Goal: Task Accomplishment & Management: Use online tool/utility

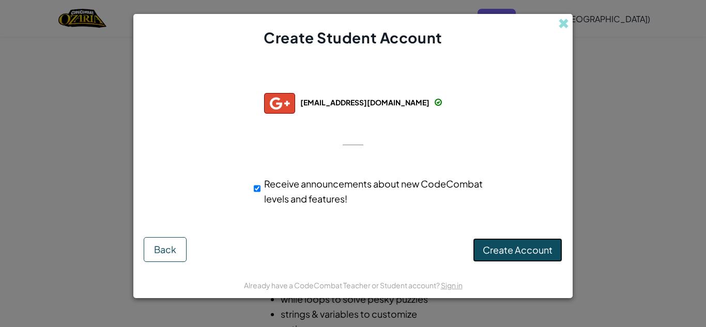
click at [521, 253] on span "Create Account" at bounding box center [518, 250] width 70 height 12
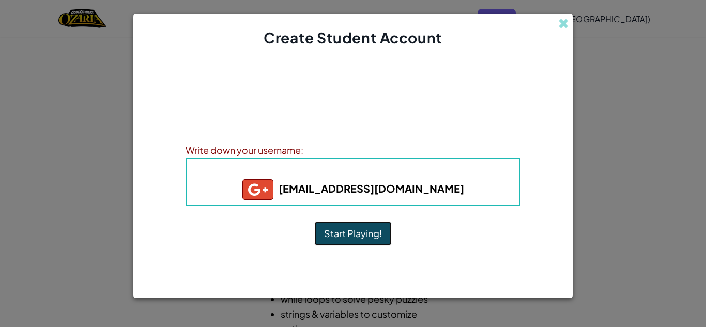
click at [354, 232] on button "Start Playing!" at bounding box center [353, 234] width 78 height 24
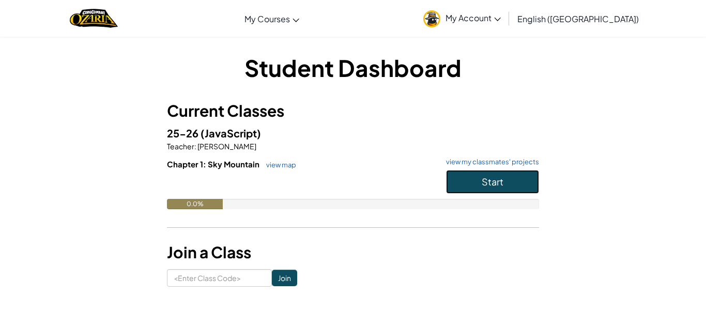
click at [473, 171] on button "Start" at bounding box center [492, 182] width 93 height 24
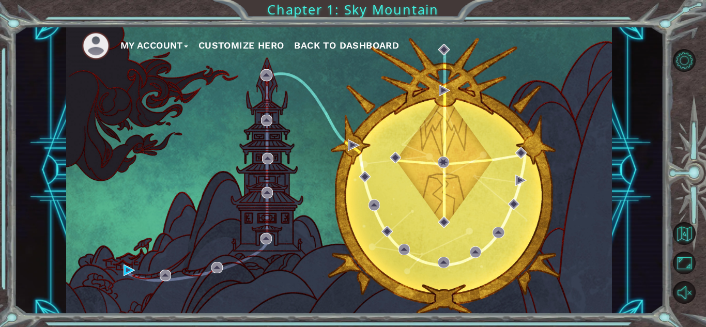
click at [361, 159] on div "My Account Customize Hero Back to Dashboard" at bounding box center [339, 170] width 546 height 288
click at [122, 269] on div "My Account Customize Hero Back to Dashboard" at bounding box center [339, 170] width 546 height 288
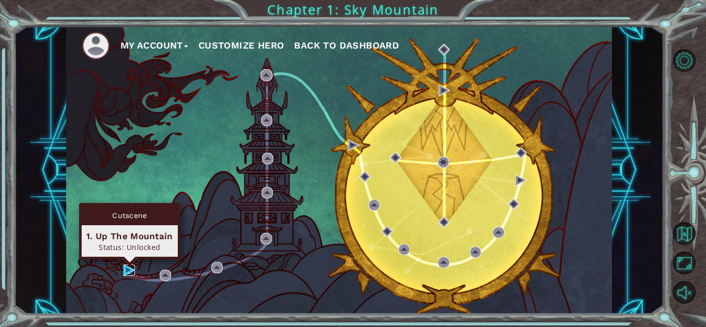
click at [127, 270] on img at bounding box center [129, 270] width 11 height 11
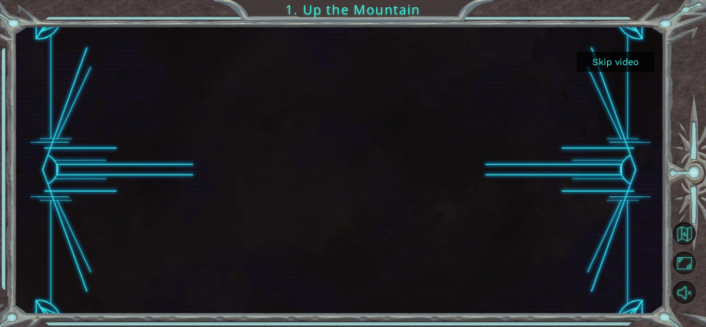
click at [641, 65] on button "Skip video" at bounding box center [616, 62] width 78 height 20
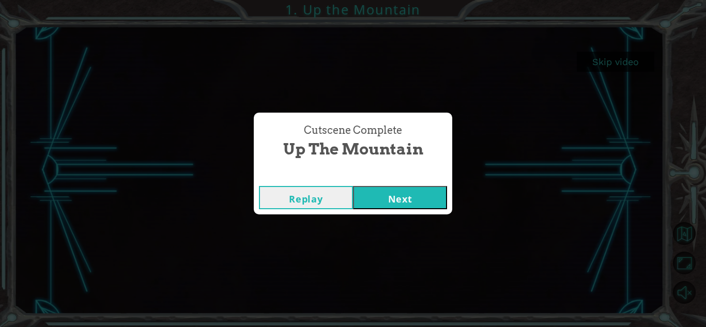
click at [379, 194] on button "Next" at bounding box center [400, 197] width 94 height 23
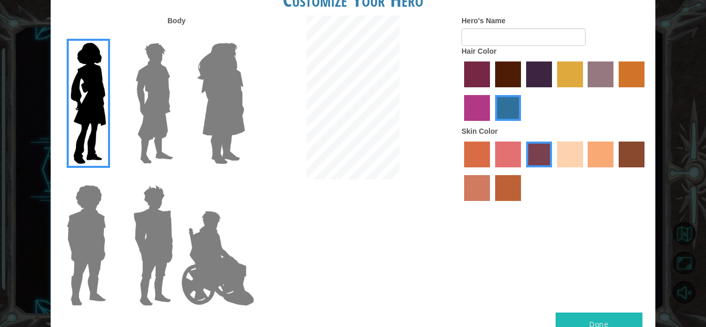
click at [200, 117] on img at bounding box center [221, 103] width 56 height 129
click at [244, 36] on input "Hero Amethyst" at bounding box center [244, 36] width 0 height 0
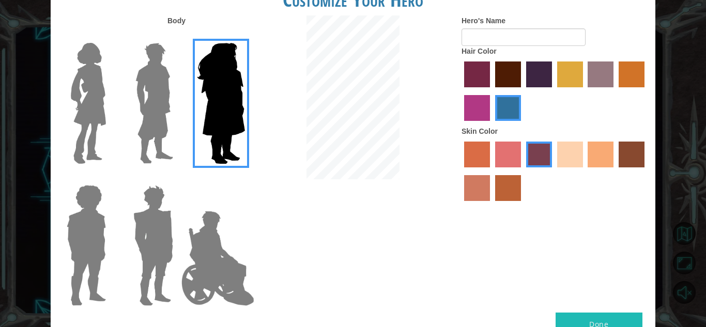
click at [98, 118] on img at bounding box center [88, 103] width 43 height 129
click at [110, 36] on input "Hero Connie" at bounding box center [110, 36] width 0 height 0
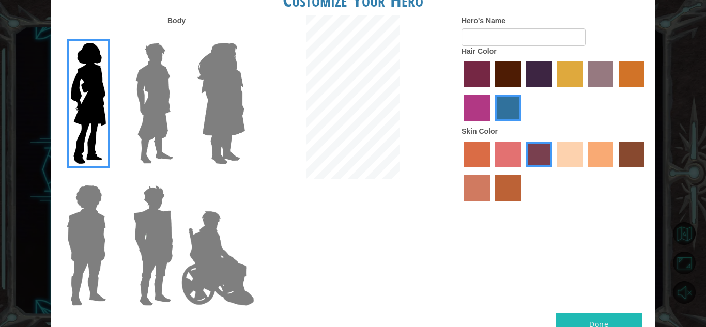
click at [146, 113] on img at bounding box center [154, 103] width 46 height 129
click at [177, 36] on input "Hero Lars" at bounding box center [177, 36] width 0 height 0
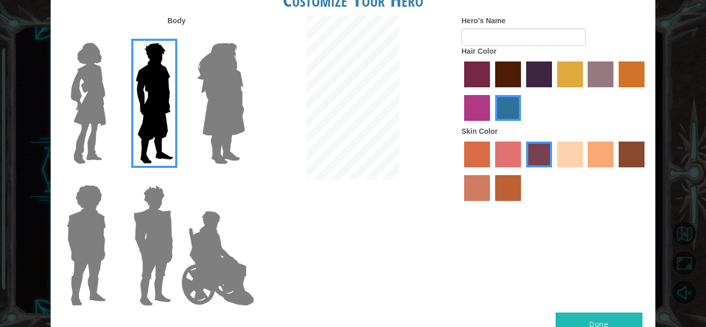
click at [111, 109] on div at bounding box center [84, 99] width 67 height 142
click at [105, 109] on img at bounding box center [88, 103] width 43 height 129
click at [110, 36] on input "Hero Connie" at bounding box center [110, 36] width 0 height 0
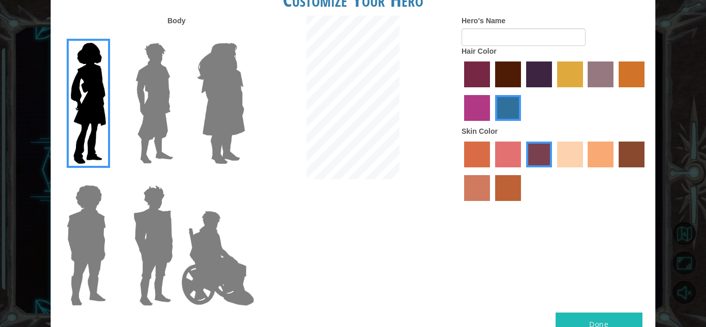
click at [140, 196] on img at bounding box center [153, 245] width 48 height 129
click at [177, 178] on input "Hero Garnet" at bounding box center [177, 178] width 0 height 0
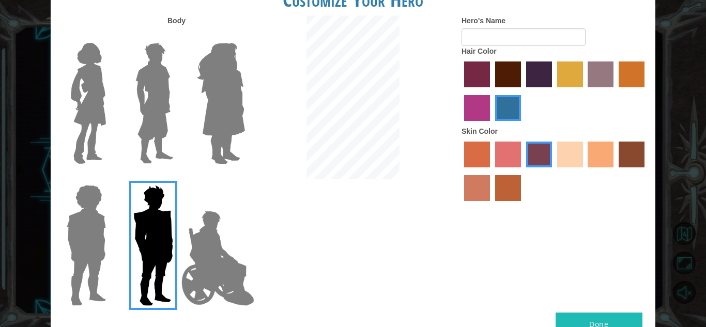
click at [96, 121] on img at bounding box center [88, 103] width 43 height 129
click at [110, 36] on input "Hero Connie" at bounding box center [110, 36] width 0 height 0
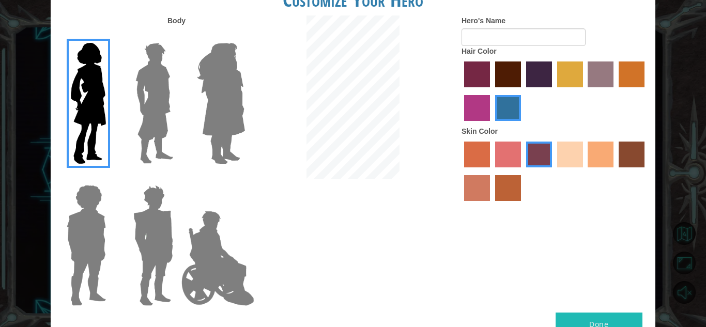
click at [485, 152] on label "sorbus skin color" at bounding box center [477, 155] width 26 height 26
click at [461, 171] on input "sorbus skin color" at bounding box center [461, 171] width 0 height 0
click at [606, 161] on label "tacao skin color" at bounding box center [601, 155] width 26 height 26
click at [585, 171] on input "tacao skin color" at bounding box center [585, 171] width 0 height 0
click at [574, 77] on label "tulip tree hair color" at bounding box center [570, 75] width 26 height 26
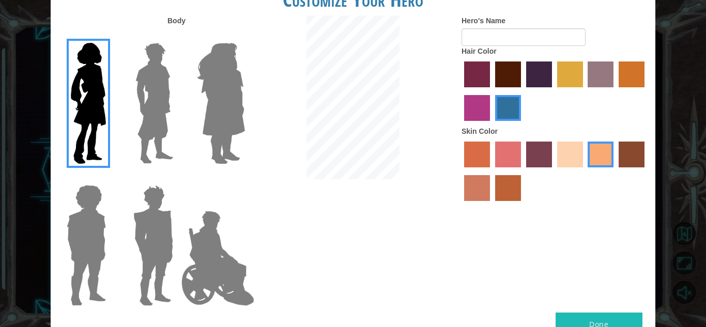
click at [554, 91] on input "tulip tree hair color" at bounding box center [554, 91] width 0 height 0
click at [603, 78] on label "bazaar hair color" at bounding box center [601, 75] width 26 height 26
click at [585, 91] on input "bazaar hair color" at bounding box center [585, 91] width 0 height 0
click at [542, 83] on label "hot purple hair color" at bounding box center [539, 75] width 26 height 26
click at [523, 91] on input "hot purple hair color" at bounding box center [523, 91] width 0 height 0
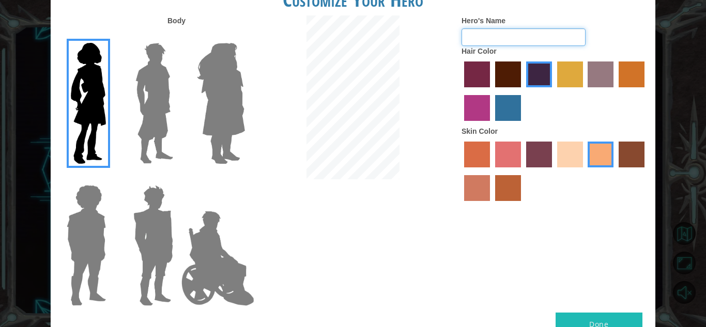
click at [475, 36] on input "Hero's Name" at bounding box center [524, 37] width 124 height 18
click at [607, 320] on button "Done" at bounding box center [599, 324] width 87 height 23
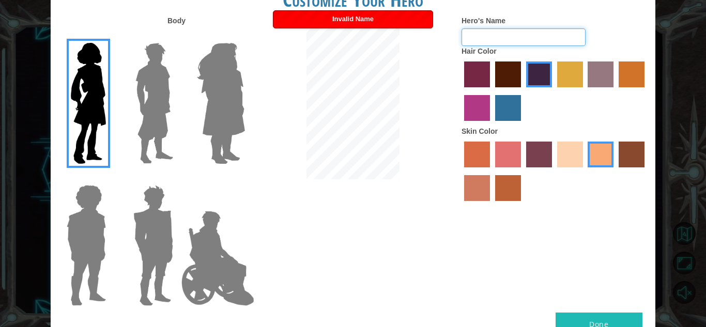
click at [486, 34] on input "Hero's Name" at bounding box center [524, 37] width 124 height 18
type input "."
click at [601, 323] on button "Done" at bounding box center [599, 324] width 87 height 23
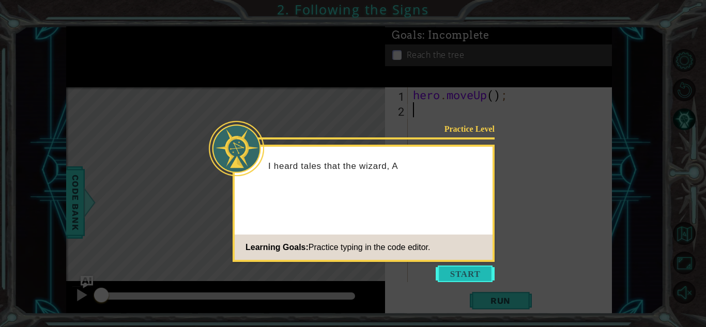
click at [441, 267] on button "Start" at bounding box center [465, 274] width 59 height 17
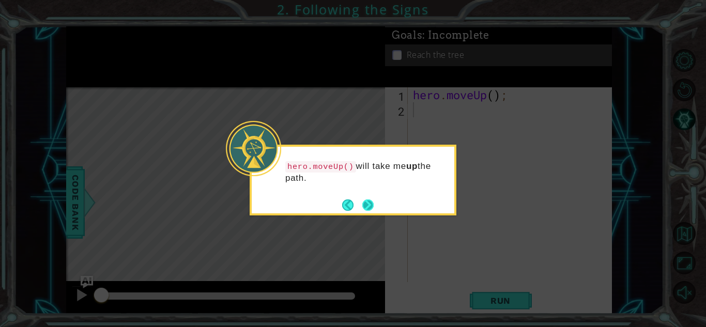
click at [365, 209] on button "Next" at bounding box center [368, 205] width 16 height 16
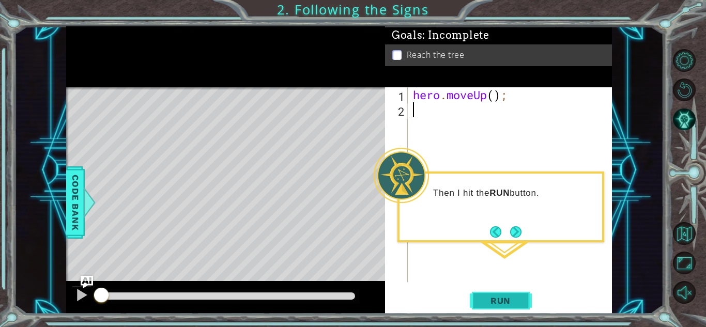
click at [502, 295] on button "Run" at bounding box center [501, 300] width 62 height 23
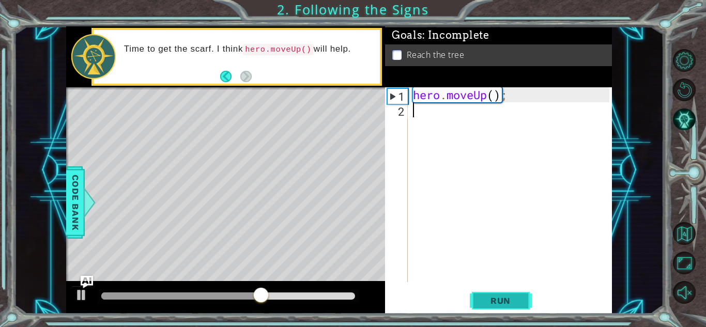
click at [507, 300] on span "Run" at bounding box center [500, 301] width 41 height 10
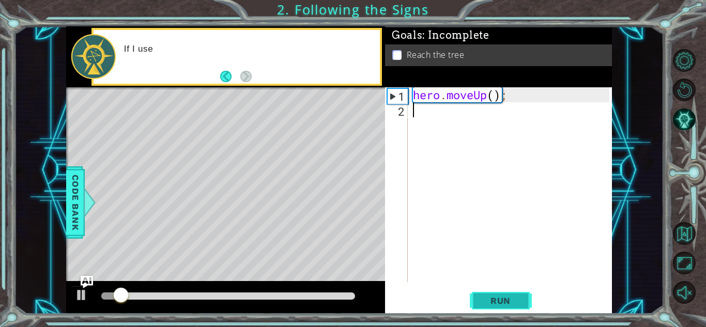
click at [507, 300] on span "Run" at bounding box center [500, 301] width 41 height 10
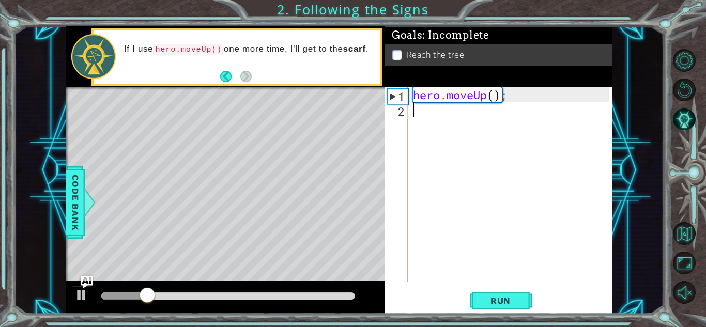
click at [432, 96] on div "hero . moveUp ( ) ;" at bounding box center [513, 199] width 204 height 225
type textarea "hero.moveUp();"
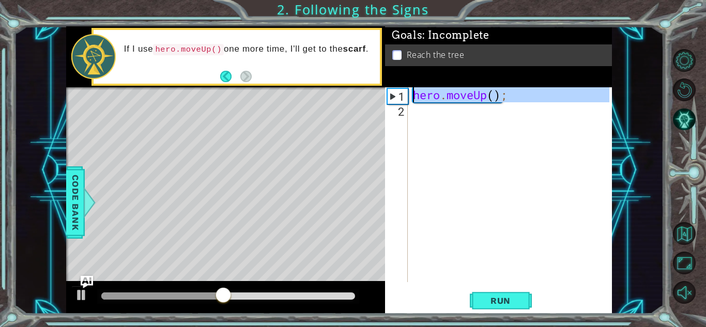
click at [429, 105] on div "hero . moveUp ( ) ;" at bounding box center [510, 184] width 198 height 195
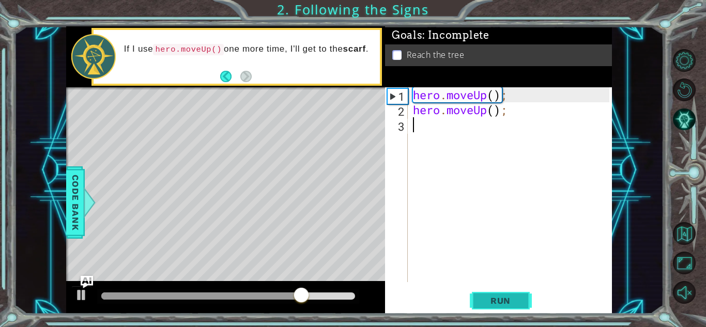
click at [500, 296] on span "Run" at bounding box center [500, 301] width 41 height 10
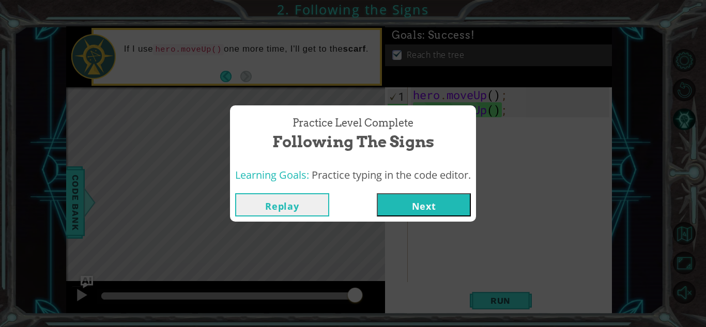
click at [419, 196] on button "Next" at bounding box center [424, 204] width 94 height 23
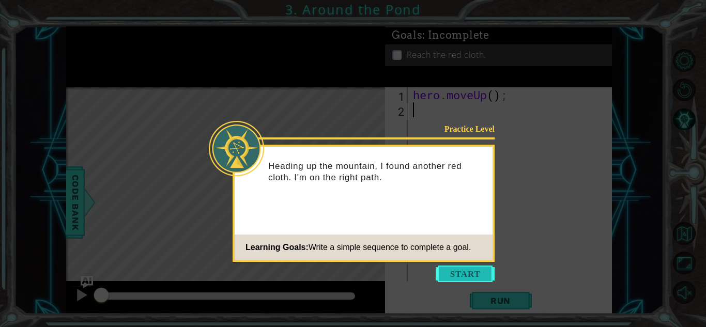
click at [446, 274] on button "Start" at bounding box center [465, 274] width 59 height 17
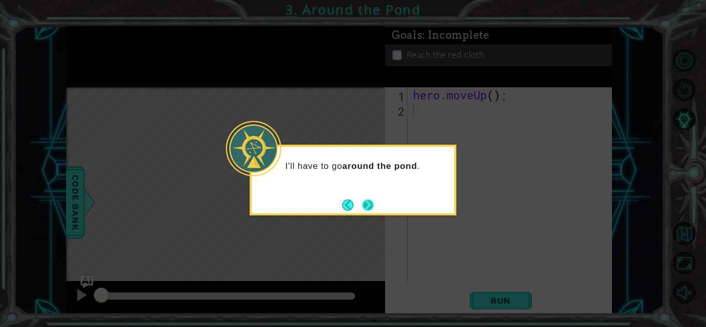
click at [370, 207] on button "Next" at bounding box center [368, 205] width 12 height 12
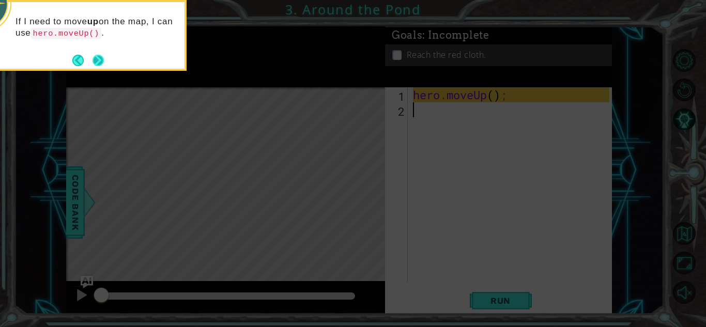
click at [98, 64] on button "Next" at bounding box center [98, 60] width 18 height 18
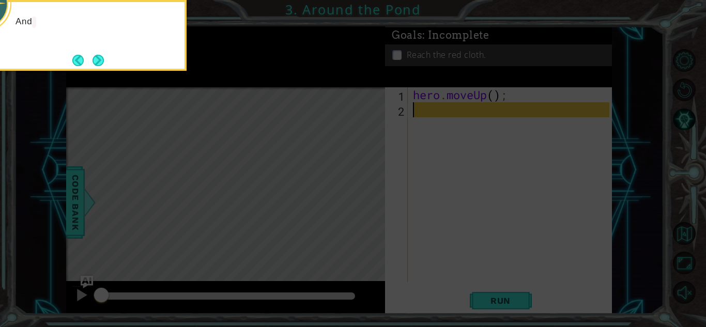
click at [98, 64] on button "Next" at bounding box center [97, 60] width 19 height 19
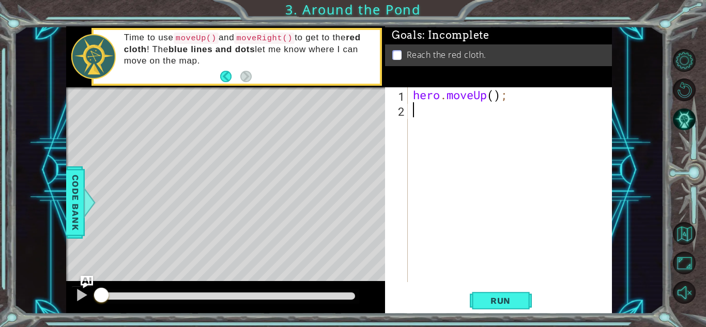
click at [399, 56] on p at bounding box center [396, 55] width 9 height 10
click at [497, 93] on div "hero . moveUp ( ) ;" at bounding box center [513, 199] width 204 height 225
type textarea "hero.moveUp();"
click at [504, 96] on div "hero . moveUp ( ) ;" at bounding box center [513, 199] width 204 height 225
click at [473, 110] on div "hero . moveUp ( ) ;" at bounding box center [513, 199] width 204 height 225
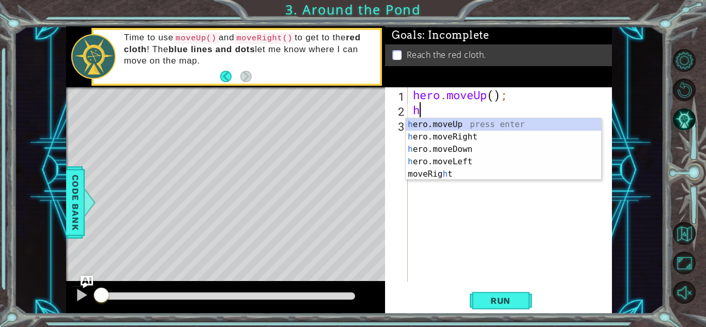
type textarea "he"
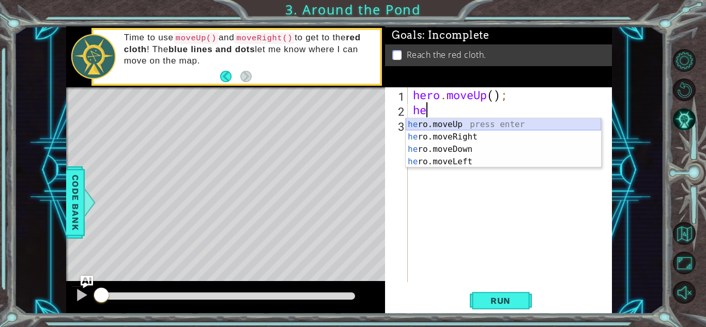
click at [480, 123] on div "he ro.moveUp press enter he ro.moveRight press enter he ro.moveDown press enter…" at bounding box center [503, 155] width 195 height 74
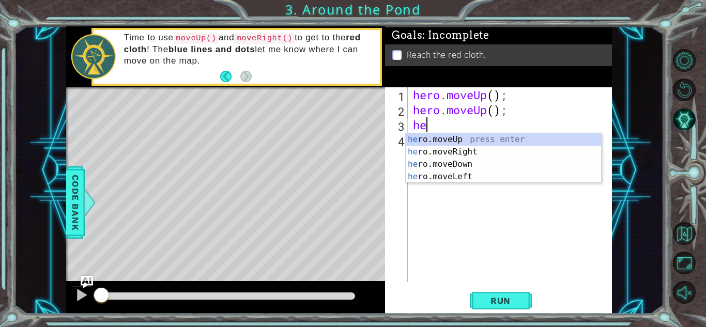
type textarea "her"
click at [468, 150] on div "her o.moveUp press enter her o.moveRight press enter her o.moveDown press enter…" at bounding box center [503, 170] width 195 height 74
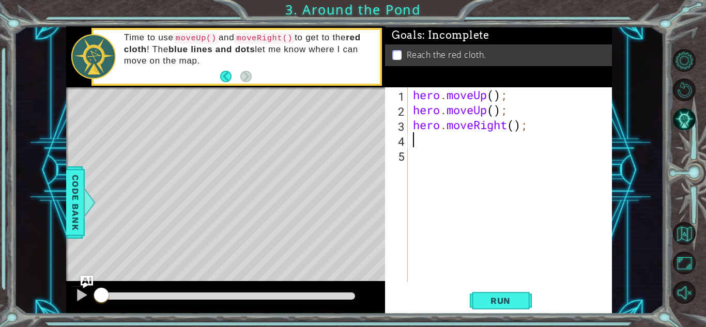
type textarea "h"
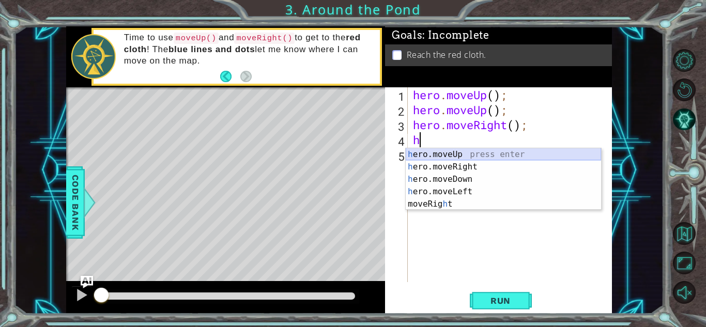
click at [456, 156] on div "h ero.moveUp press enter h ero.moveRight press enter h ero.moveDown press enter…" at bounding box center [503, 191] width 195 height 87
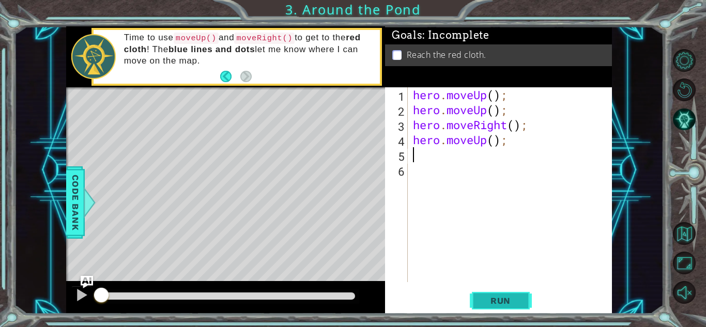
click at [485, 292] on button "Run" at bounding box center [501, 300] width 62 height 23
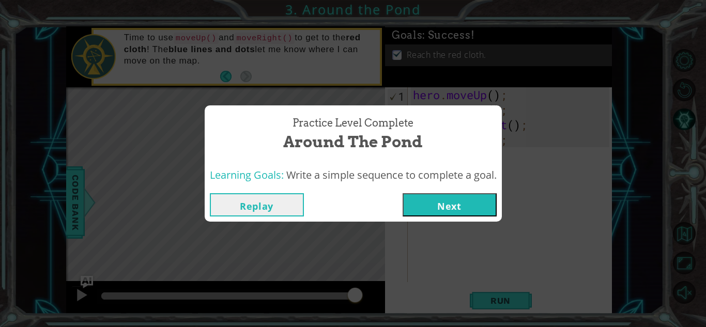
click at [417, 201] on button "Next" at bounding box center [450, 204] width 94 height 23
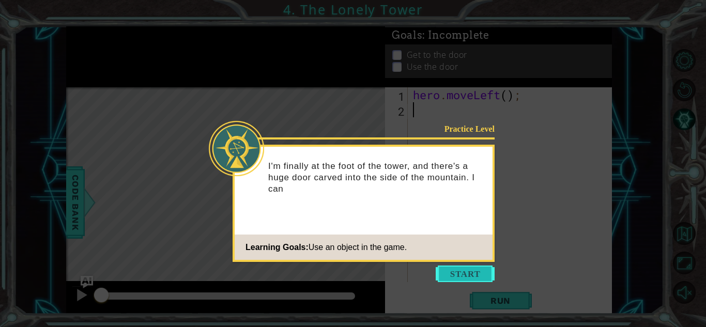
click at [448, 275] on button "Start" at bounding box center [465, 274] width 59 height 17
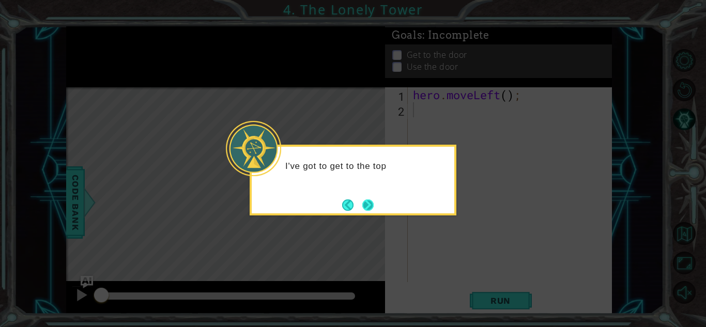
click at [372, 204] on button "Next" at bounding box center [368, 204] width 19 height 19
click at [372, 204] on button "Next" at bounding box center [368, 205] width 17 height 17
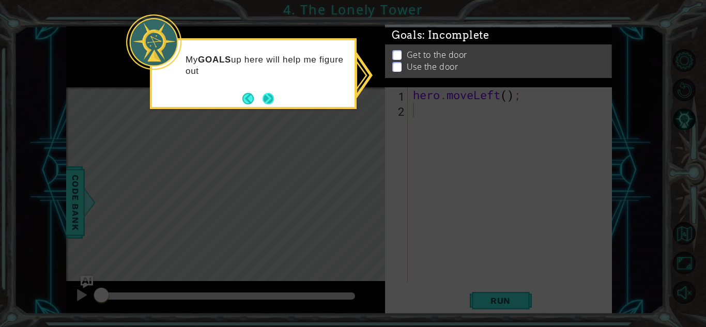
click at [263, 96] on button "Next" at bounding box center [268, 98] width 19 height 19
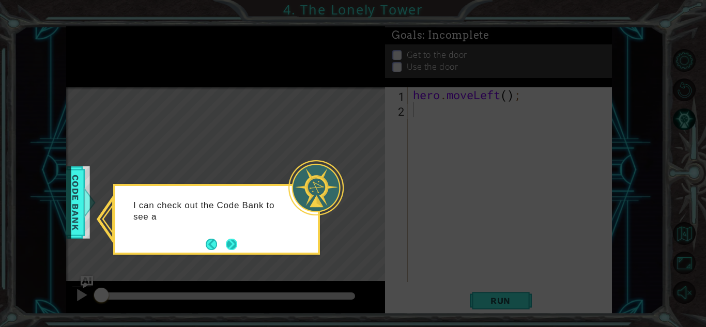
click at [230, 245] on button "Next" at bounding box center [231, 244] width 19 height 19
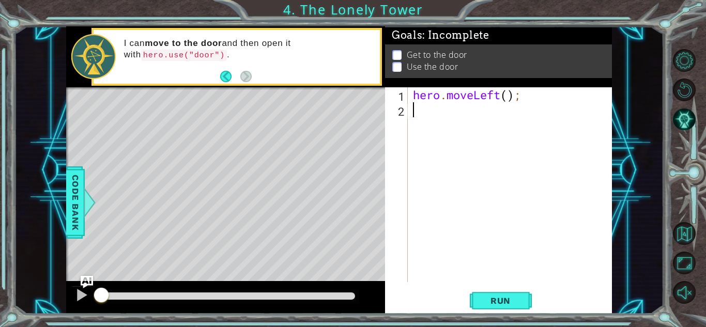
click at [423, 109] on div "hero . moveLeft ( ) ;" at bounding box center [513, 199] width 204 height 225
type textarea "h"
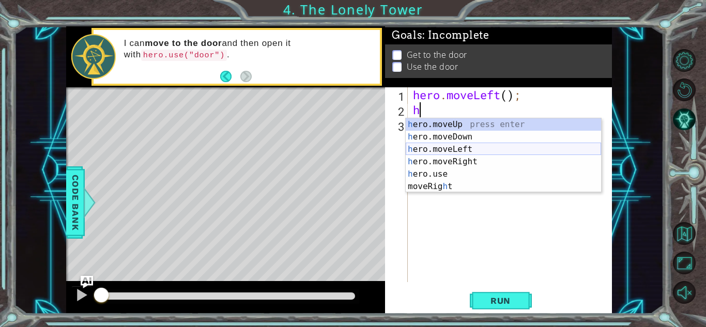
click at [437, 149] on div "h ero.moveUp press enter h ero.moveDown press enter h ero.moveLeft press enter …" at bounding box center [503, 167] width 195 height 99
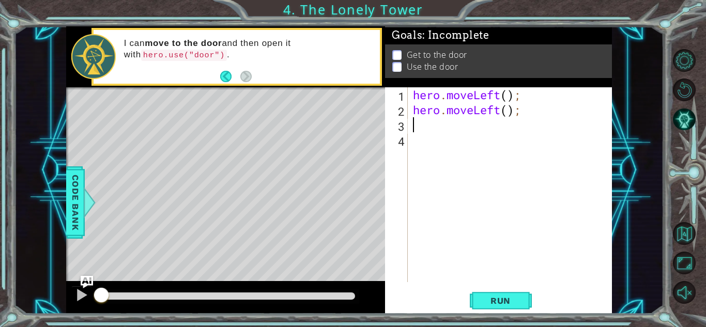
type textarea "h"
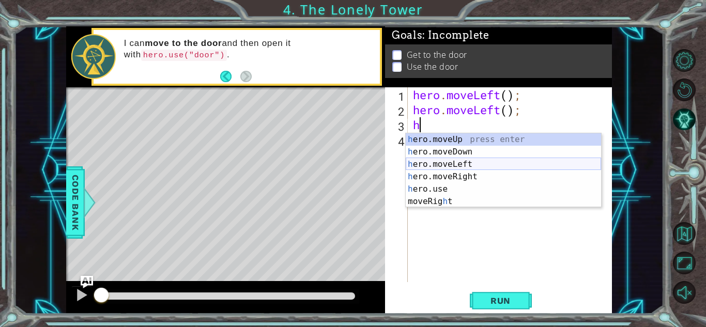
click at [442, 163] on div "h ero.moveUp press enter h ero.moveDown press enter h ero.moveLeft press enter …" at bounding box center [503, 182] width 195 height 99
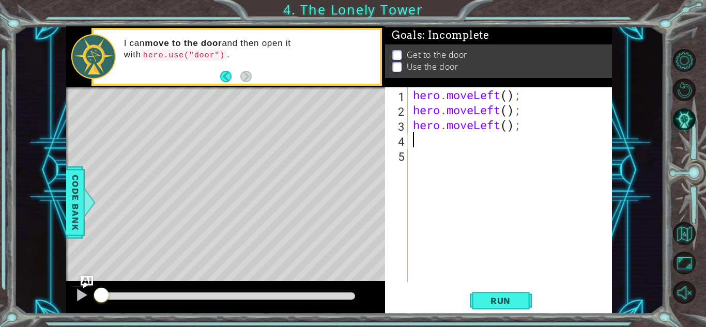
type textarea "h"
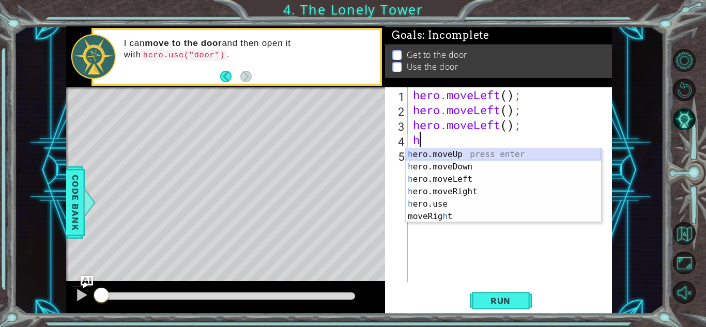
click at [440, 155] on div "h ero.moveUp press enter h ero.moveDown press enter h ero.moveLeft press enter …" at bounding box center [503, 197] width 195 height 99
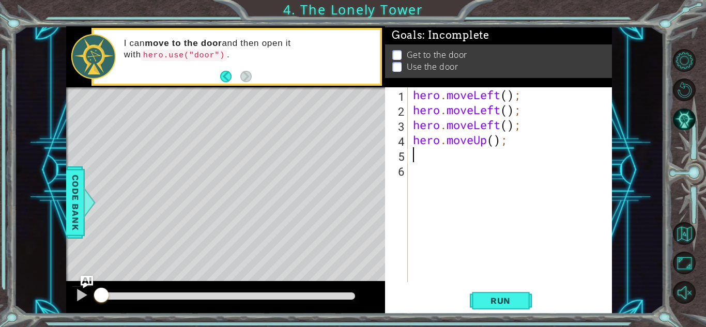
type textarea "h"
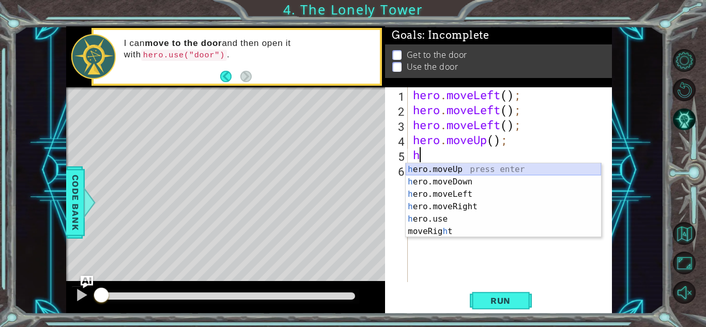
click at [440, 164] on div "h ero.moveUp press enter h ero.moveDown press enter h ero.moveLeft press enter …" at bounding box center [503, 212] width 195 height 99
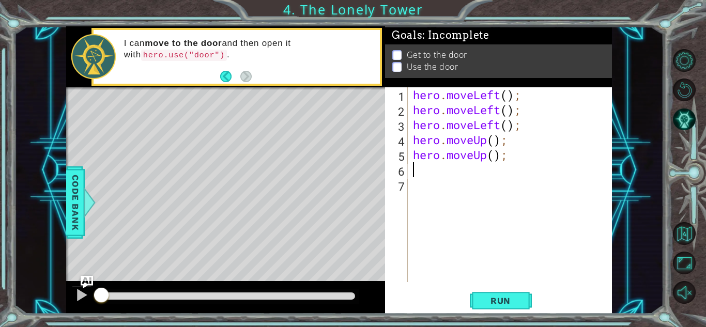
type textarea "h"
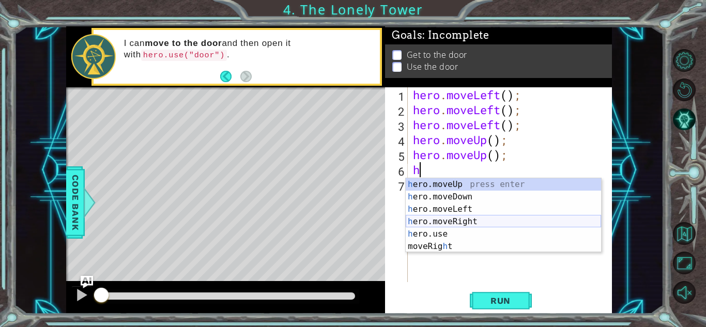
click at [448, 217] on div "h ero.moveUp press enter h ero.moveDown press enter h ero.moveLeft press enter …" at bounding box center [503, 227] width 195 height 99
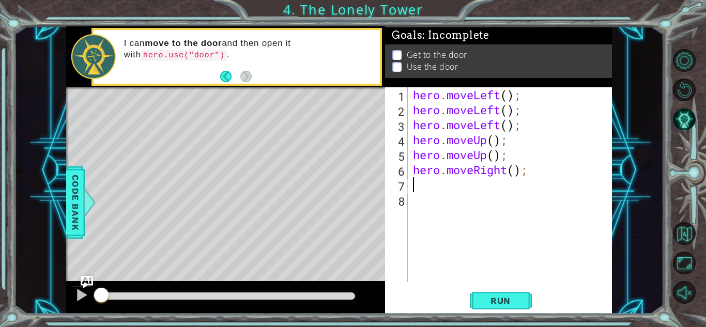
type textarea "h"
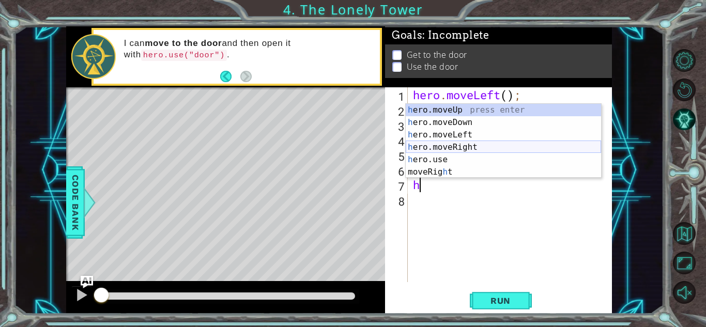
click at [436, 152] on div "h ero.moveUp press enter h ero.moveDown press enter h ero.moveLeft press enter …" at bounding box center [503, 153] width 195 height 99
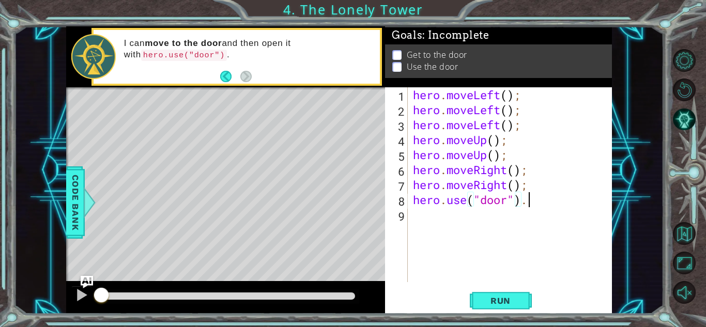
scroll to position [0, 5]
type textarea "hero.use("door")"
click at [488, 294] on button "Run" at bounding box center [501, 300] width 62 height 23
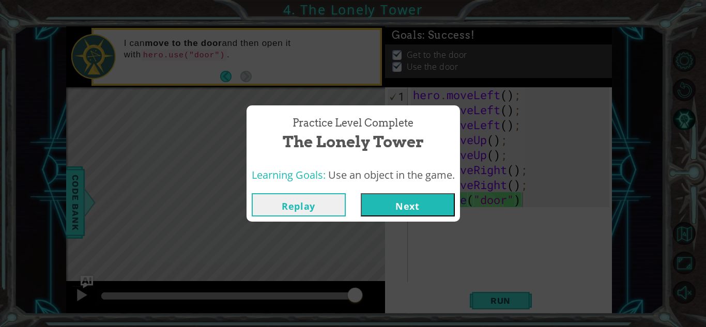
click at [374, 197] on button "Next" at bounding box center [408, 204] width 94 height 23
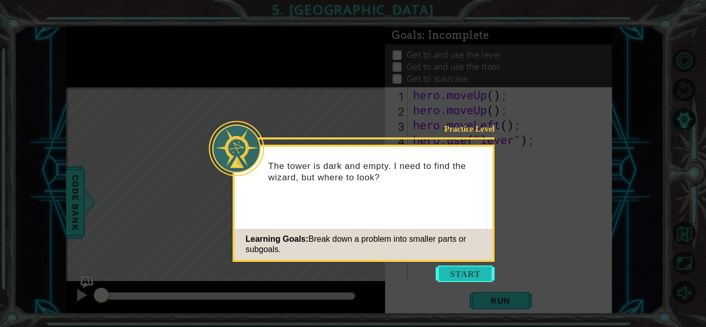
click at [472, 273] on button "Start" at bounding box center [465, 274] width 59 height 17
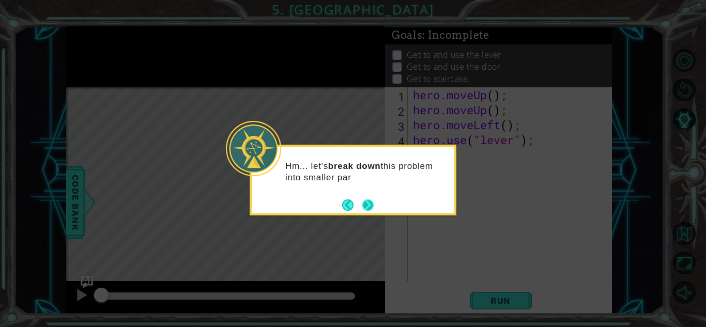
click at [363, 205] on button "Next" at bounding box center [367, 204] width 17 height 17
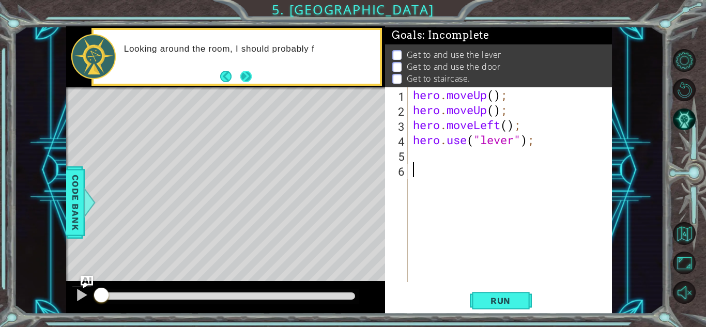
click at [252, 73] on button "Next" at bounding box center [246, 76] width 13 height 13
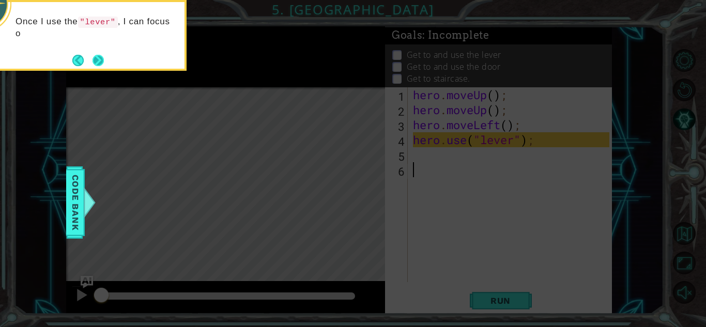
click at [92, 62] on button "Next" at bounding box center [98, 60] width 12 height 12
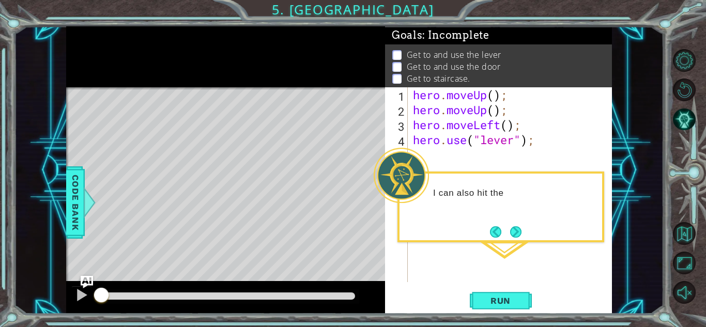
click at [518, 178] on div "I can also hit the" at bounding box center [501, 198] width 203 height 41
click at [510, 233] on button "Next" at bounding box center [515, 231] width 13 height 13
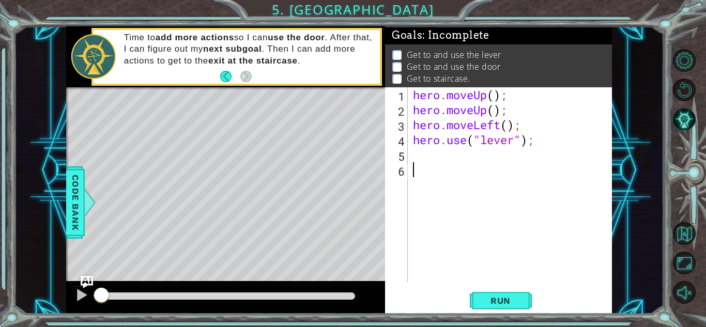
click at [416, 163] on div "hero . moveUp ( ) ; hero . moveUp ( ) ; hero . moveLeft ( ) ; hero . use ( "lev…" at bounding box center [513, 199] width 204 height 225
click at [517, 303] on span "Run" at bounding box center [500, 301] width 41 height 10
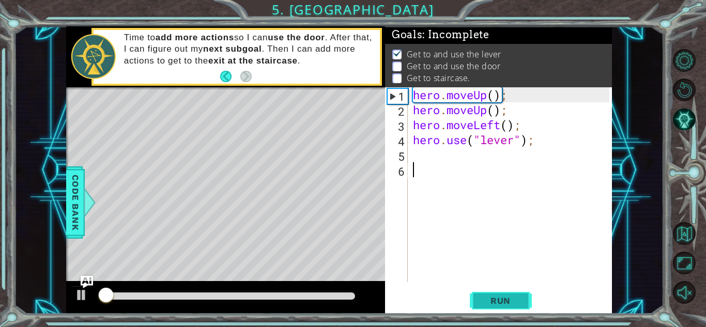
scroll to position [1, 0]
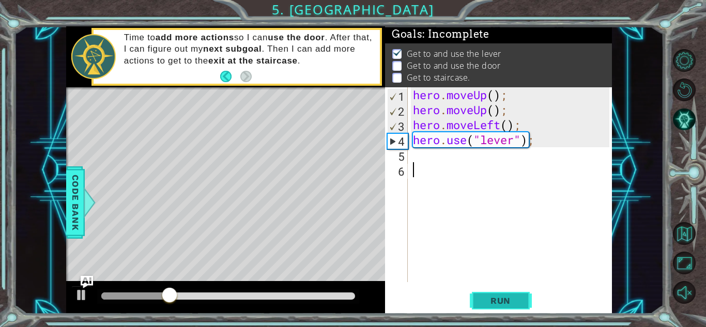
click at [517, 303] on span "Run" at bounding box center [500, 301] width 41 height 10
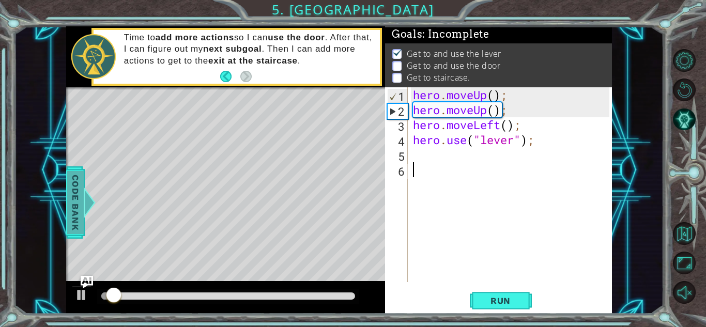
click at [73, 194] on span "Code Bank" at bounding box center [75, 202] width 17 height 63
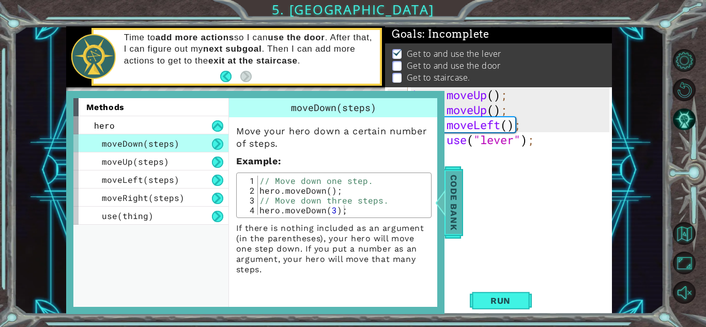
click at [437, 215] on div at bounding box center [440, 202] width 13 height 31
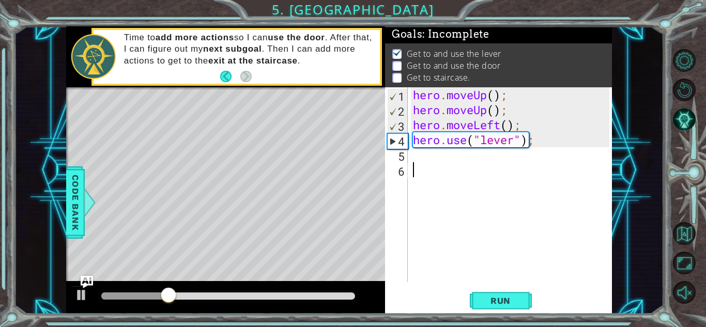
click at [414, 161] on div "hero . moveUp ( ) ; hero . moveUp ( ) ; hero . moveLeft ( ) ; hero . use ( "lev…" at bounding box center [513, 199] width 204 height 225
type textarea "h"
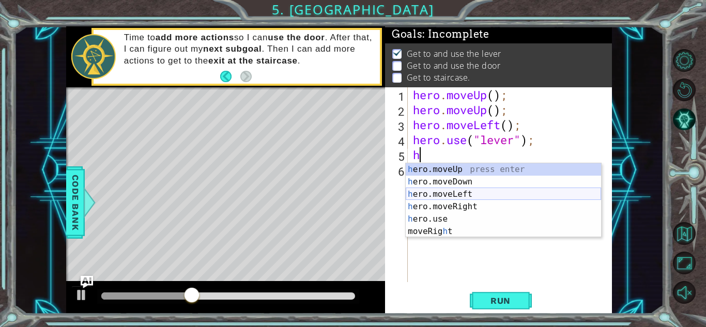
click at [456, 195] on div "h ero.moveUp press enter h ero.moveDown press enter h ero.moveLeft press enter …" at bounding box center [503, 212] width 195 height 99
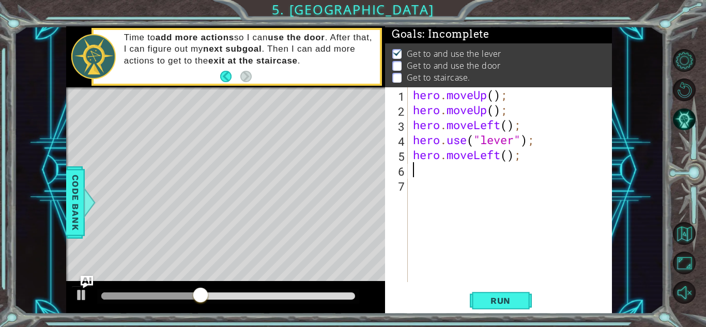
click at [441, 167] on div "hero . moveUp ( ) ; hero . moveUp ( ) ; hero . moveLeft ( ) ; hero . use ( "lev…" at bounding box center [513, 199] width 204 height 225
type textarea "h"
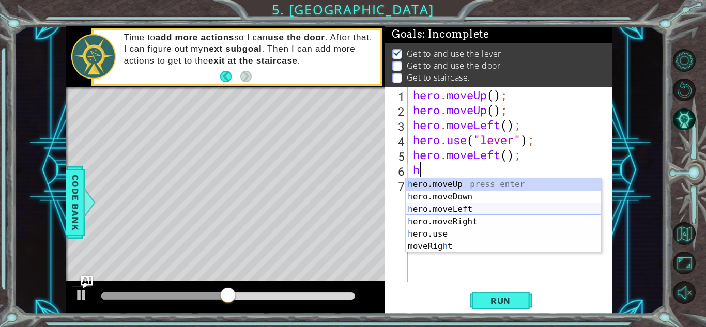
click at [439, 211] on div "h ero.moveUp press enter h ero.moveDown press enter h ero.moveLeft press enter …" at bounding box center [503, 227] width 195 height 99
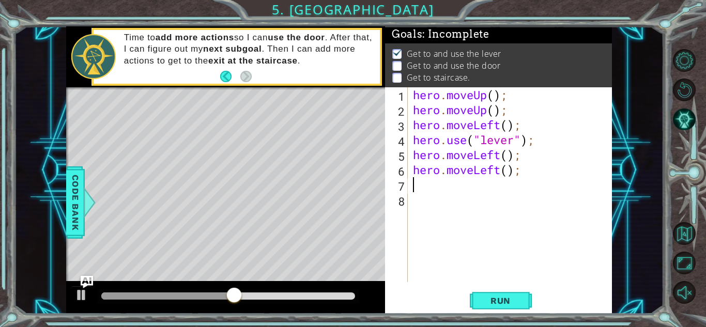
type textarea "h"
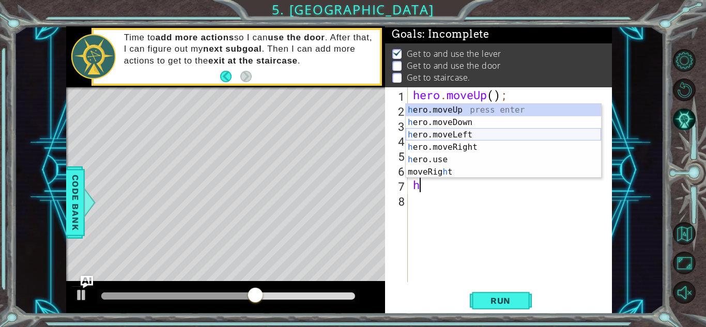
click at [410, 136] on div "h ero.moveUp press enter h ero.moveDown press enter h ero.moveLeft press enter …" at bounding box center [503, 153] width 195 height 99
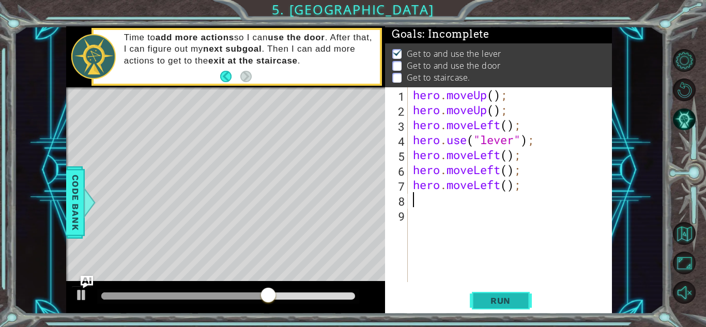
click at [496, 293] on button "Run" at bounding box center [501, 300] width 62 height 23
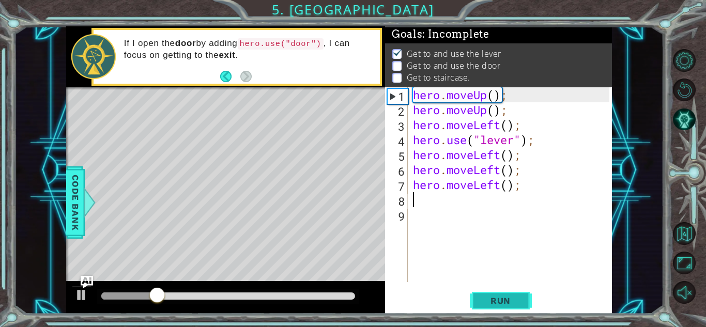
click at [496, 293] on button "Run" at bounding box center [501, 300] width 62 height 23
click at [457, 197] on div "hero . moveUp ( ) ; hero . moveUp ( ) ; hero . moveLeft ( ) ; hero . use ( "lev…" at bounding box center [513, 199] width 204 height 225
type textarea "h"
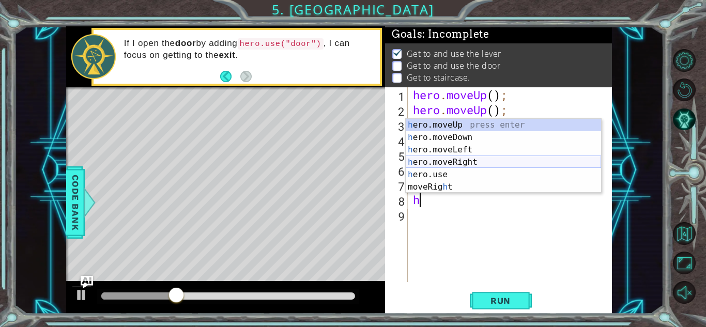
click at [439, 161] on div "h ero.moveUp press enter h ero.moveDown press enter h ero.moveLeft press enter …" at bounding box center [503, 168] width 195 height 99
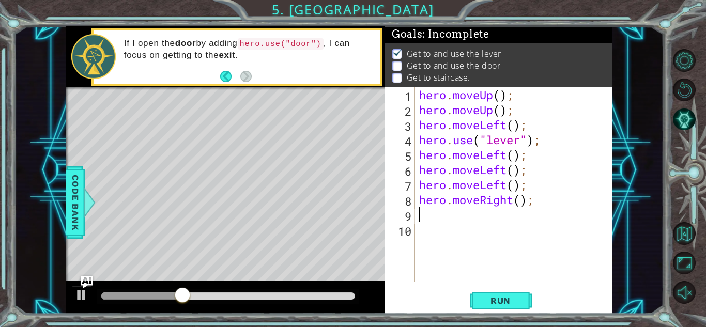
type textarea "h"
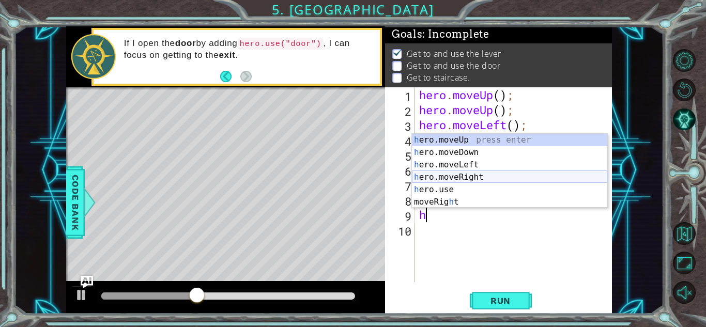
click at [442, 177] on div "h ero.moveUp press enter h ero.moveDown press enter h ero.moveLeft press enter …" at bounding box center [509, 183] width 195 height 99
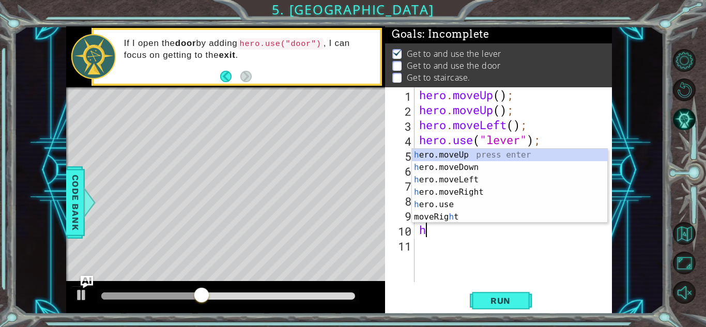
type textarea "h"
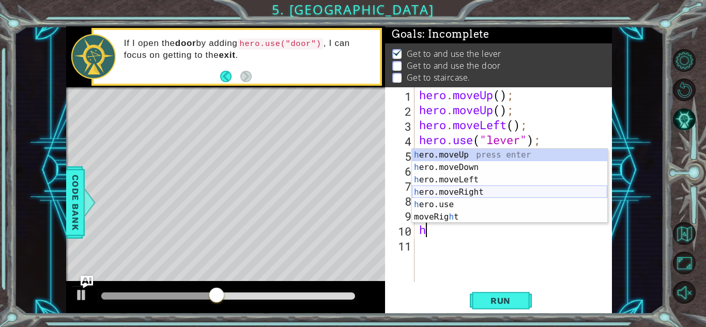
click at [444, 187] on div "h ero.moveUp press enter h ero.moveDown press enter h ero.moveLeft press enter …" at bounding box center [509, 198] width 195 height 99
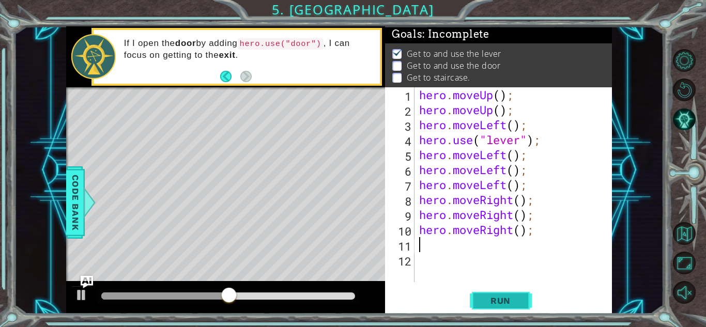
click at [494, 307] on button "Run" at bounding box center [501, 300] width 62 height 23
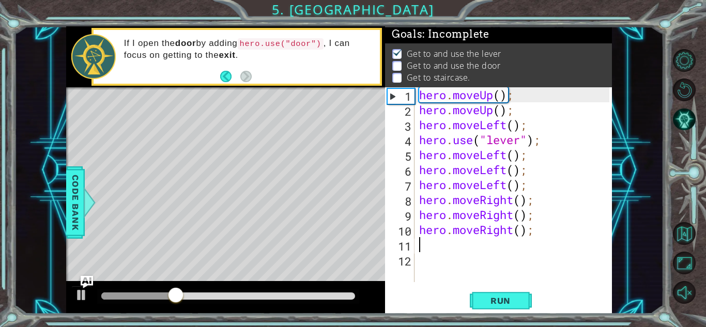
click at [452, 250] on div "hero . moveUp ( ) ; hero . moveUp ( ) ; hero . moveLeft ( ) ; hero . use ( "lev…" at bounding box center [515, 199] width 197 height 225
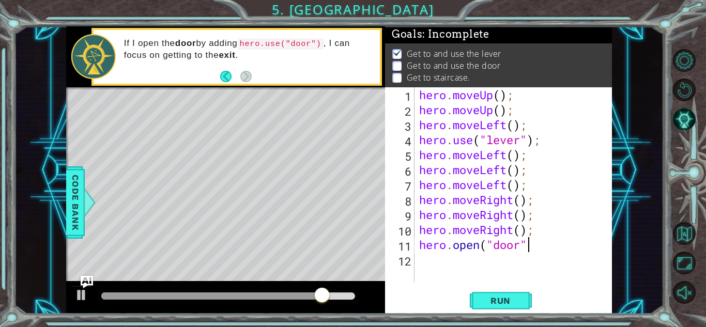
scroll to position [0, 5]
type textarea "[DOMAIN_NAME]("door")"
click at [488, 296] on span "Run" at bounding box center [500, 301] width 41 height 10
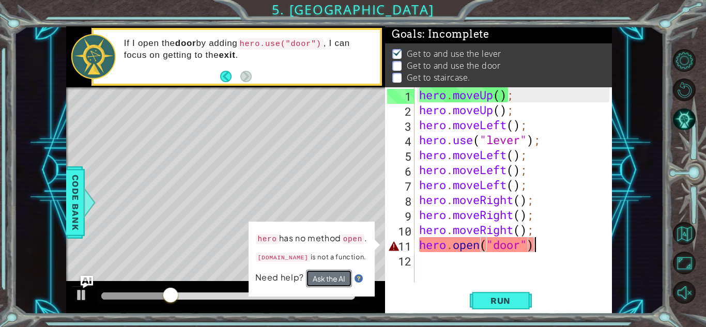
click at [331, 279] on button "Ask the AI" at bounding box center [329, 279] width 46 height 18
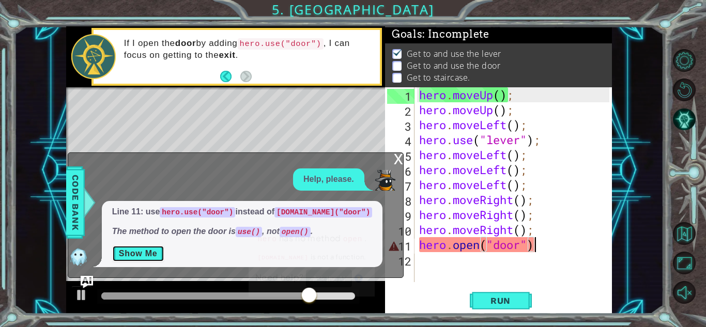
click at [147, 254] on button "Show Me" at bounding box center [138, 254] width 52 height 17
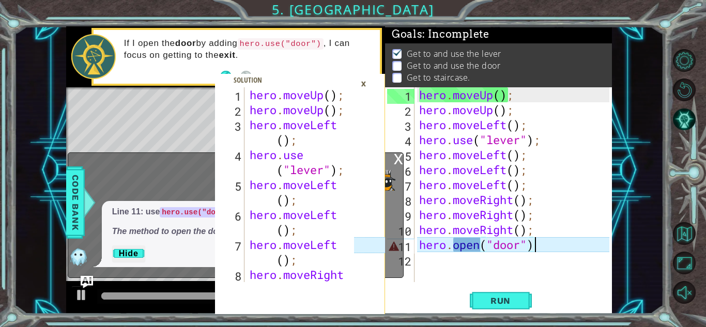
click at [470, 276] on div "hero . moveUp ( ) ; hero . moveUp ( ) ; hero . moveLeft ( ) ; hero . use ( "lev…" at bounding box center [515, 199] width 197 height 225
click at [488, 300] on span "Run" at bounding box center [500, 301] width 41 height 10
click at [363, 87] on div "×" at bounding box center [364, 84] width 16 height 18
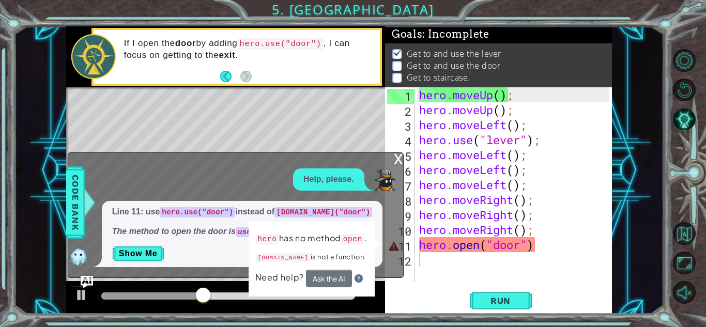
click at [486, 252] on div "hero . moveUp ( ) ; hero . moveUp ( ) ; hero . moveLeft ( ) ; hero . use ( "lev…" at bounding box center [515, 199] width 197 height 225
click at [215, 241] on div "Line 11: use hero.use("door") instead of [DOMAIN_NAME]("door") The method to op…" at bounding box center [242, 234] width 281 height 66
click at [375, 244] on div "hero has no method open . [DOMAIN_NAME] is not a function. Need help? Ask the AI" at bounding box center [312, 259] width 126 height 75
click at [235, 251] on p "Show Me" at bounding box center [242, 254] width 261 height 17
click at [375, 249] on div "hero has no method open . [DOMAIN_NAME] is not a function. Need help? Ask the AI" at bounding box center [312, 259] width 126 height 75
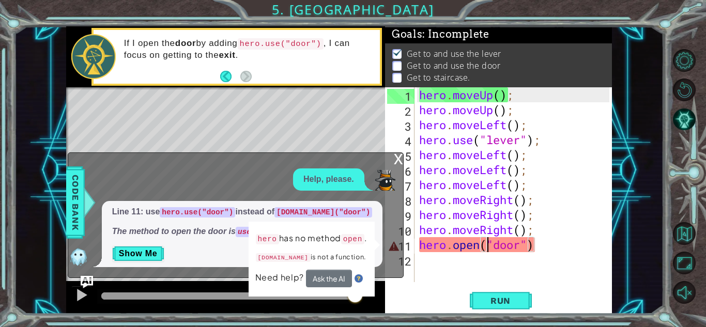
click at [435, 237] on div "hero . moveUp ( ) ; hero . moveUp ( ) ; hero . moveLeft ( ) ; hero . use ( "lev…" at bounding box center [515, 199] width 197 height 225
click at [433, 230] on div "hero . moveUp ( ) ; hero . moveUp ( ) ; hero . moveLeft ( ) ; hero . use ( "lev…" at bounding box center [515, 199] width 197 height 225
click at [541, 251] on div "hero . moveUp ( ) ; hero . moveUp ( ) ; hero . moveLeft ( ) ; hero . use ( "lev…" at bounding box center [515, 199] width 197 height 225
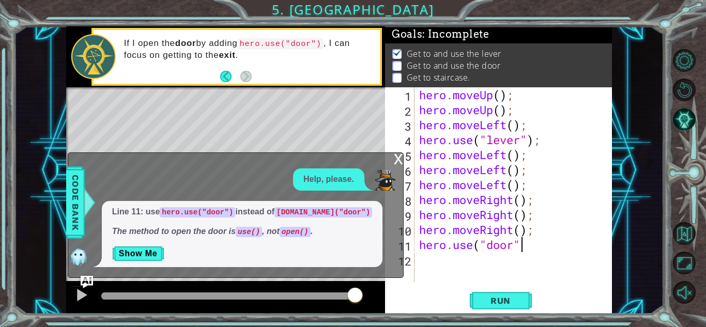
scroll to position [0, 4]
type textarea "hero.use("door")"
click at [493, 301] on span "Run" at bounding box center [500, 301] width 41 height 10
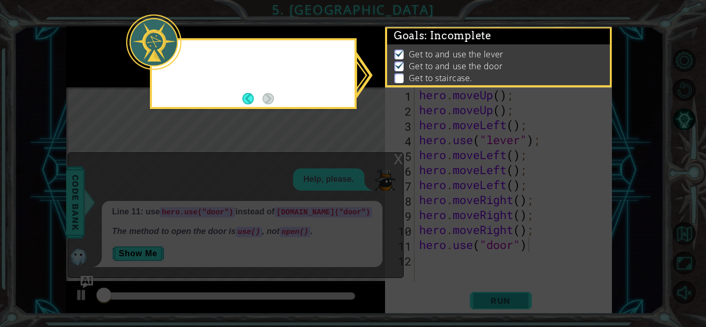
scroll to position [1, 0]
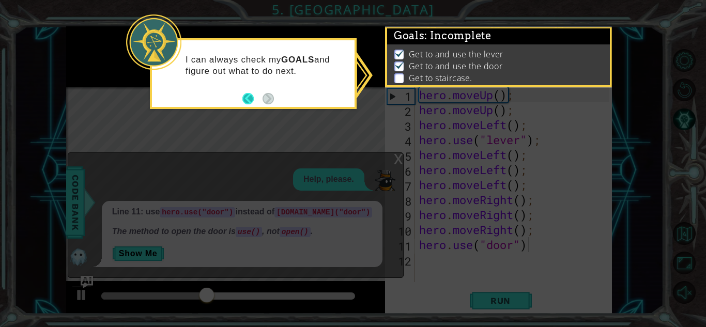
click at [248, 98] on button "Back" at bounding box center [252, 98] width 20 height 11
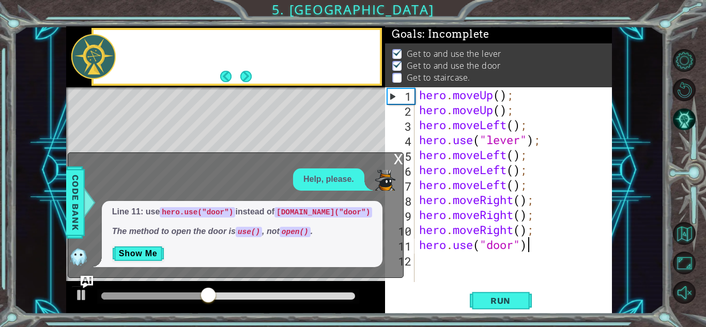
scroll to position [0, 0]
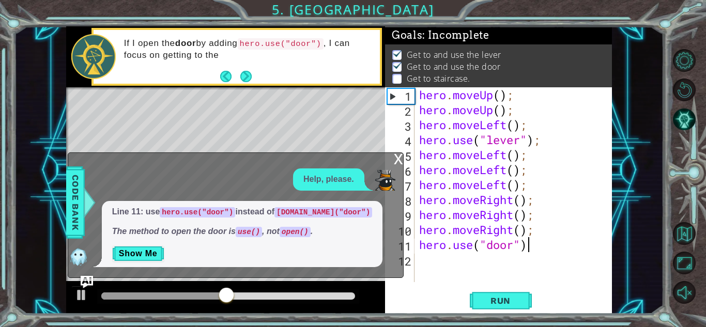
click at [397, 156] on div "x" at bounding box center [398, 158] width 9 height 10
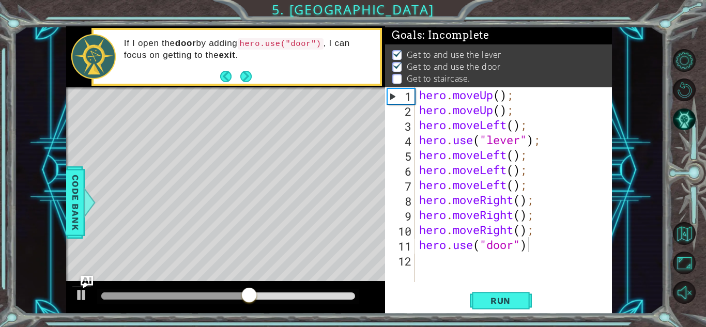
click at [436, 263] on div "hero . moveUp ( ) ; hero . moveUp ( ) ; hero . moveLeft ( ) ; hero . use ( "lev…" at bounding box center [515, 199] width 197 height 225
type textarea "h"
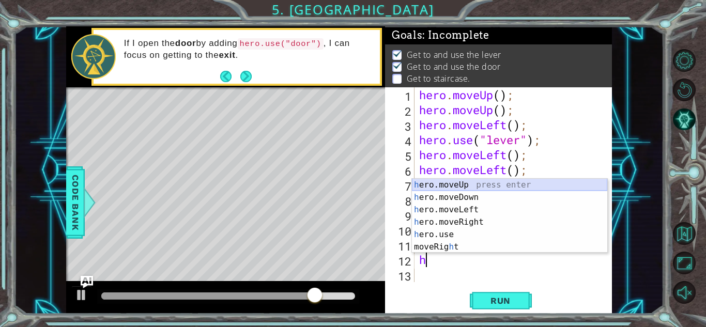
click at [445, 183] on div "h ero.moveUp press enter h ero.moveDown press enter h ero.moveLeft press enter …" at bounding box center [509, 228] width 195 height 99
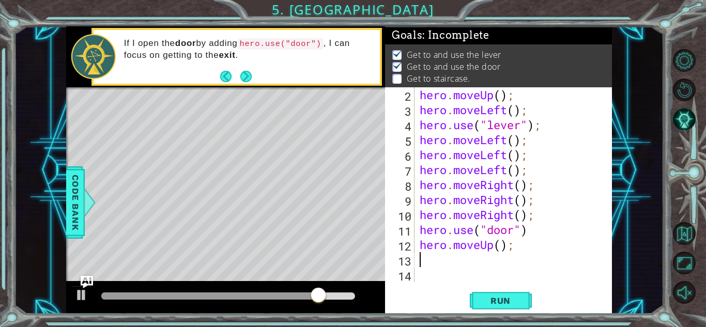
scroll to position [15, 0]
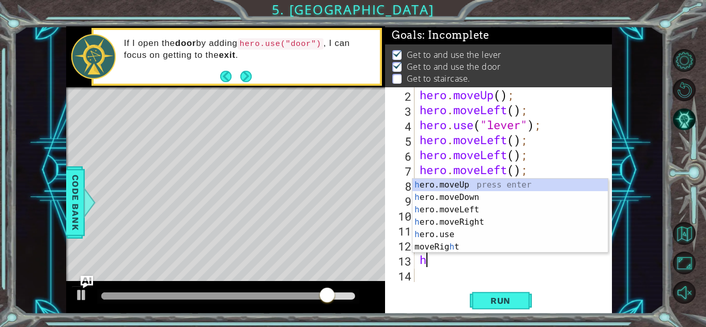
type textarea "h"
click at [425, 185] on div "h ero.moveUp press enter h ero.moveDown press enter h ero.moveLeft press enter …" at bounding box center [509, 228] width 195 height 99
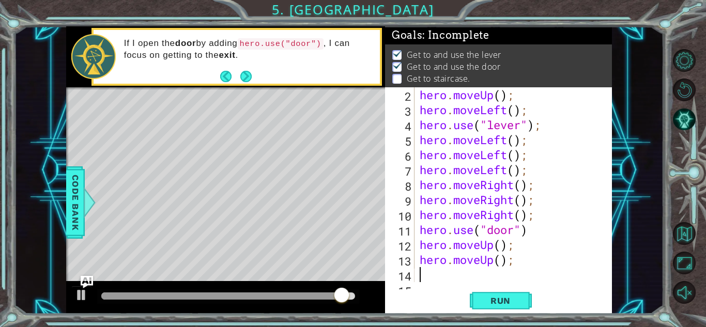
scroll to position [30, 0]
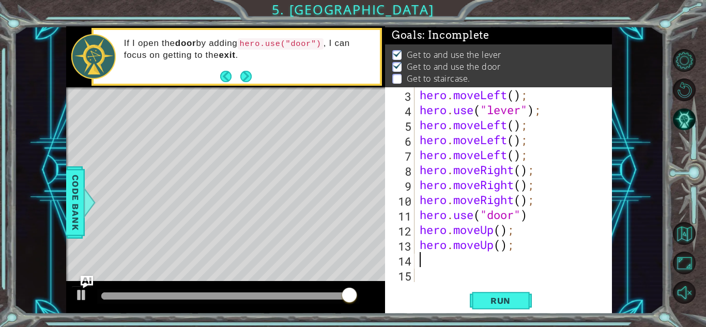
type textarea "h"
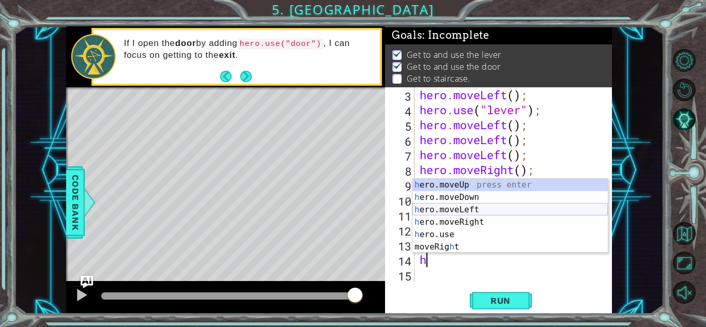
click at [457, 210] on div "h ero.moveUp press enter h ero.moveDown press enter h ero.moveLeft press enter …" at bounding box center [509, 228] width 195 height 99
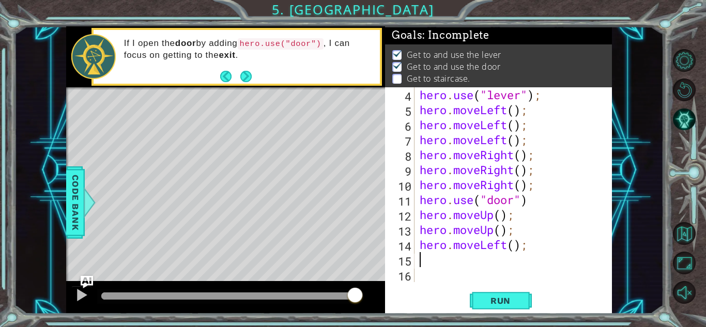
scroll to position [45, 0]
type textarea "h"
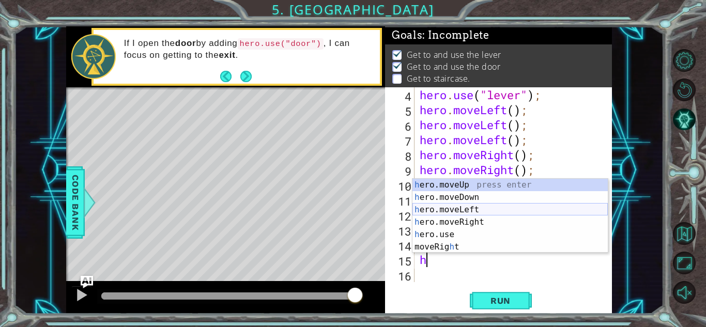
click at [458, 207] on div "h ero.moveUp press enter h ero.moveDown press enter h ero.moveLeft press enter …" at bounding box center [509, 228] width 195 height 99
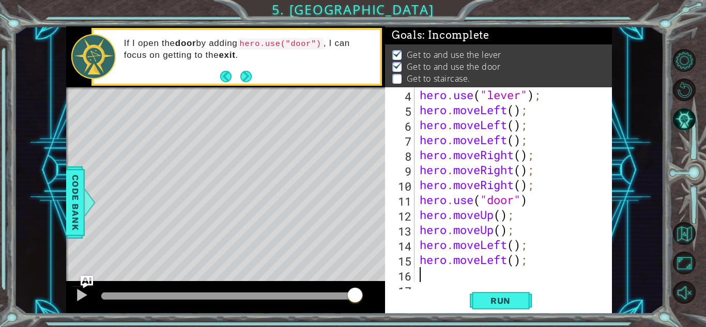
type textarea "h"
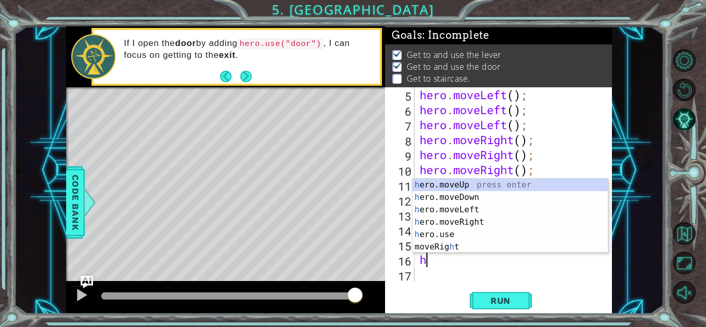
scroll to position [60, 0]
click at [461, 209] on div "h ero.moveUp press enter h ero.moveDown press enter h ero.moveLeft press enter …" at bounding box center [509, 228] width 195 height 99
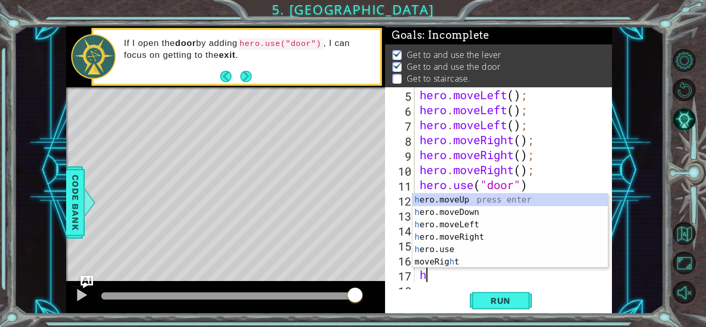
type textarea "h"
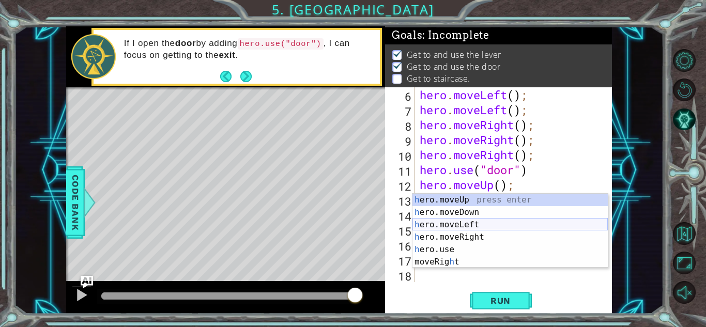
click at [462, 222] on div "h ero.moveUp press enter h ero.moveDown press enter h ero.moveLeft press enter …" at bounding box center [509, 243] width 195 height 99
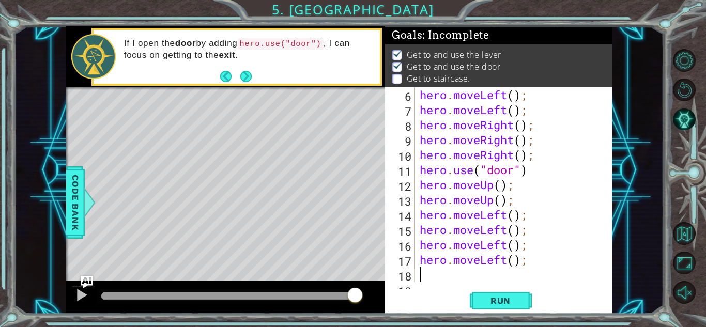
scroll to position [90, 0]
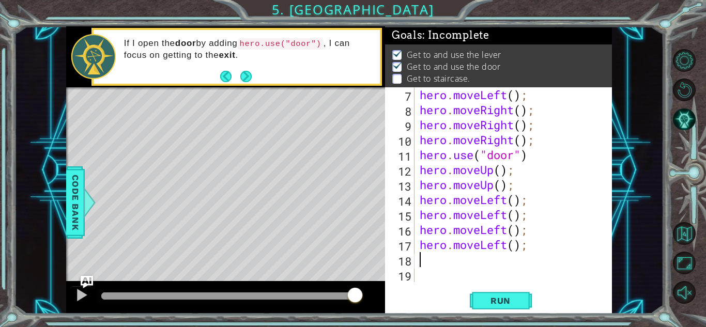
type textarea "h"
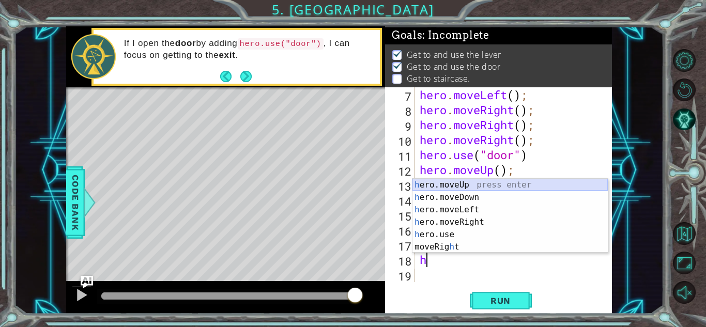
click at [420, 188] on div "h ero.moveUp press enter h ero.moveDown press enter h ero.moveLeft press enter …" at bounding box center [509, 228] width 195 height 99
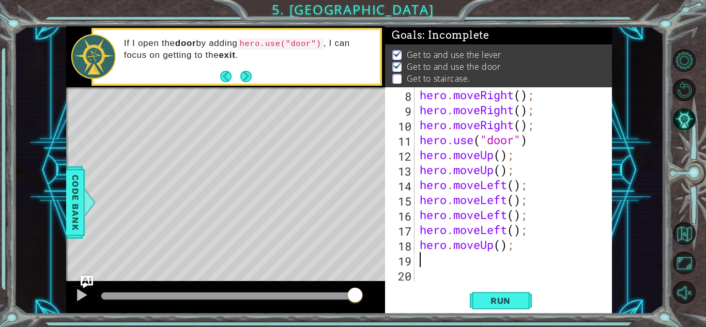
scroll to position [105, 0]
click at [491, 304] on span "Run" at bounding box center [500, 301] width 41 height 10
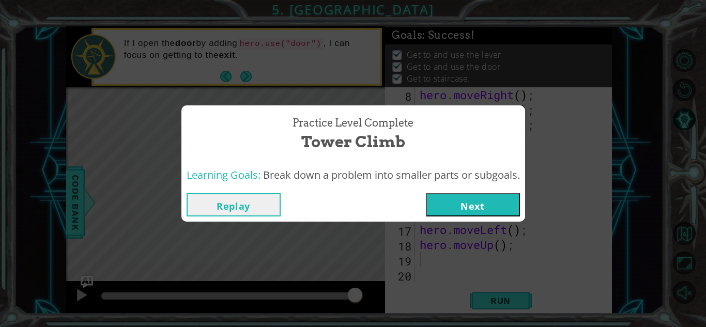
click at [472, 193] on button "Next" at bounding box center [473, 204] width 94 height 23
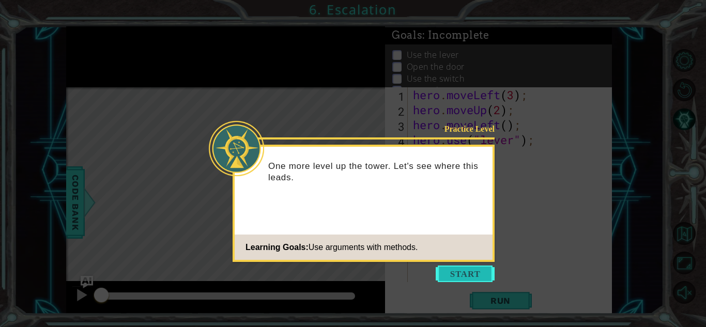
click at [442, 270] on button "Start" at bounding box center [465, 274] width 59 height 17
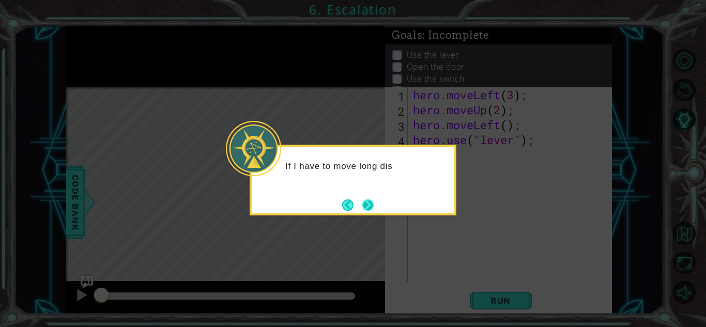
click at [372, 204] on button "Next" at bounding box center [367, 204] width 19 height 19
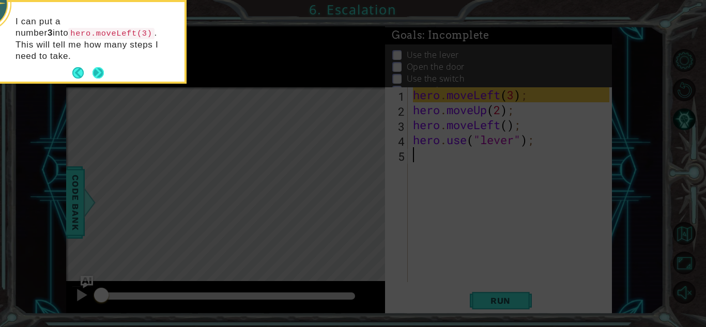
click at [98, 65] on button "Next" at bounding box center [98, 73] width 17 height 17
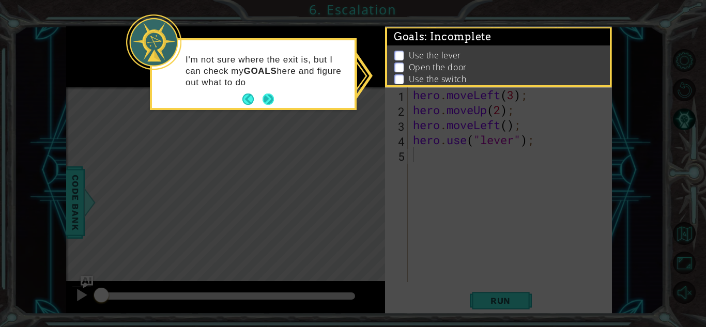
click at [264, 94] on button "Next" at bounding box center [268, 99] width 13 height 13
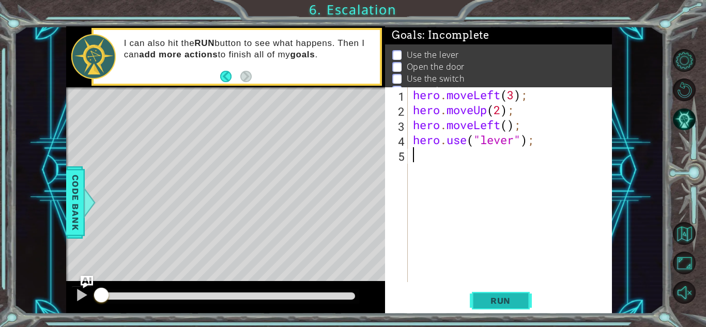
click at [487, 305] on span "Run" at bounding box center [500, 301] width 41 height 10
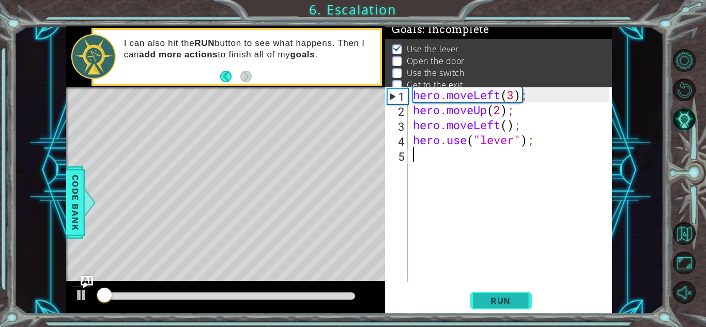
scroll to position [7, 0]
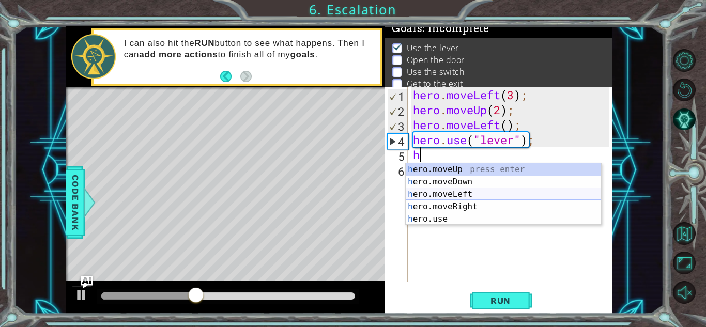
click at [430, 200] on div "h ero.moveUp press enter h ero.moveDown press enter h ero.moveLeft press enter …" at bounding box center [503, 206] width 195 height 87
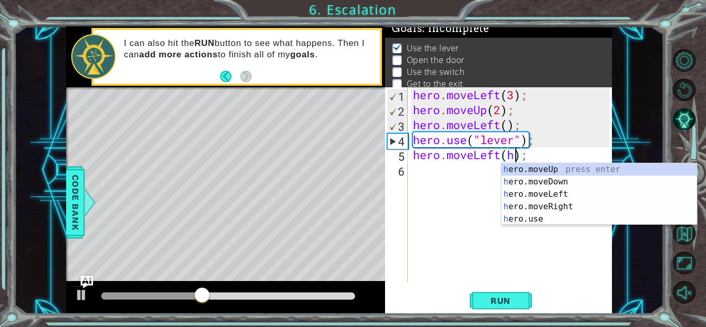
scroll to position [0, 5]
type textarea "hero.moveLeft();"
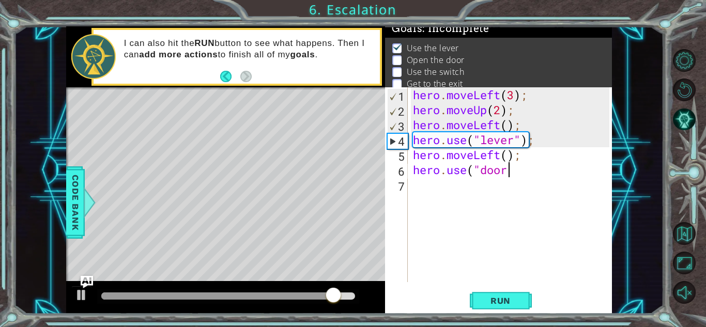
scroll to position [0, 4]
type textarea "hero.use("door")"
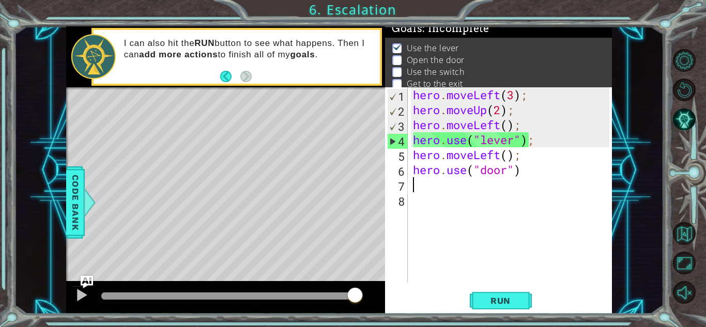
click at [421, 189] on div "hero . moveLeft ( 3 ) ; hero . moveUp ( 2 ) ; hero . moveLeft ( ) ; hero . use …" at bounding box center [513, 199] width 204 height 225
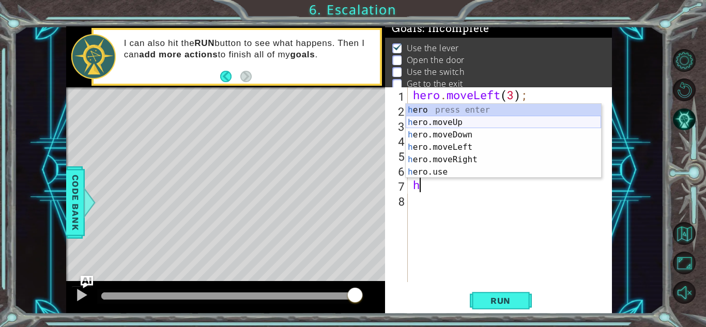
click at [445, 128] on div "h ero press enter h ero.moveUp press enter h ero.moveDown press enter h ero.mov…" at bounding box center [503, 153] width 195 height 99
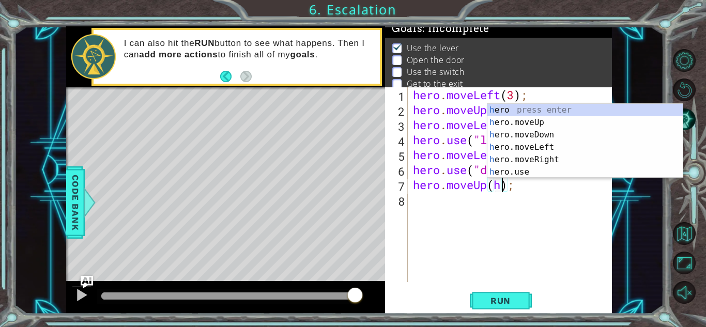
scroll to position [0, 4]
click at [517, 158] on div "h ero press enter h ero.moveUp press enter h ero.moveDown press enter h ero.mov…" at bounding box center [584, 153] width 195 height 99
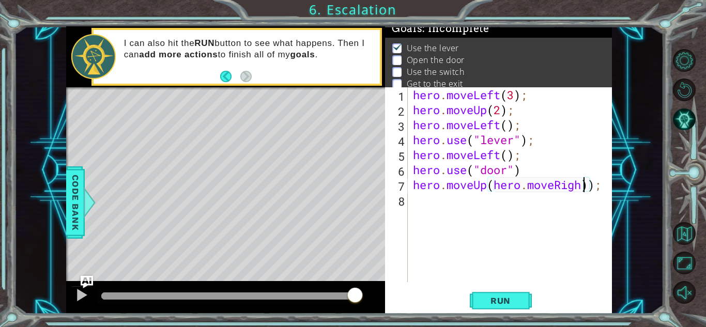
scroll to position [0, 8]
click at [604, 187] on div "hero . moveLeft ( 3 ) ; hero . moveUp ( 2 ) ; hero . moveLeft ( ) ; hero . use …" at bounding box center [513, 199] width 204 height 225
type textarea "hero.moveUp(hero.moveRight);"
click at [537, 204] on div "hero . moveLeft ( 3 ) ; hero . moveUp ( 2 ) ; hero . moveLeft ( ) ; hero . use …" at bounding box center [513, 199] width 204 height 225
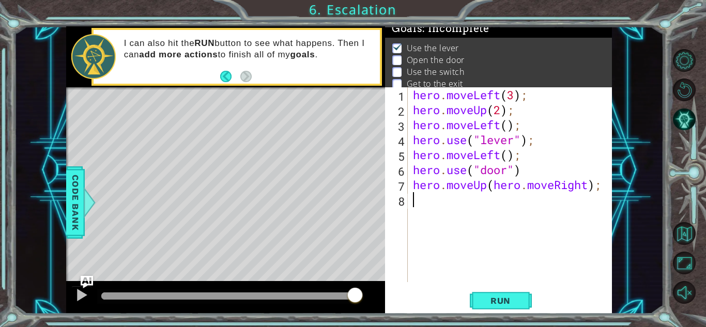
click at [491, 184] on div "hero . moveLeft ( 3 ) ; hero . moveUp ( 2 ) ; hero . moveLeft ( ) ; hero . use …" at bounding box center [513, 199] width 204 height 225
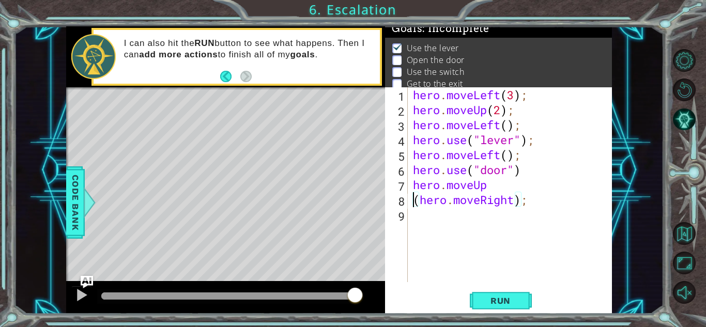
click at [420, 196] on div "hero . moveLeft ( 3 ) ; hero . moveUp ( 2 ) ; hero . moveLeft ( ) ; hero . use …" at bounding box center [513, 199] width 204 height 225
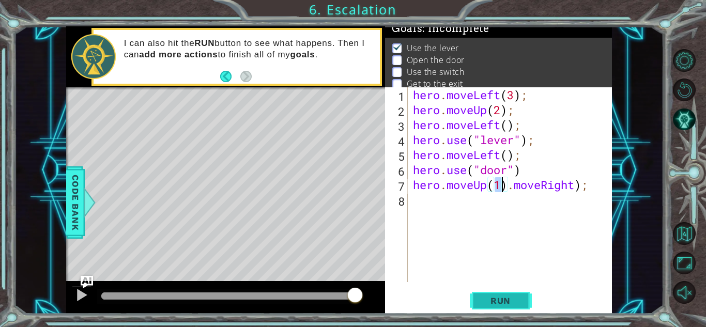
click at [518, 300] on span "Run" at bounding box center [500, 301] width 41 height 10
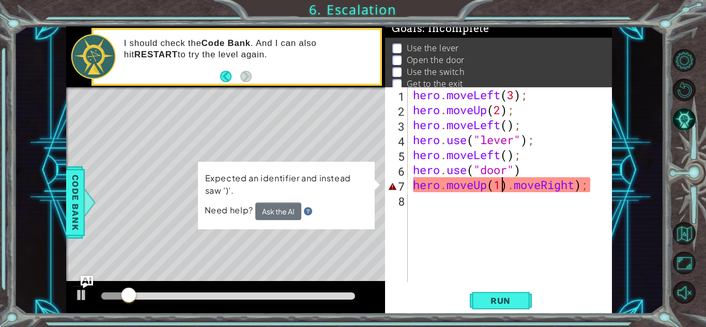
click at [524, 185] on div "hero . moveLeft ( 3 ) ; hero . moveUp ( 2 ) ; hero . moveLeft ( ) ; hero . use …" at bounding box center [513, 199] width 204 height 225
type textarea "hero.moveUp(1).moveRight);"
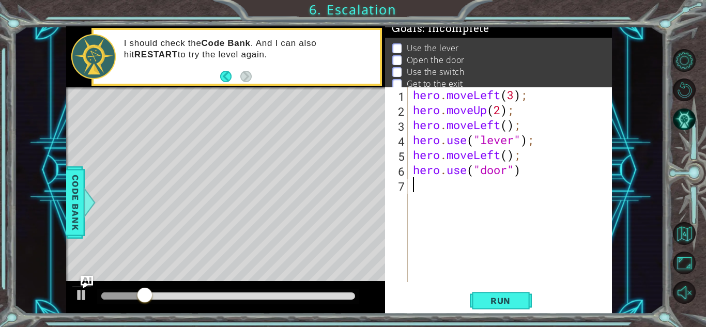
click at [469, 192] on div "hero . moveLeft ( 3 ) ; hero . moveUp ( 2 ) ; hero . moveLeft ( ) ; hero . use …" at bounding box center [513, 199] width 204 height 225
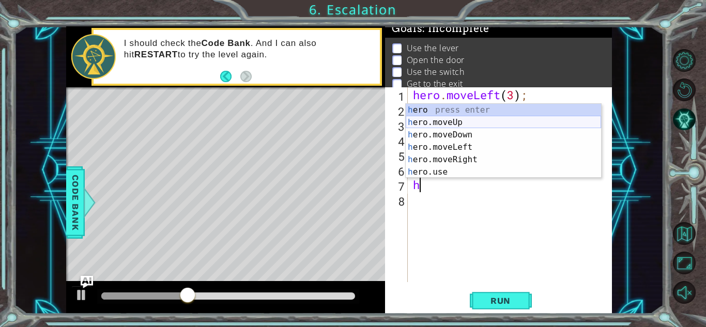
click at [446, 122] on div "h ero press enter h ero.moveUp press enter h ero.moveDown press enter h ero.mov…" at bounding box center [503, 153] width 195 height 99
type textarea "hero.moveUp(1);"
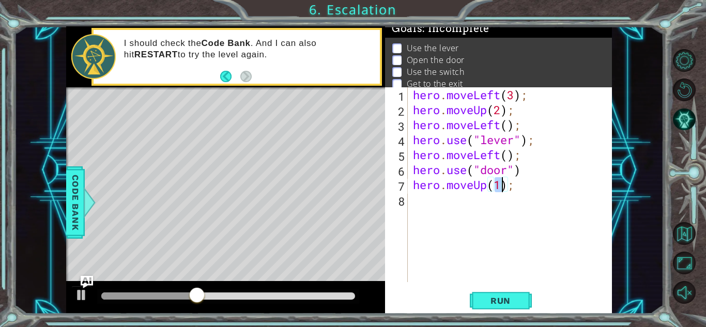
click at [452, 196] on div "hero . moveLeft ( 3 ) ; hero . moveUp ( 2 ) ; hero . moveLeft ( ) ; hero . use …" at bounding box center [513, 199] width 204 height 225
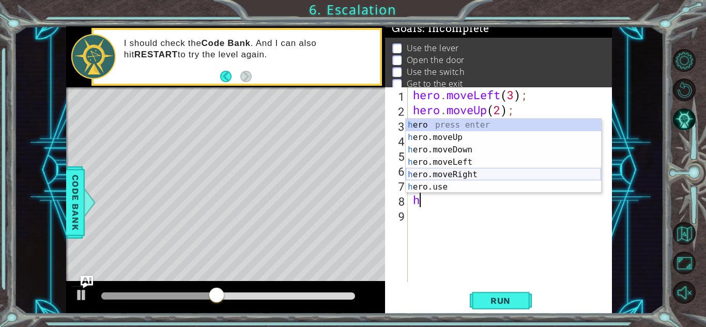
click at [468, 176] on div "h ero press enter h ero.moveUp press enter h ero.moveDown press enter h ero.mov…" at bounding box center [503, 168] width 195 height 99
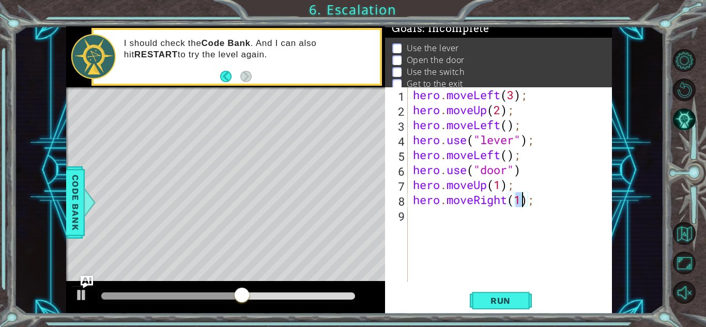
type textarea "hero.moveRight(2);"
click at [461, 213] on div "hero . moveLeft ( 3 ) ; hero . moveUp ( 2 ) ; hero . moveLeft ( ) ; hero . use …" at bounding box center [513, 199] width 204 height 225
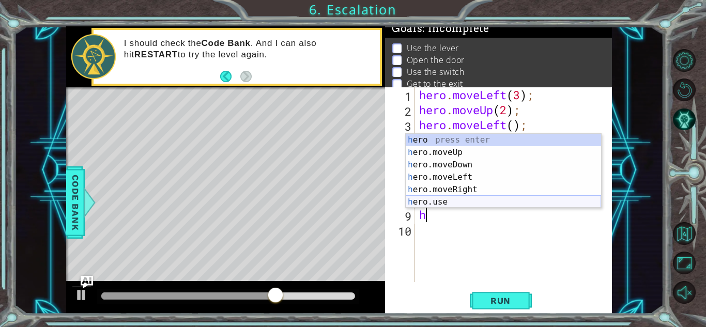
click at [461, 200] on div "h ero press enter h ero.moveUp press enter h ero.moveDown press enter h ero.mov…" at bounding box center [503, 183] width 195 height 99
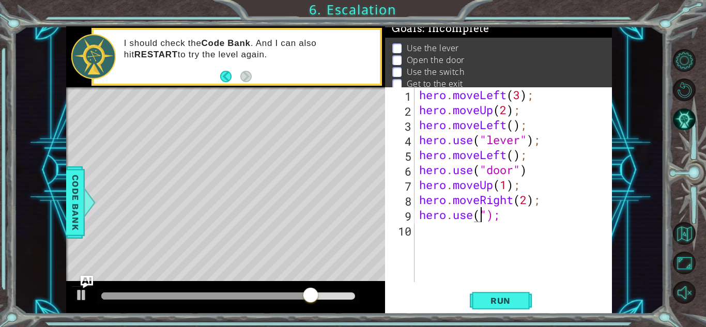
scroll to position [0, 3]
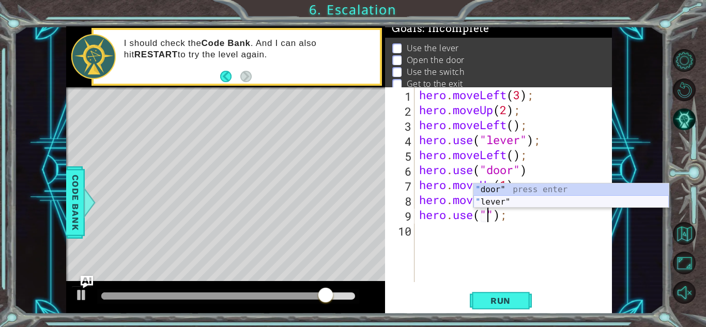
click at [503, 205] on div "" door" press enter " lever" press enter" at bounding box center [570, 208] width 195 height 50
type textarea "hero.use("lever");"
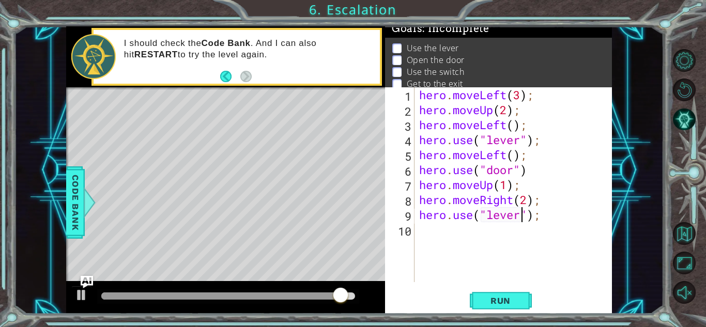
click at [432, 229] on div "hero . moveLeft ( 3 ) ; hero . moveUp ( 2 ) ; hero . moveLeft ( ) ; hero . use …" at bounding box center [515, 199] width 197 height 225
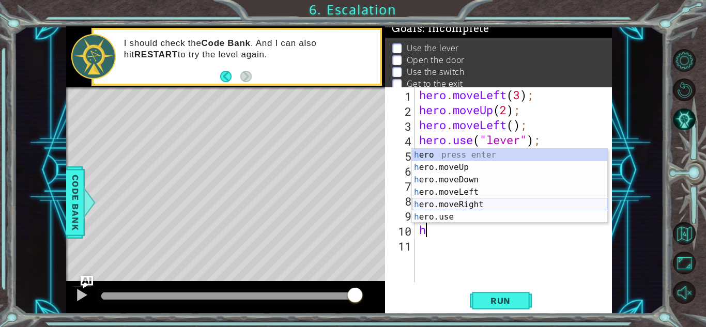
click at [437, 202] on div "h ero press enter h ero.moveUp press enter h ero.moveDown press enter h ero.mov…" at bounding box center [509, 198] width 195 height 99
type textarea "hero.moveRight(1);"
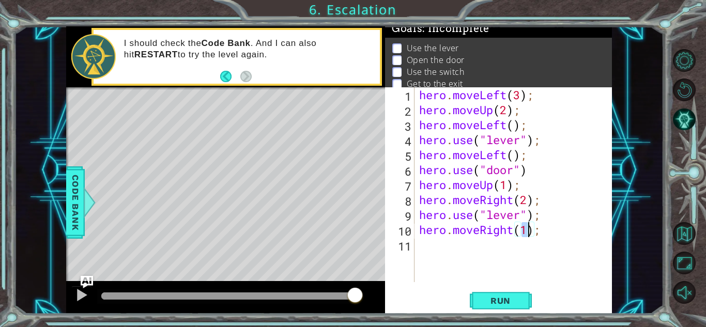
click at [453, 252] on div "hero . moveLeft ( 3 ) ; hero . moveUp ( 2 ) ; hero . moveLeft ( ) ; hero . use …" at bounding box center [515, 199] width 197 height 225
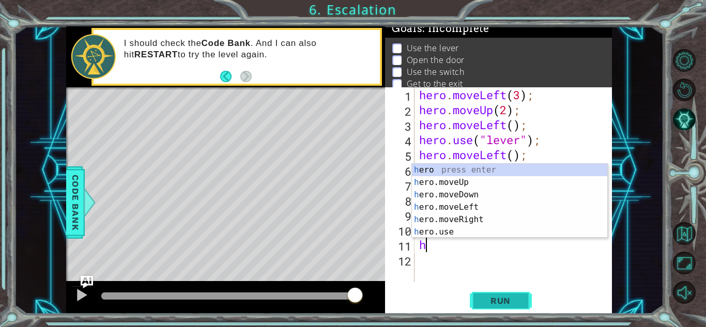
type textarea "h"
click at [491, 296] on span "Run" at bounding box center [500, 301] width 41 height 10
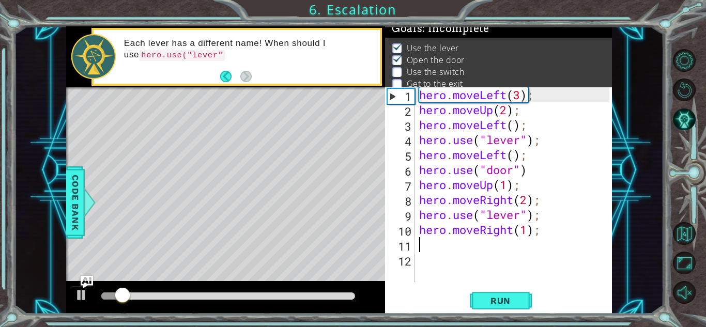
click at [239, 293] on div at bounding box center [228, 296] width 254 height 7
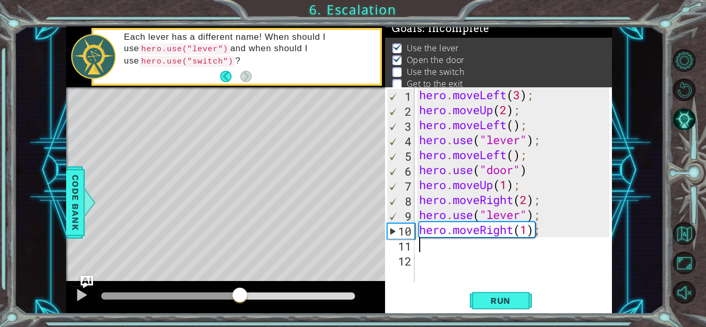
click at [273, 294] on div at bounding box center [228, 296] width 254 height 7
click at [269, 244] on div "Level Map" at bounding box center [305, 239] width 478 height 304
click at [519, 211] on div "hero . moveLeft ( 3 ) ; hero . moveUp ( 2 ) ; hero . moveLeft ( ) ; hero . use …" at bounding box center [515, 199] width 197 height 225
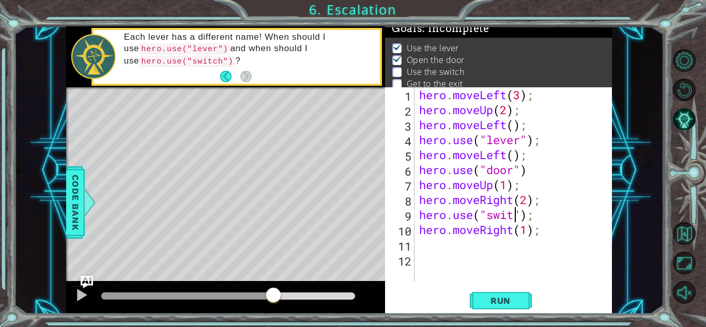
scroll to position [0, 5]
click at [521, 293] on button "Run" at bounding box center [501, 300] width 62 height 23
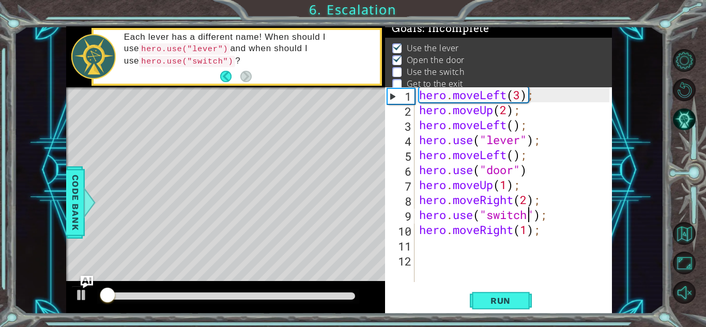
click at [226, 298] on div at bounding box center [228, 296] width 254 height 7
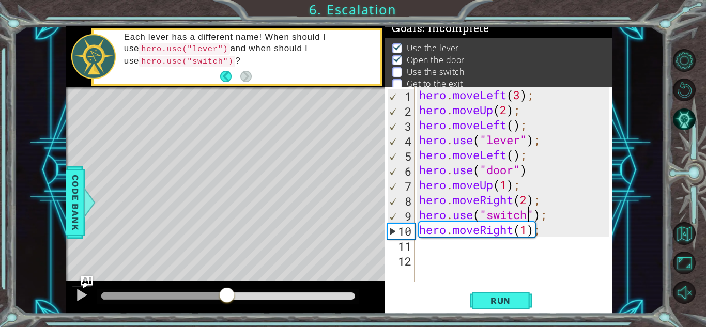
click at [198, 297] on div at bounding box center [164, 296] width 126 height 7
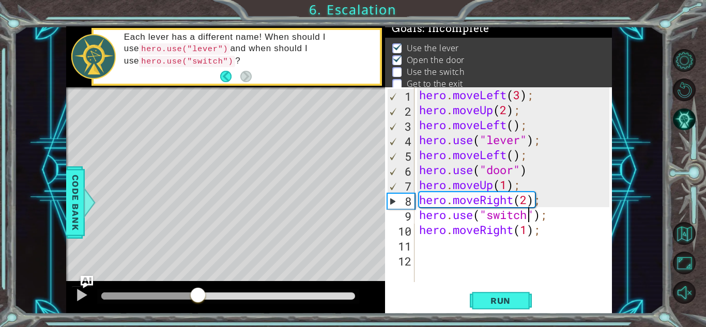
click at [154, 297] on div at bounding box center [149, 296] width 97 height 7
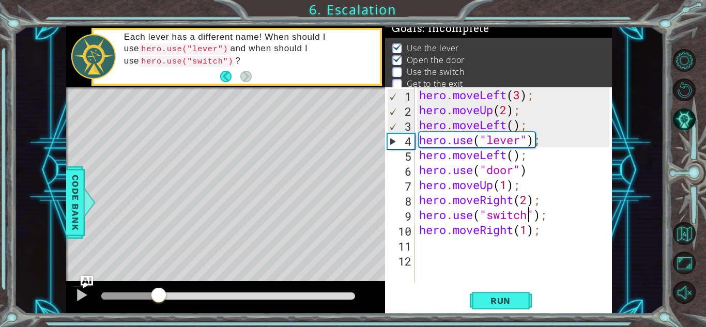
click at [70, 297] on div at bounding box center [225, 297] width 319 height 33
click at [75, 298] on div at bounding box center [81, 294] width 13 height 13
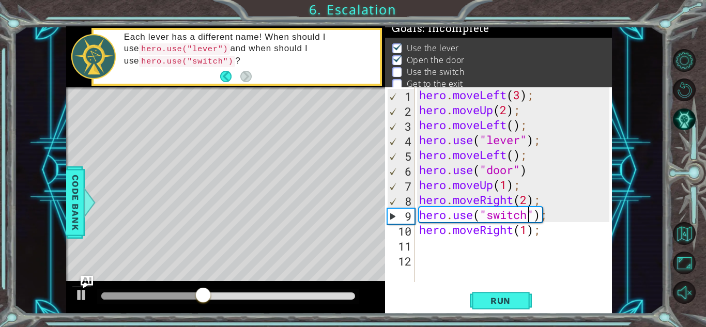
click at [504, 189] on div "hero . moveLeft ( 3 ) ; hero . moveUp ( 2 ) ; hero . moveLeft ( ) ; hero . use …" at bounding box center [515, 199] width 197 height 225
click at [507, 188] on div "hero . moveLeft ( 3 ) ; hero . moveUp ( 2 ) ; hero . moveLeft ( ) ; hero . use …" at bounding box center [515, 199] width 197 height 225
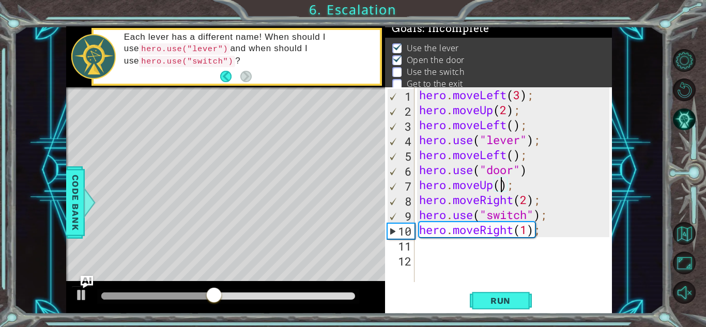
scroll to position [0, 4]
type textarea "hero.moveUp(2);"
click at [467, 292] on div "Run" at bounding box center [500, 300] width 227 height 23
click at [481, 298] on span "Run" at bounding box center [500, 301] width 41 height 10
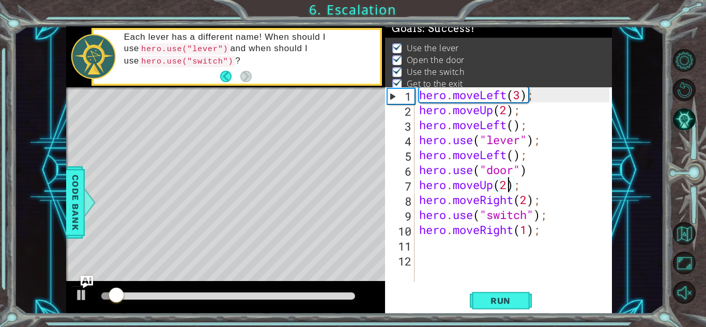
click at [195, 290] on div at bounding box center [228, 296] width 262 height 14
click at [192, 295] on div at bounding box center [228, 296] width 254 height 7
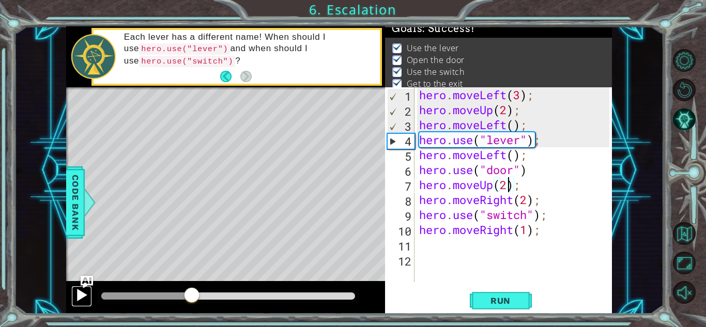
click at [80, 303] on button at bounding box center [81, 296] width 21 height 21
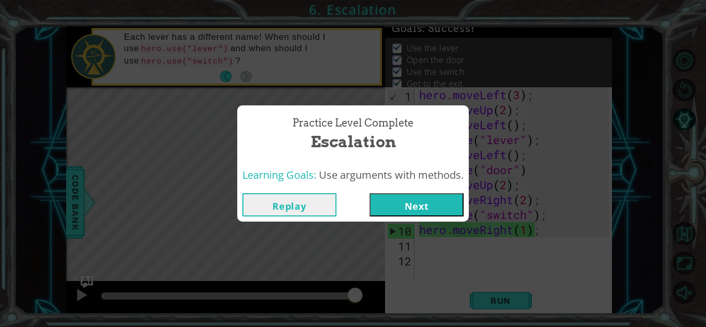
click at [385, 213] on button "Next" at bounding box center [417, 204] width 94 height 23
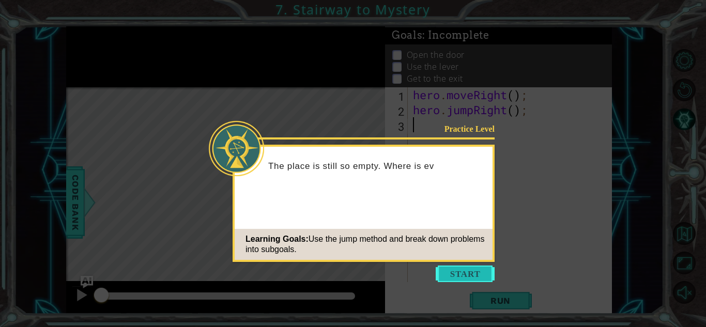
click at [455, 267] on button "Start" at bounding box center [465, 274] width 59 height 17
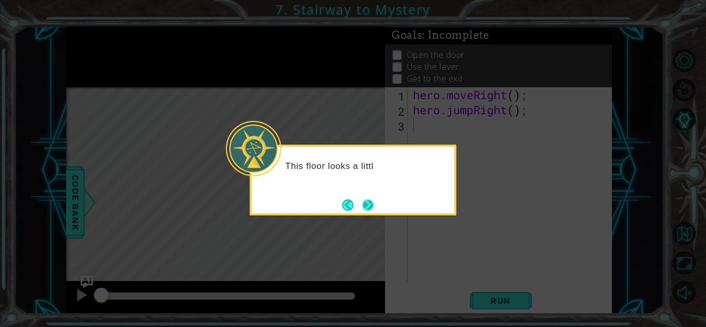
click at [362, 205] on button "Next" at bounding box center [368, 205] width 12 height 12
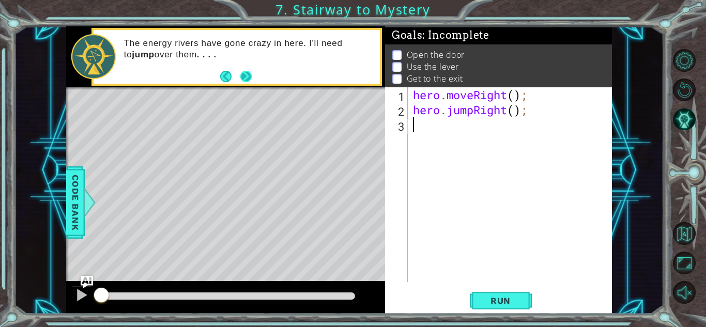
click at [251, 71] on button "Next" at bounding box center [246, 76] width 19 height 19
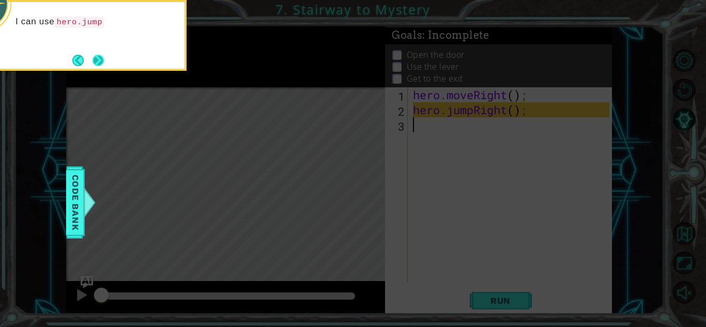
click at [102, 57] on button "Next" at bounding box center [98, 61] width 18 height 18
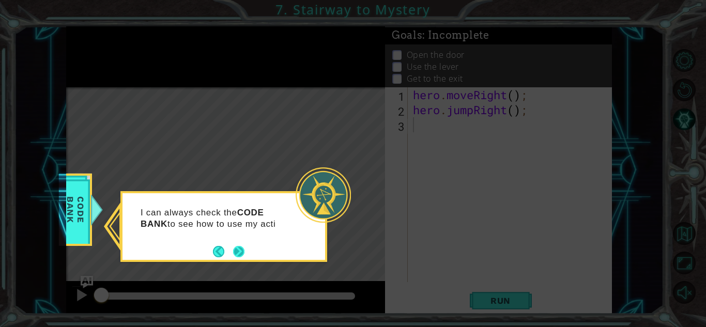
click at [235, 256] on button "Next" at bounding box center [238, 251] width 13 height 13
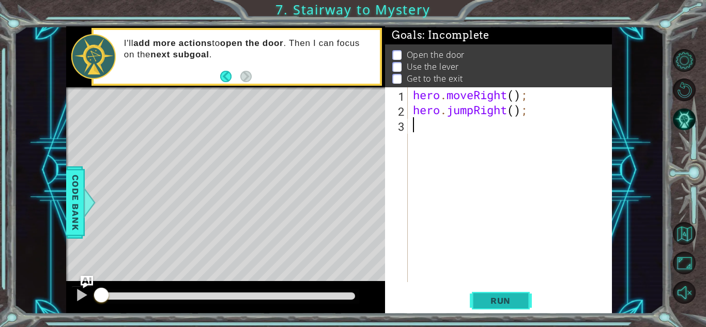
click at [484, 309] on button "Run" at bounding box center [501, 300] width 62 height 23
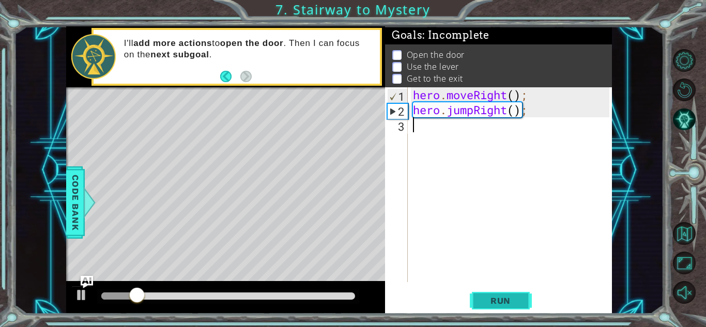
click at [484, 309] on button "Run" at bounding box center [501, 300] width 62 height 23
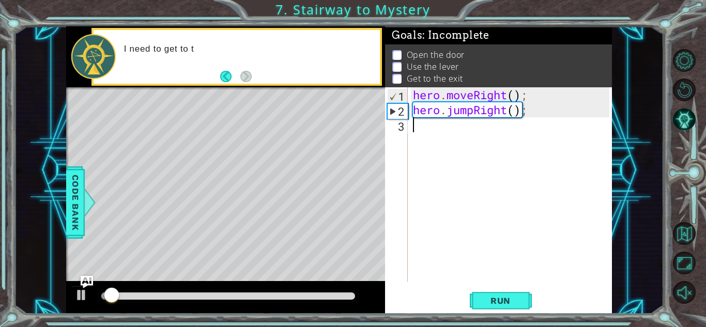
click at [432, 128] on div "hero . moveRight ( ) ; hero . jumpRight ( ) ;" at bounding box center [513, 199] width 204 height 225
type textarea "h"
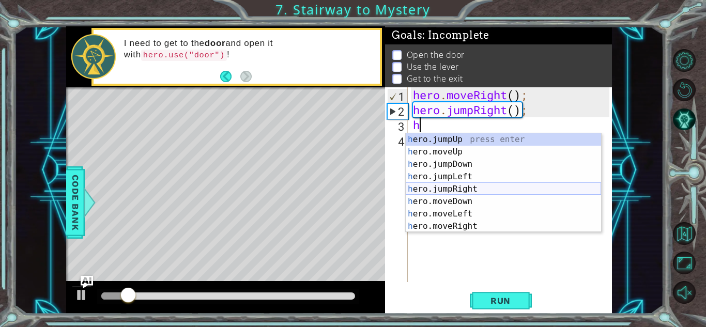
click at [467, 186] on div "h ero.jumpUp press enter h ero.moveUp press enter h ero.jumpDown press enter h …" at bounding box center [503, 195] width 195 height 124
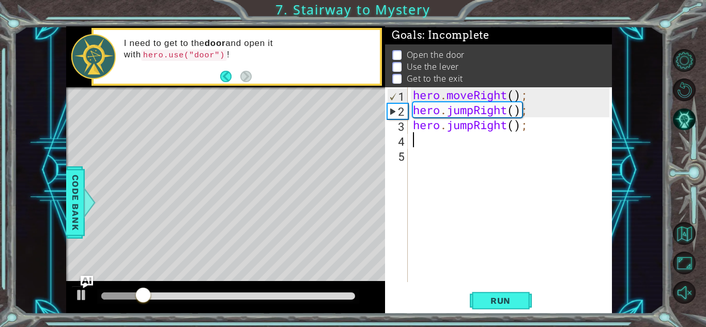
click at [519, 128] on div "hero . moveRight ( ) ; hero . jumpRight ( ) ; hero . jumpRight ( ) ;" at bounding box center [513, 199] width 204 height 225
click at [518, 129] on div "hero . moveRight ( ) ; hero . jumpRight ( ) ; hero . jumpRight ( ) ;" at bounding box center [513, 199] width 204 height 225
type textarea "hero.jumpRight(2);"
click at [517, 134] on div "hero . moveRight ( ) ; hero . jumpRight ( ) ; hero . jumpRight ( 2 ) ;" at bounding box center [513, 199] width 204 height 225
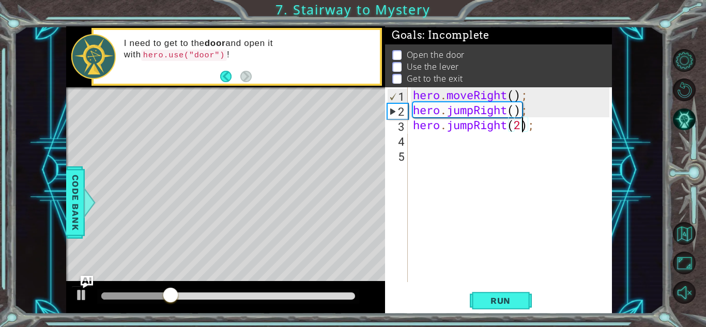
scroll to position [0, 0]
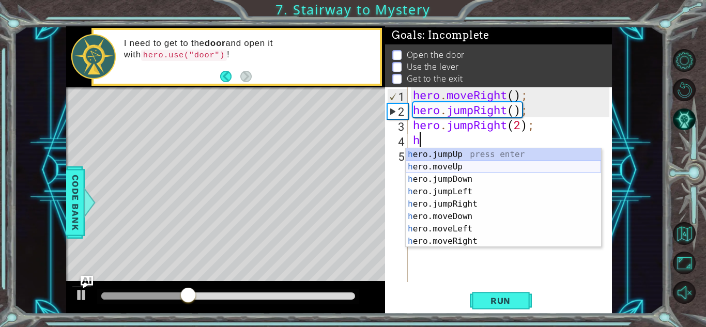
click at [496, 163] on div "h ero.jumpUp press enter h ero.moveUp press enter h ero.jumpDown press enter h …" at bounding box center [503, 210] width 195 height 124
type textarea "hero.moveUp(1);"
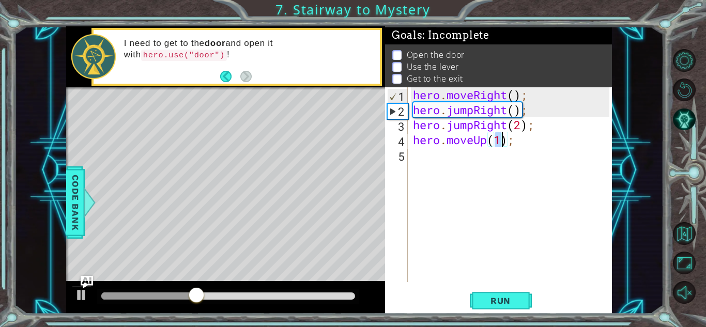
click at [473, 157] on div "hero . moveRight ( ) ; hero . jumpRight ( ) ; hero . jumpRight ( 2 ) ; hero . m…" at bounding box center [513, 199] width 204 height 225
type textarea "h"
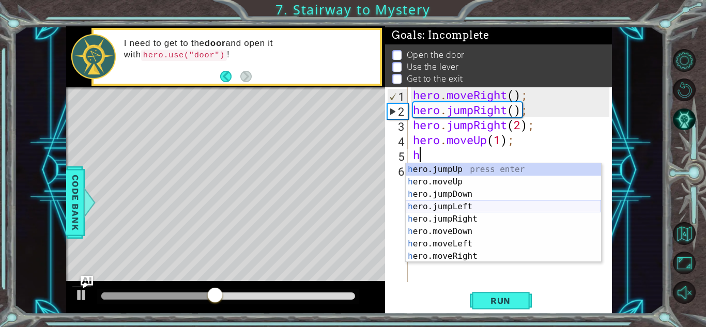
click at [467, 207] on div "h ero.jumpUp press enter h ero.moveUp press enter h ero.jumpDown press enter h …" at bounding box center [503, 225] width 195 height 124
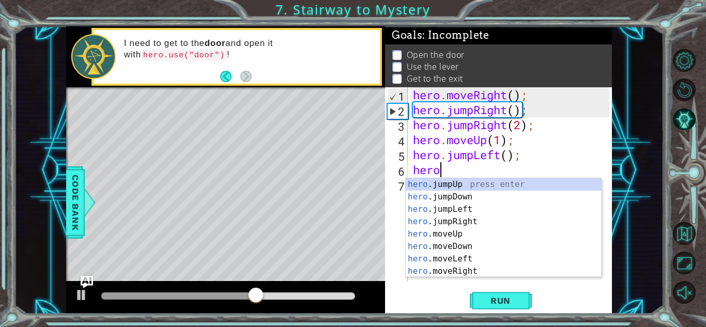
scroll to position [0, 1]
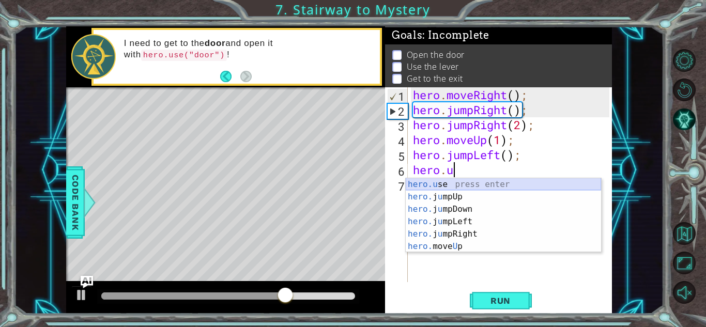
click at [426, 190] on div "hero.u se press enter hero. j u mpUp press enter hero. j u mpDown press enter h…" at bounding box center [503, 227] width 195 height 99
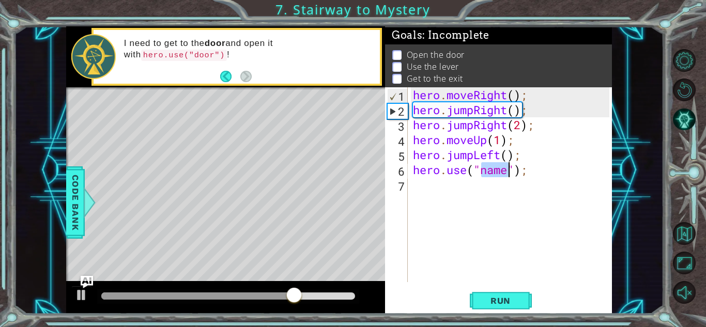
click at [501, 175] on div "hero . moveRight ( ) ; hero . jumpRight ( ) ; hero . jumpRight ( 2 ) ; hero . m…" at bounding box center [510, 184] width 198 height 195
click at [504, 173] on div "hero . moveRight ( ) ; hero . jumpRight ( ) ; hero . jumpRight ( 2 ) ; hero . m…" at bounding box center [513, 199] width 204 height 225
click at [506, 173] on div "hero . moveRight ( ) ; hero . jumpRight ( ) ; hero . jumpRight ( 2 ) ; hero . m…" at bounding box center [513, 199] width 204 height 225
type textarea "hero.use("door");"
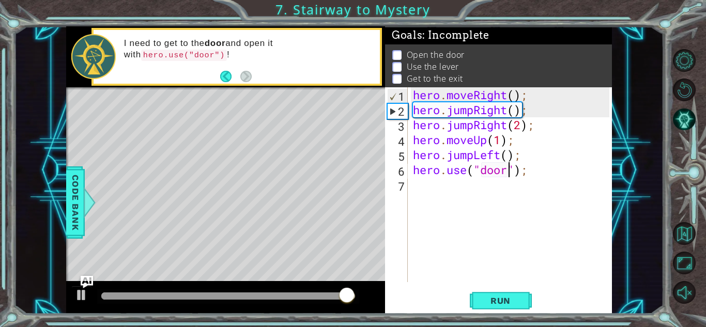
click at [482, 178] on div "hero . moveRight ( ) ; hero . jumpRight ( ) ; hero . jumpRight ( 2 ) ; hero . m…" at bounding box center [513, 199] width 204 height 225
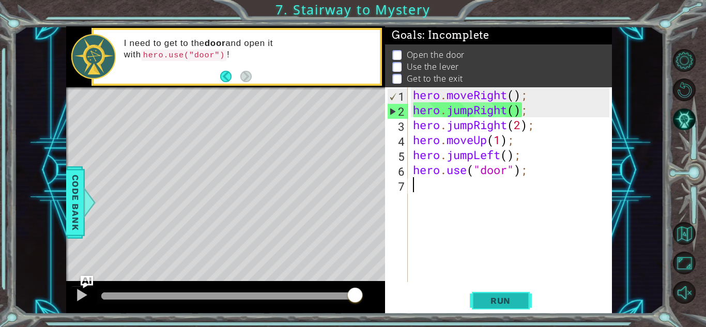
click at [521, 305] on button "Run" at bounding box center [501, 300] width 62 height 23
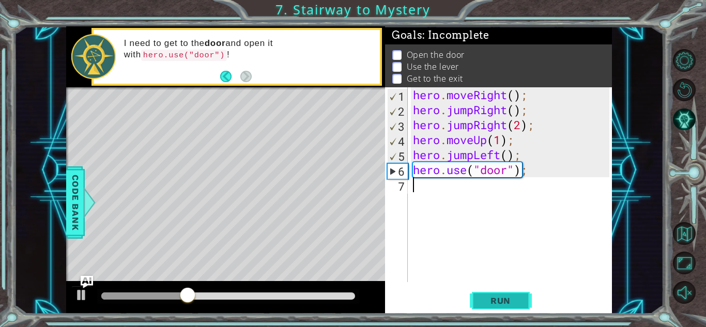
click at [521, 305] on button "Run" at bounding box center [501, 300] width 62 height 23
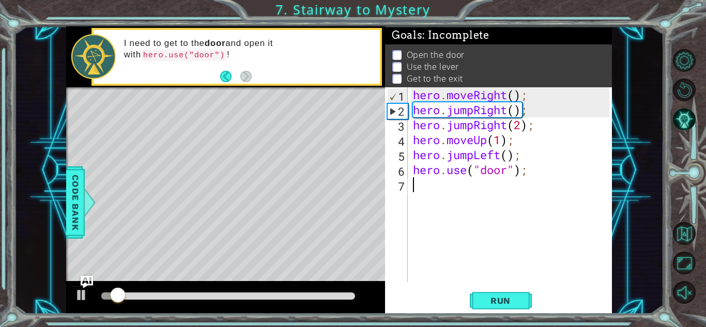
click at [475, 154] on div "hero . moveRight ( ) ; hero . jumpRight ( ) ; hero . jumpRight ( 2 ) ; hero . m…" at bounding box center [513, 199] width 204 height 225
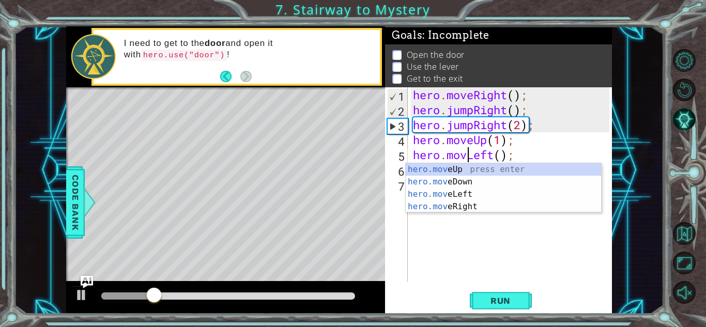
scroll to position [0, 3]
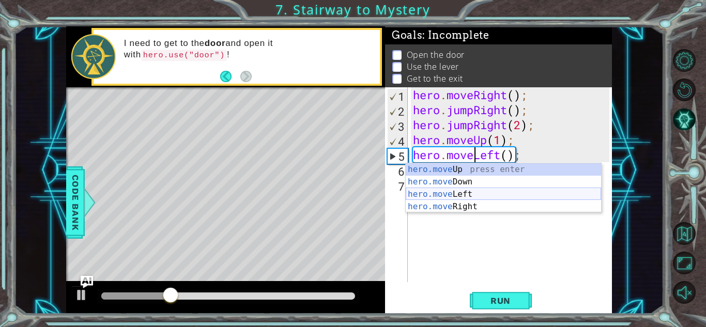
click at [464, 198] on div "hero.move Up press enter hero.move Down press enter hero.move Left press enter …" at bounding box center [503, 200] width 195 height 74
type textarea "hero.moveLeft(1);"
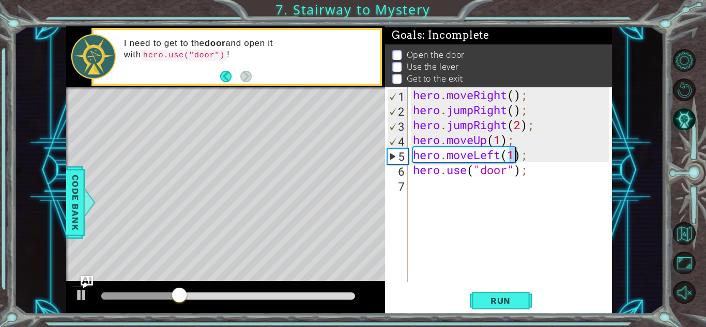
click at [493, 190] on div "hero . moveRight ( ) ; hero . jumpRight ( ) ; hero . jumpRight ( 2 ) ; hero . m…" at bounding box center [513, 199] width 204 height 225
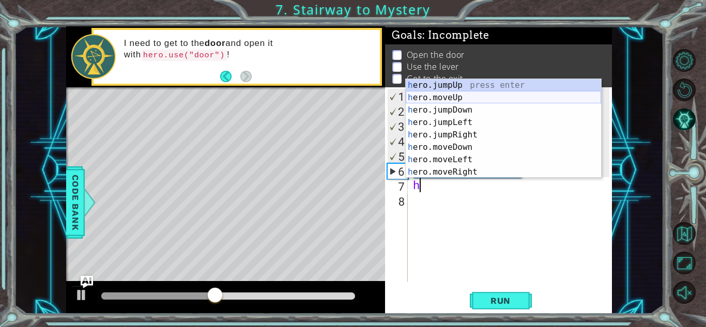
click at [463, 100] on div "h ero.jumpUp press enter h ero.moveUp press enter h ero.jumpDown press enter h …" at bounding box center [503, 141] width 195 height 124
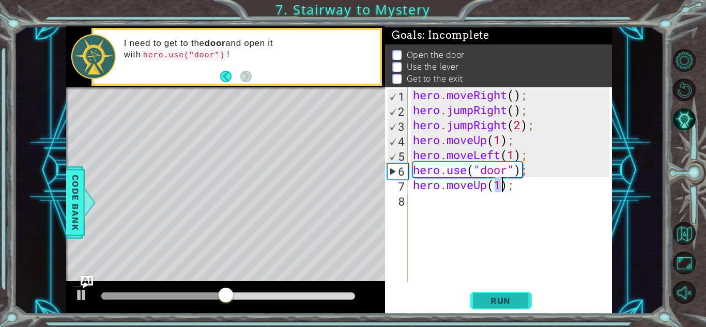
click at [493, 302] on span "Run" at bounding box center [500, 301] width 41 height 10
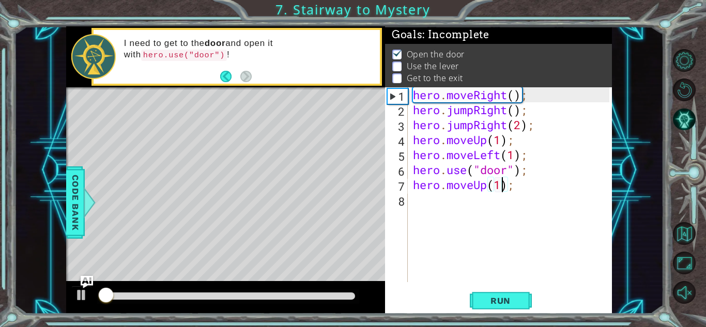
scroll to position [1, 0]
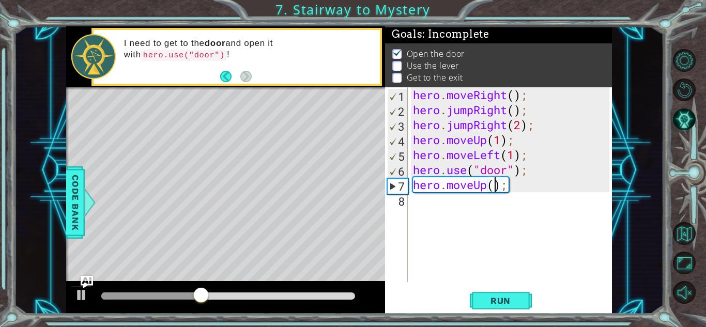
type textarea "hero.moveUp(2);"
click at [497, 201] on div "hero . moveRight ( ) ; hero . jumpRight ( ) ; hero . jumpRight ( 2 ) ; hero . m…" at bounding box center [513, 199] width 204 height 225
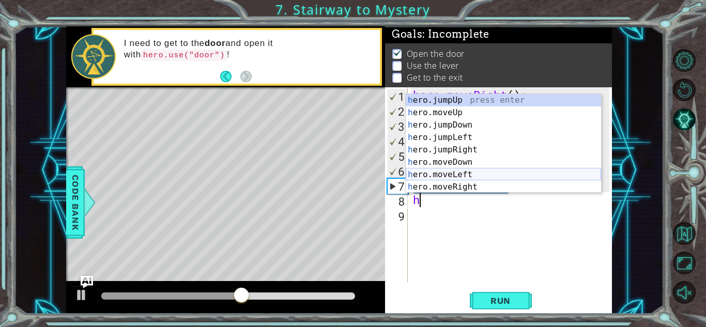
click at [472, 172] on div "h ero.jumpUp press enter h ero.moveUp press enter h ero.jumpDown press enter h …" at bounding box center [503, 156] width 195 height 124
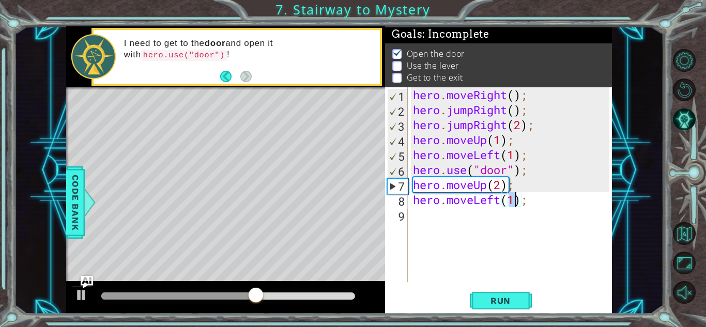
type textarea "hero.moveLeft(2);"
click at [455, 216] on div "hero . moveRight ( ) ; hero . jumpRight ( ) ; hero . jumpRight ( 2 ) ; hero . m…" at bounding box center [513, 199] width 204 height 225
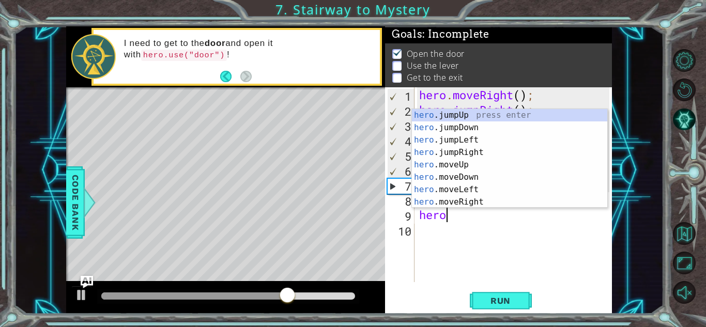
scroll to position [0, 1]
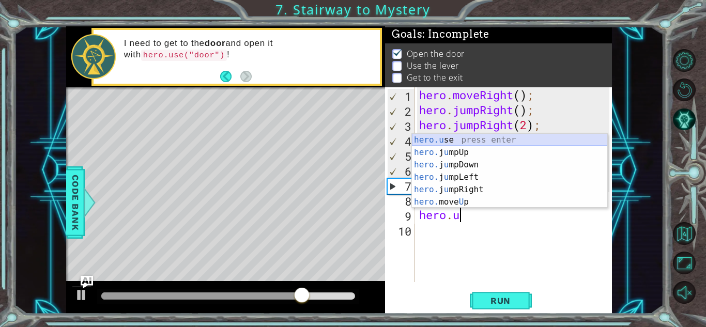
click at [456, 137] on div "hero.u se press enter hero. j u mpUp press enter hero. j u mpDown press enter h…" at bounding box center [509, 183] width 195 height 99
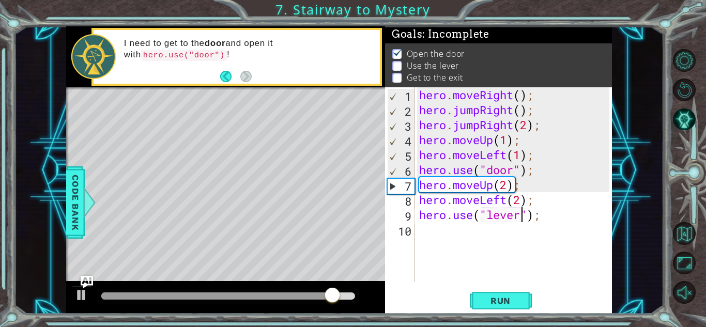
type textarea "hero.use("lever");"
click at [469, 233] on div "hero . moveRight ( ) ; hero . jumpRight ( ) ; hero . jumpRight ( 2 ) ; hero . m…" at bounding box center [515, 199] width 197 height 225
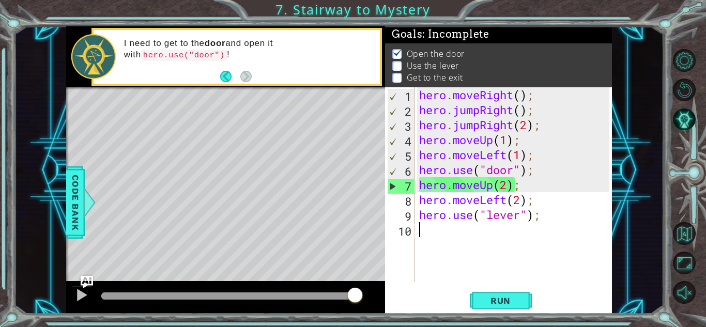
type textarea "h"
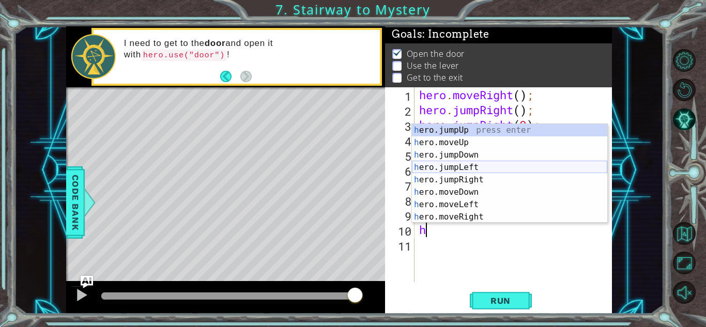
click at [455, 166] on div "h ero.jumpUp press enter h ero.moveUp press enter h ero.jumpDown press enter h …" at bounding box center [509, 186] width 195 height 124
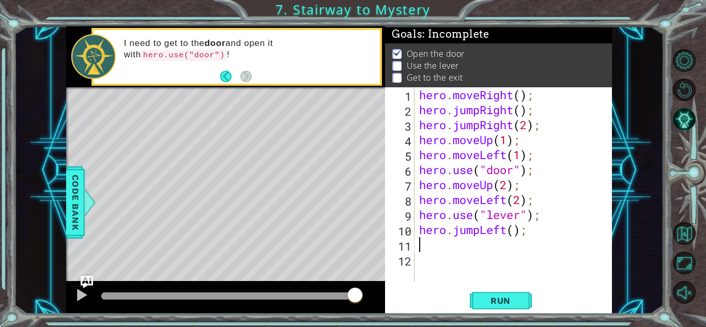
click at [517, 233] on div "hero . moveRight ( ) ; hero . jumpRight ( ) ; hero . jumpRight ( 2 ) ; hero . m…" at bounding box center [515, 199] width 197 height 225
type textarea "hero.jumpLeft(2);"
click at [493, 241] on div "hero . moveRight ( ) ; hero . jumpRight ( ) ; hero . jumpRight ( 2 ) ; hero . m…" at bounding box center [515, 199] width 197 height 225
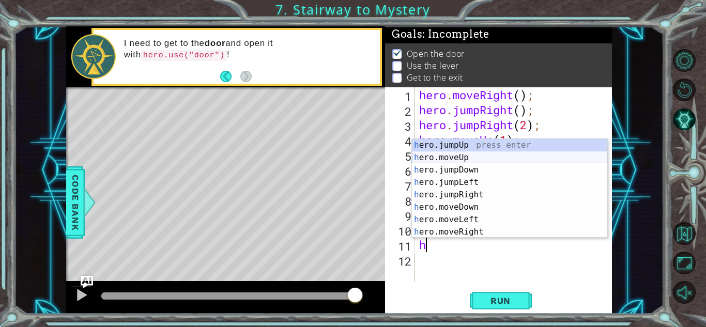
click at [455, 162] on div "h ero.jumpUp press enter h ero.moveUp press enter h ero.jumpDown press enter h …" at bounding box center [509, 201] width 195 height 124
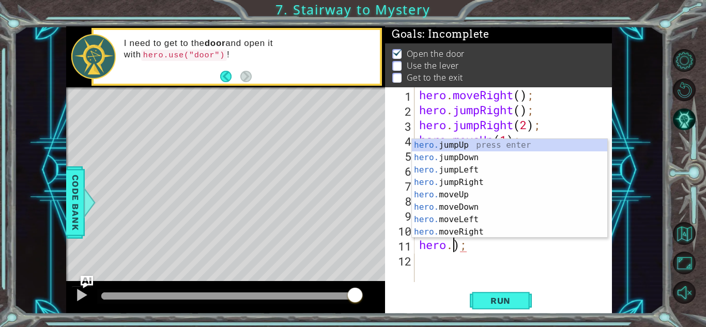
scroll to position [0, 2]
click at [466, 146] on div "hero. jumpUp press enter hero. jumpDown press enter hero. jumpLeft press enter …" at bounding box center [509, 201] width 195 height 124
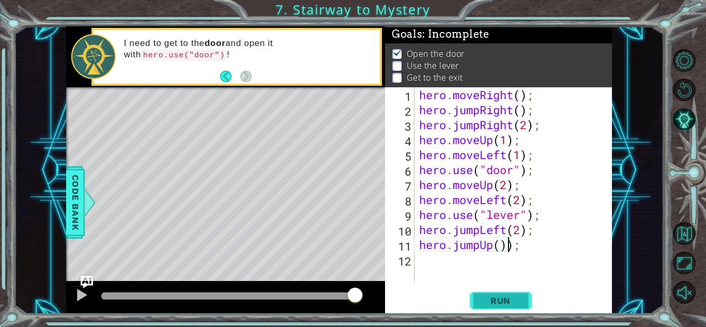
click at [497, 296] on span "Run" at bounding box center [500, 301] width 41 height 10
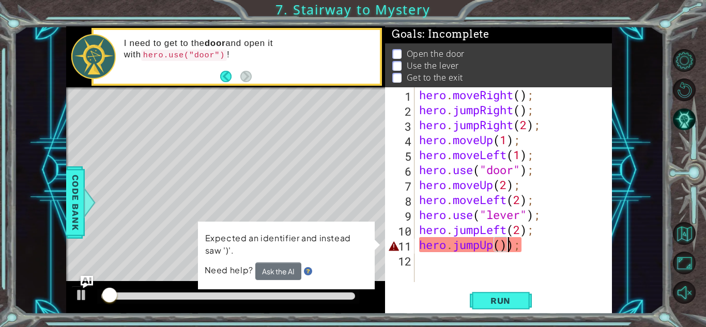
click at [514, 246] on div "hero . moveRight ( ) ; hero . jumpRight ( ) ; hero . jumpRight ( 2 ) ; hero . m…" at bounding box center [515, 199] width 197 height 225
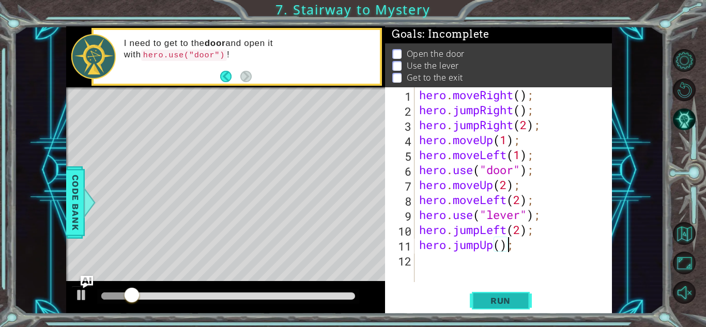
click at [503, 295] on button "Run" at bounding box center [501, 300] width 62 height 23
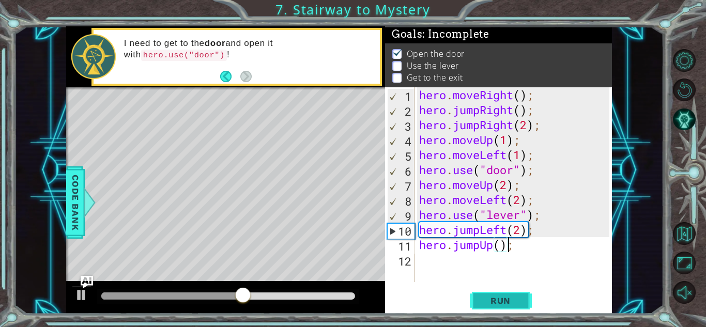
click at [500, 298] on span "Run" at bounding box center [500, 301] width 41 height 10
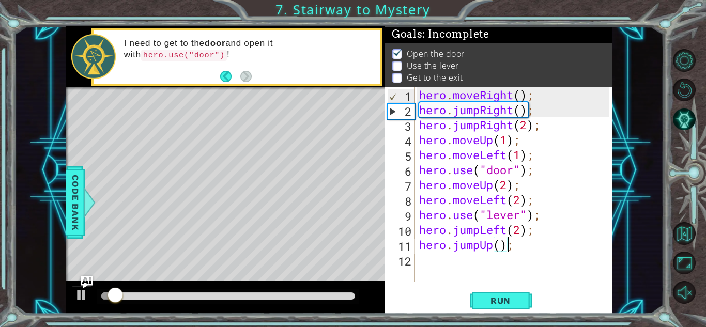
click at [521, 201] on div "hero . moveRight ( ) ; hero . jumpRight ( ) ; hero . jumpRight ( 2 ) ; hero . m…" at bounding box center [515, 199] width 197 height 225
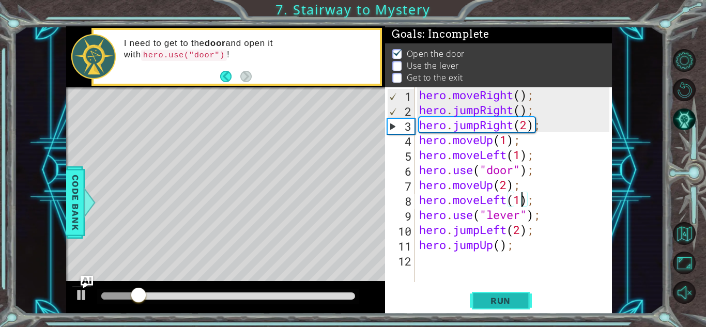
type textarea "hero.moveLeft(1);"
click at [506, 301] on span "Run" at bounding box center [500, 301] width 41 height 10
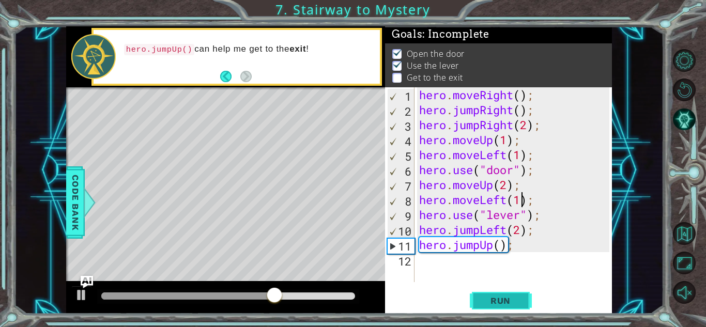
click at [503, 301] on span "Run" at bounding box center [500, 301] width 41 height 10
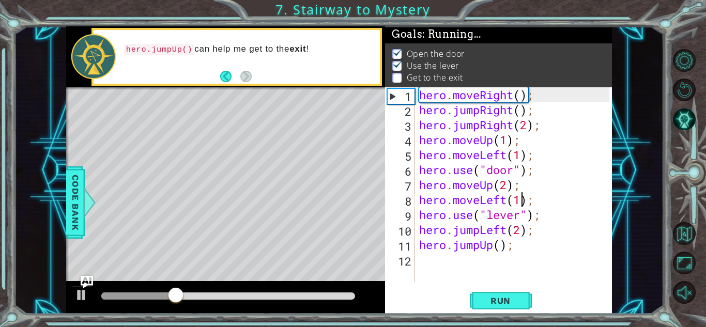
click at [453, 259] on div "hero . moveRight ( ) ; hero . jumpRight ( ) ; hero . jumpRight ( 2 ) ; hero . m…" at bounding box center [515, 199] width 197 height 225
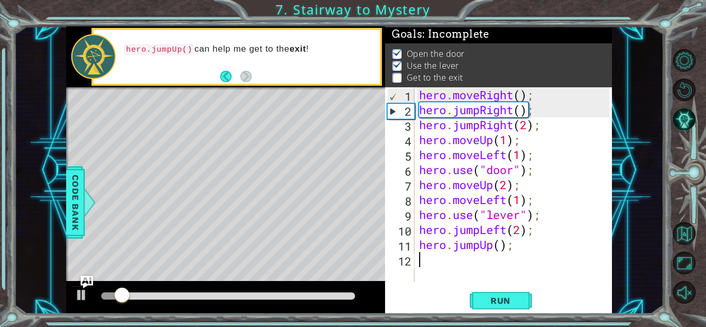
click at [435, 262] on div "hero . moveRight ( ) ; hero . jumpRight ( ) ; hero . jumpRight ( 2 ) ; hero . m…" at bounding box center [515, 199] width 197 height 225
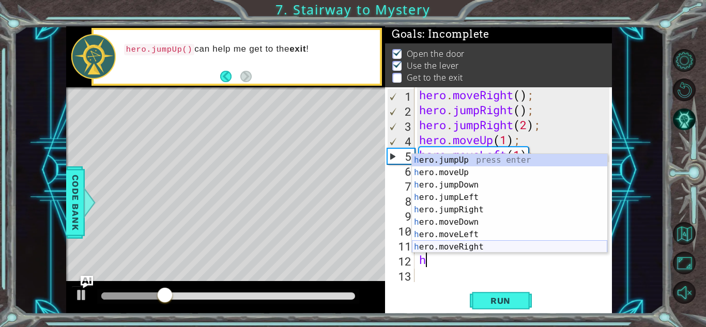
click at [457, 244] on div "h ero.jumpUp press enter h ero.moveUp press enter h ero.jumpDown press enter h …" at bounding box center [509, 216] width 195 height 124
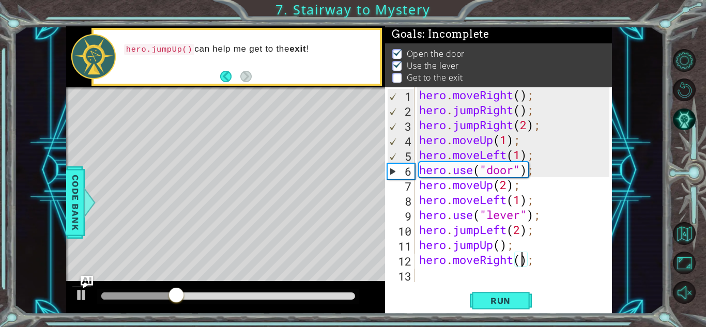
scroll to position [0, 5]
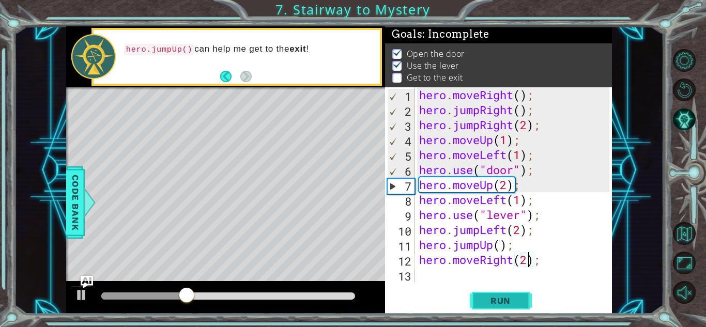
type textarea "hero.moveRight(2);"
click at [471, 296] on button "Run" at bounding box center [501, 300] width 62 height 23
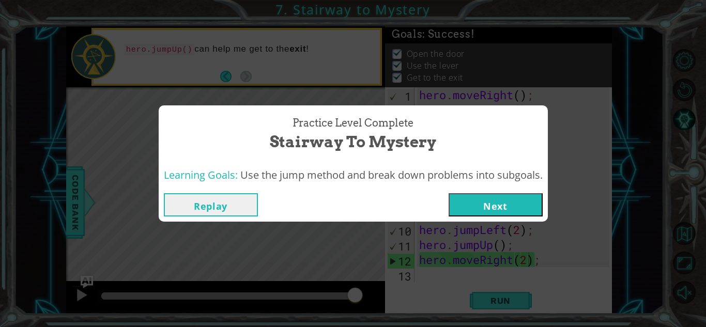
click at [538, 208] on button "Next" at bounding box center [496, 204] width 94 height 23
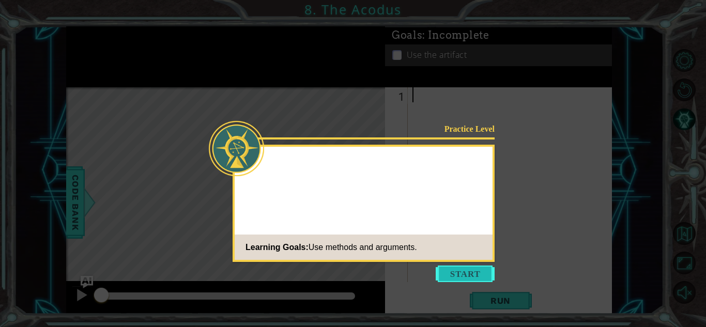
click at [463, 270] on button "Start" at bounding box center [465, 274] width 59 height 17
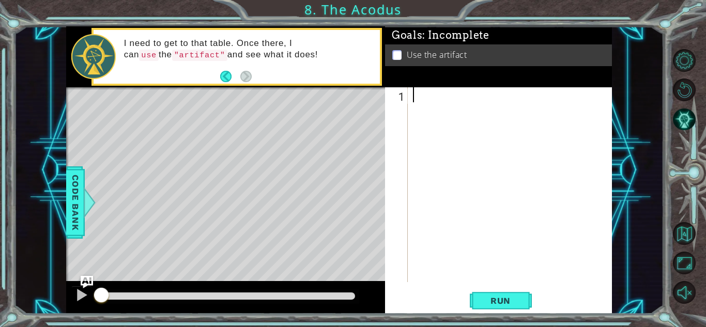
click at [430, 94] on div at bounding box center [513, 199] width 204 height 225
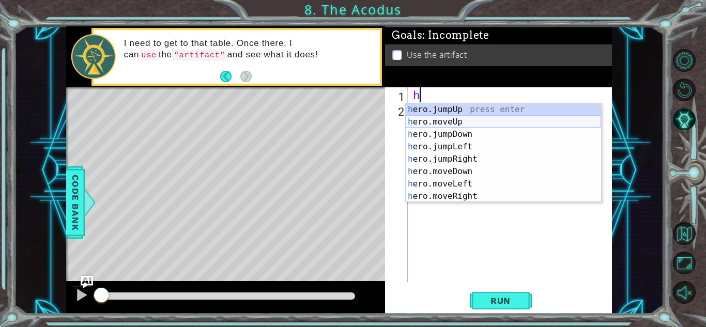
click at [421, 123] on div "h ero.jumpUp press enter h ero.moveUp press enter h ero.jumpDown press enter h …" at bounding box center [503, 165] width 195 height 124
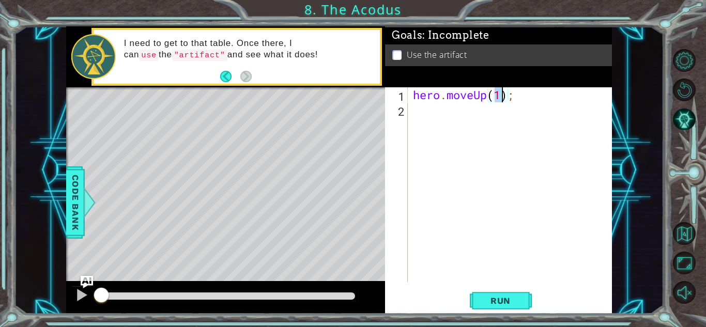
type textarea "hero.moveUp(2);"
click at [421, 109] on div "hero . moveUp ( 2 ) ;" at bounding box center [513, 199] width 204 height 225
type textarea "h"
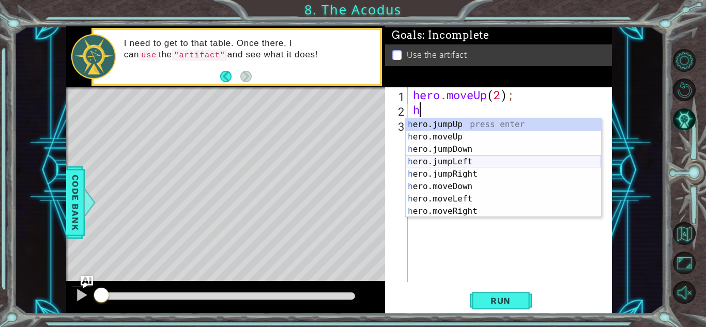
click at [457, 160] on div "h ero.jumpUp press enter h ero.moveUp press enter h ero.jumpDown press enter h …" at bounding box center [503, 180] width 195 height 124
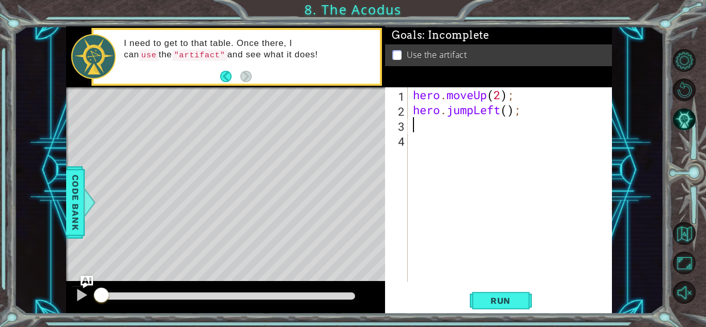
type textarea "h"
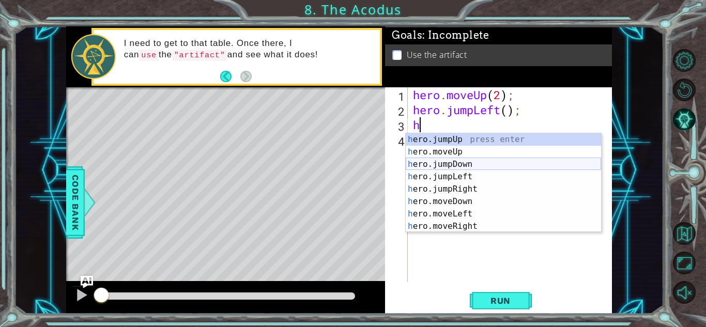
click at [445, 161] on div "h ero.jumpUp press enter h ero.moveUp press enter h ero.jumpDown press enter h …" at bounding box center [503, 195] width 195 height 124
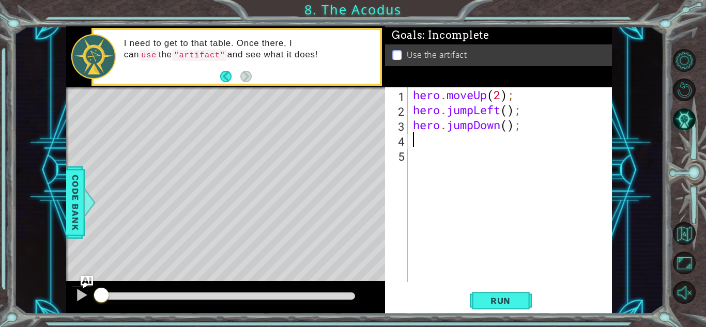
type textarea "2"
click at [509, 128] on div "hero . moveUp ( 2 ) ; hero . jumpLeft ( ) ; hero . jumpDown ( ) ;" at bounding box center [513, 199] width 204 height 225
type textarea "hero.jumpDown(2);"
click at [490, 138] on div "hero . moveUp ( 2 ) ; hero . jumpLeft ( ) ; hero . jumpDown ( 2 ) ;" at bounding box center [513, 199] width 204 height 225
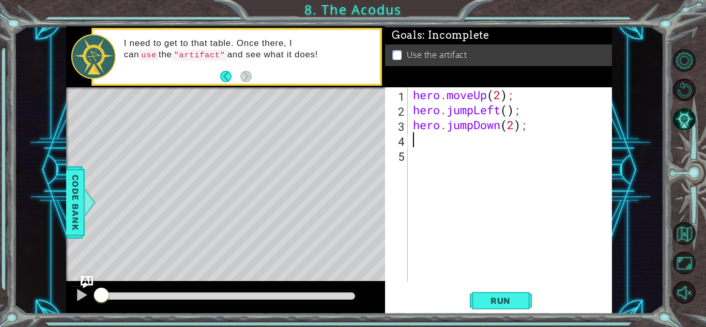
scroll to position [0, 0]
type textarea "h"
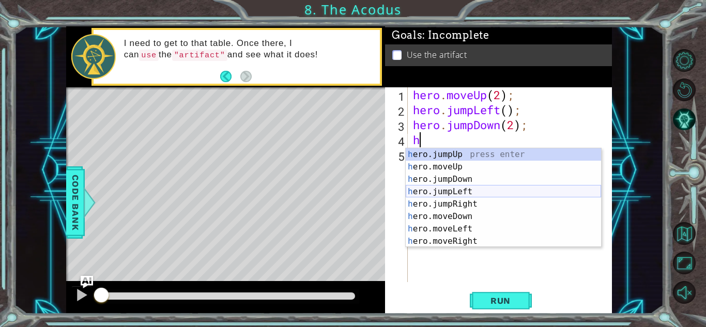
click at [479, 195] on div "h ero.jumpUp press enter h ero.moveUp press enter h ero.jumpDown press enter h …" at bounding box center [503, 210] width 195 height 124
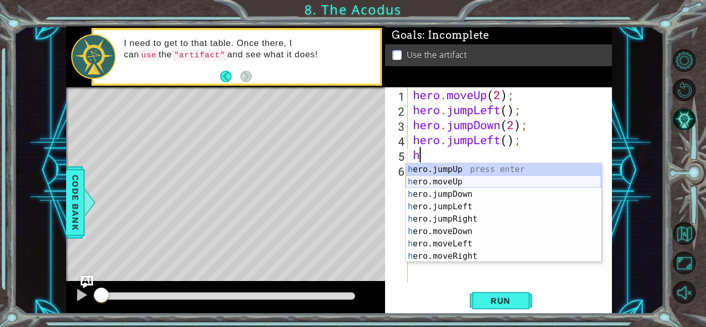
click at [442, 185] on div "h ero.jumpUp press enter h ero.moveUp press enter h ero.jumpDown press enter h …" at bounding box center [503, 225] width 195 height 124
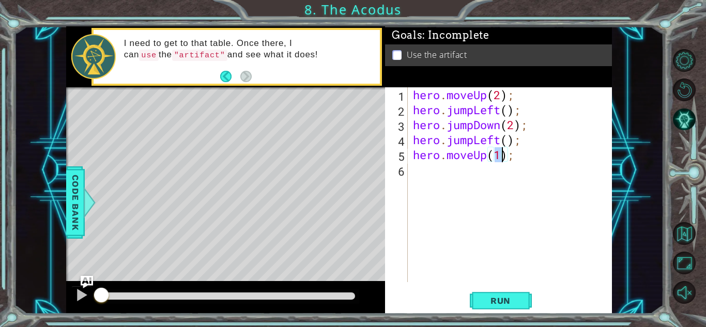
type textarea "hero.moveUp(2);"
click at [429, 173] on div "hero . moveUp ( 2 ) ; hero . jumpLeft ( ) ; hero . jumpDown ( 2 ) ; hero . jump…" at bounding box center [513, 199] width 204 height 225
type textarea "h"
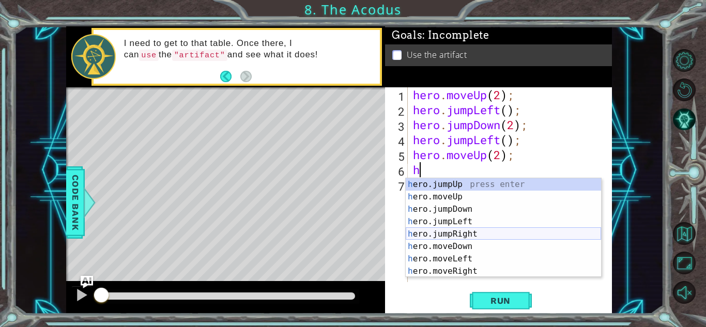
click at [451, 231] on div "h ero.jumpUp press enter h ero.moveUp press enter h ero.jumpDown press enter h …" at bounding box center [503, 240] width 195 height 124
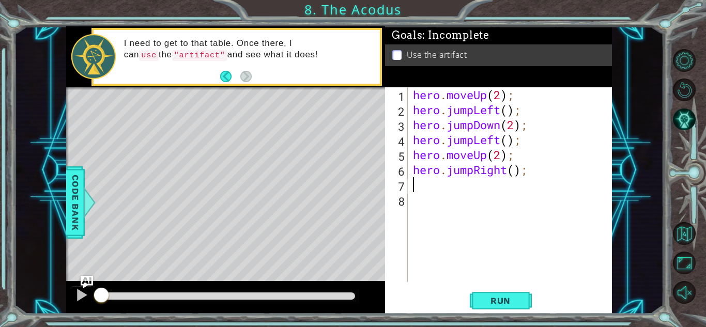
click at [510, 173] on div "hero . moveUp ( 2 ) ; hero . jumpLeft ( ) ; hero . jumpDown ( 2 ) ; hero . jump…" at bounding box center [513, 199] width 204 height 225
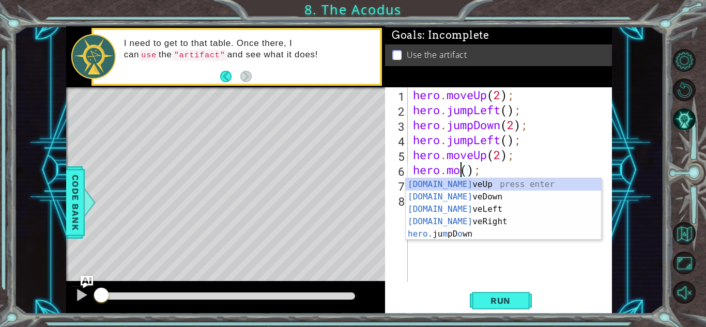
scroll to position [0, 2]
click at [522, 220] on div "[DOMAIN_NAME] veUp press enter [DOMAIN_NAME] veDown press enter [DOMAIN_NAME] v…" at bounding box center [503, 221] width 195 height 87
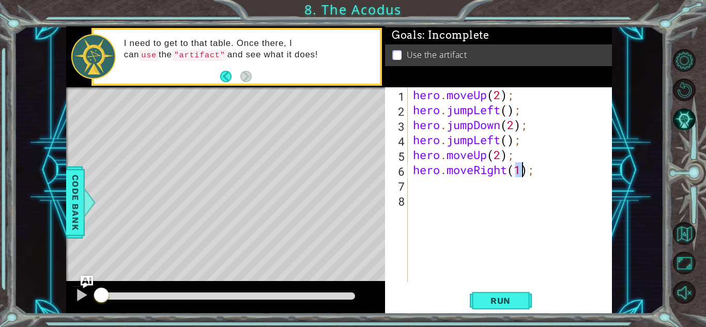
click at [501, 112] on div "hero . moveUp ( 2 ) ; hero . jumpLeft ( ) ; hero . jumpDown ( 2 ) ; hero . jump…" at bounding box center [513, 199] width 204 height 225
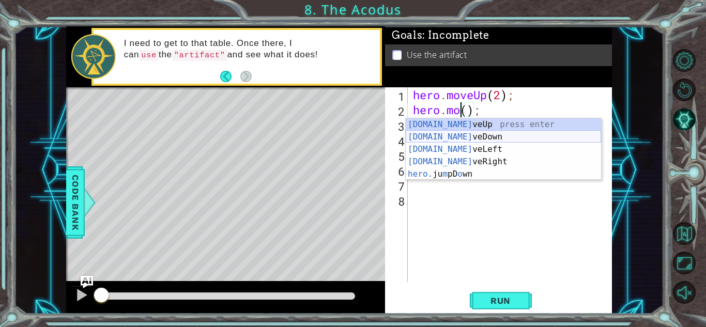
click at [506, 141] on div "[DOMAIN_NAME] veUp press enter [DOMAIN_NAME] veDown press enter [DOMAIN_NAME] v…" at bounding box center [503, 161] width 195 height 87
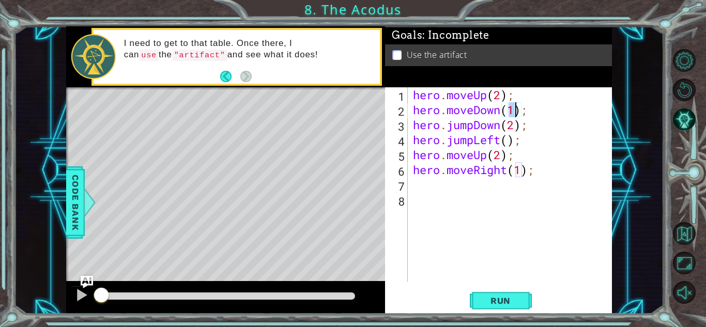
click at [502, 109] on div "hero . moveUp ( 2 ) ; hero . moveDown ( 1 ) ; hero . jumpDown ( 2 ) ; hero . ju…" at bounding box center [513, 199] width 204 height 225
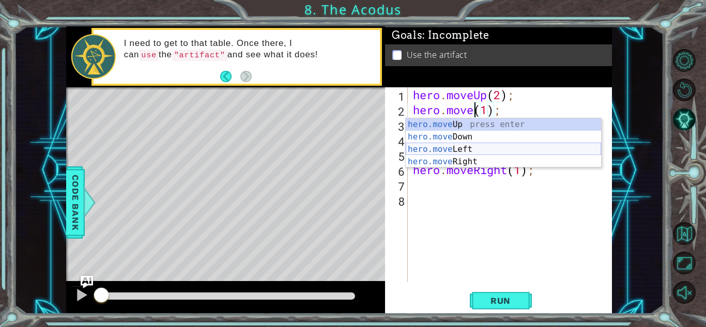
click at [498, 144] on div "hero.move Up press enter hero.move Down press enter hero.move Left press enter …" at bounding box center [503, 155] width 195 height 74
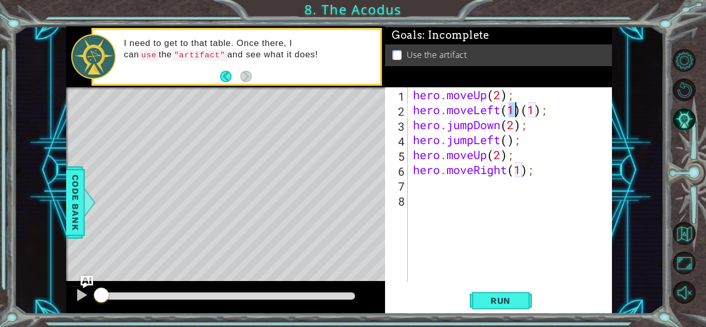
click at [501, 126] on div "hero . moveUp ( 2 ) ; hero . moveLeft ( 1 ) ( 1 ) ; hero . jumpDown ( 2 ) ; her…" at bounding box center [513, 199] width 204 height 225
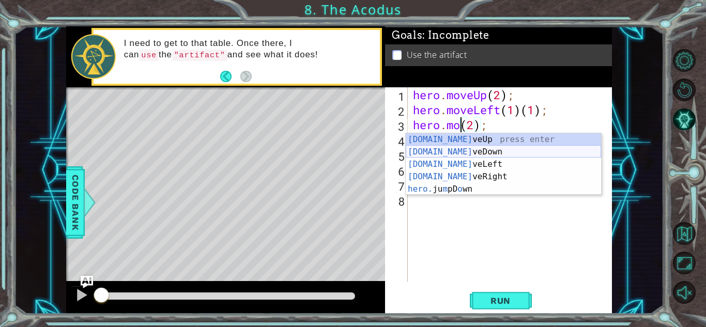
click at [503, 152] on div "[DOMAIN_NAME] veUp press enter [DOMAIN_NAME] veDown press enter [DOMAIN_NAME] v…" at bounding box center [503, 176] width 195 height 87
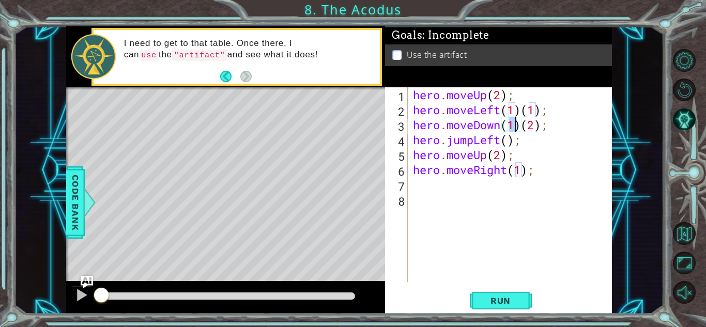
click at [475, 141] on div "hero . moveUp ( 2 ) ; hero . moveLeft ( 1 ) ( 1 ) ; hero . moveDown ( 1 ) ( 2 )…" at bounding box center [513, 199] width 204 height 225
click at [493, 298] on span "Run" at bounding box center [500, 301] width 41 height 10
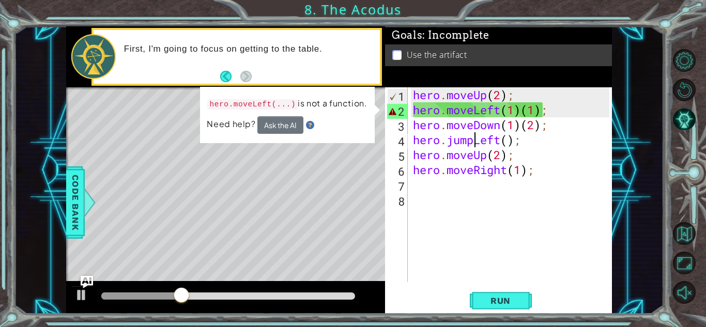
click at [543, 107] on div "hero . moveUp ( 2 ) ; hero . moveLeft ( 1 ) ( 1 ) ; hero . moveDown ( 1 ) ( 2 )…" at bounding box center [513, 199] width 204 height 225
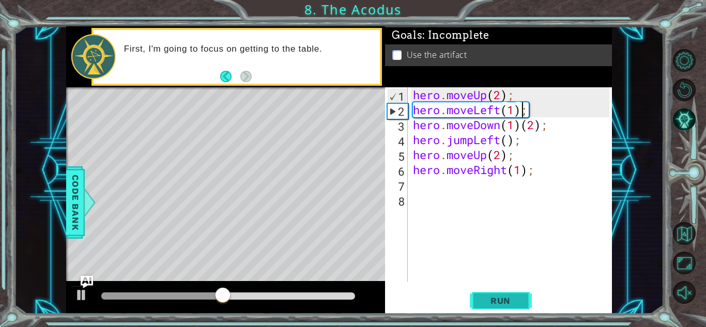
click at [494, 301] on span "Run" at bounding box center [500, 301] width 41 height 10
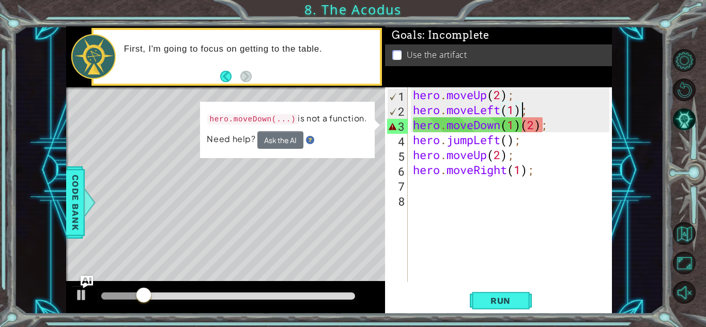
click at [521, 125] on div "hero . moveUp ( 2 ) ; hero . moveLeft ( 1 ) ; hero . moveDown ( 1 ) ( 2 ) ; her…" at bounding box center [513, 199] width 204 height 225
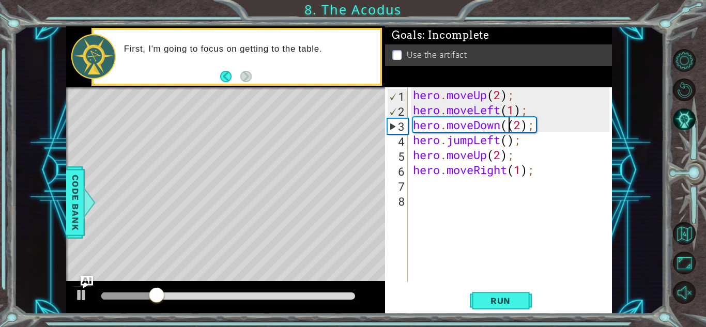
type textarea "hero.moveDown(2);"
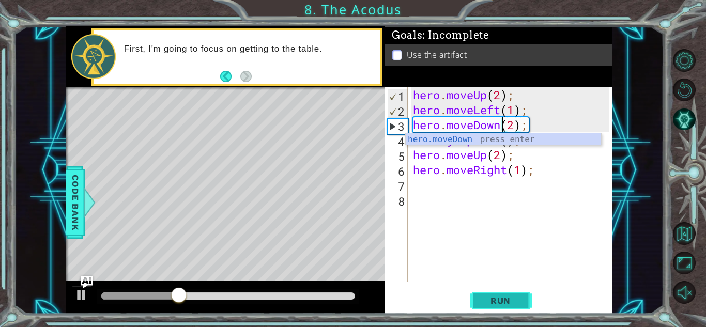
click at [511, 308] on button "Run" at bounding box center [501, 300] width 62 height 23
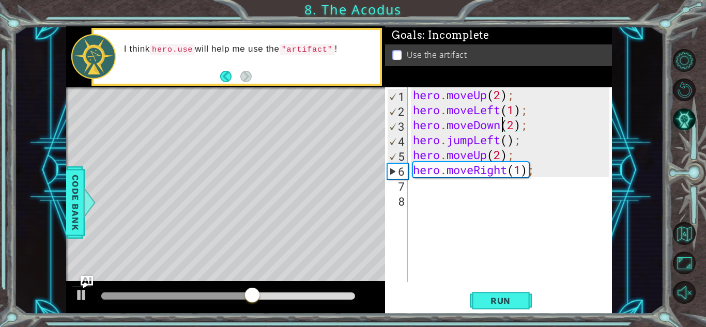
click at [432, 193] on div "hero . moveUp ( 2 ) ; hero . moveLeft ( 1 ) ; hero . moveDown ( 2 ) ; hero . ju…" at bounding box center [513, 199] width 204 height 225
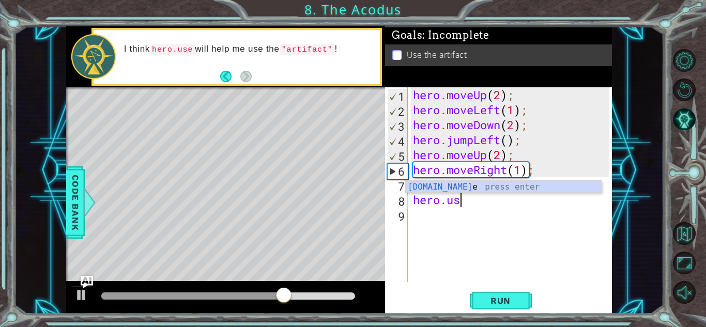
scroll to position [0, 2]
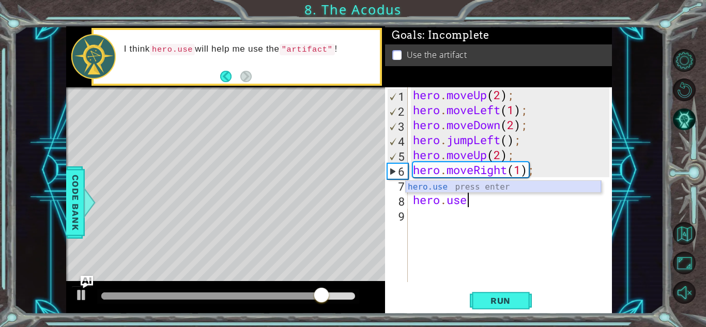
click at [466, 188] on div "hero.use press enter" at bounding box center [503, 199] width 195 height 37
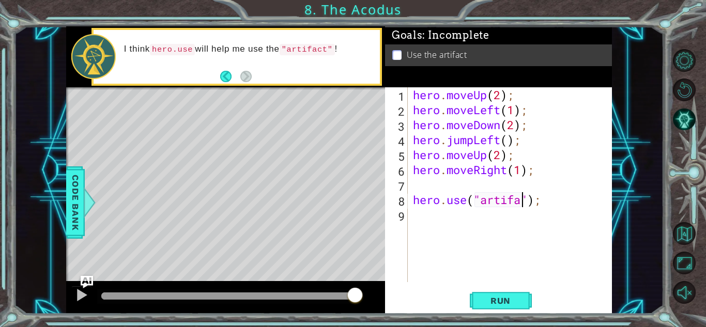
scroll to position [0, 5]
type textarea "hero.use("artifact");"
click at [513, 307] on button "Run" at bounding box center [501, 300] width 62 height 23
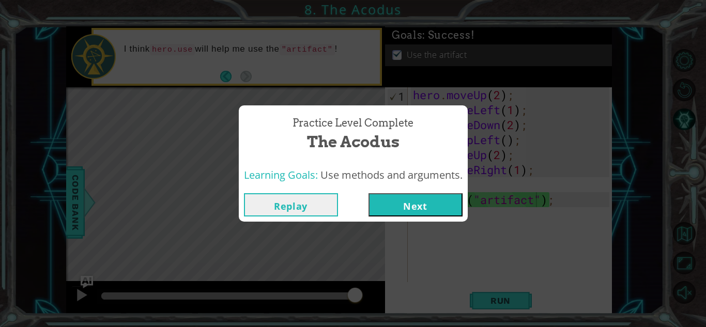
click at [422, 201] on button "Next" at bounding box center [416, 204] width 94 height 23
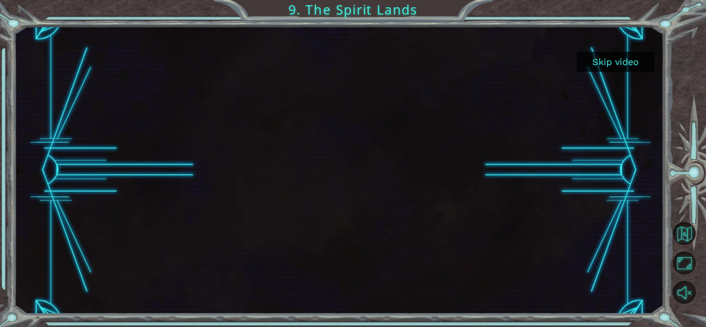
click at [611, 66] on button "Skip video" at bounding box center [616, 62] width 78 height 20
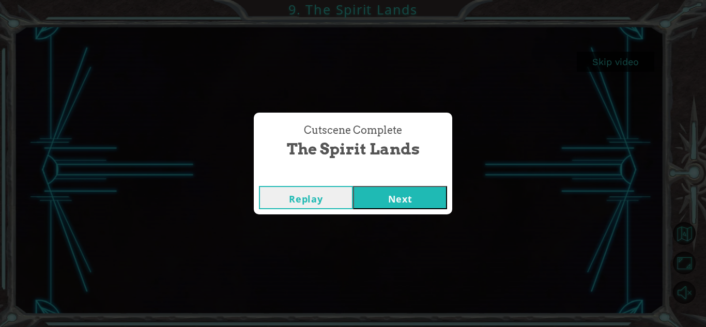
click at [426, 189] on button "Next" at bounding box center [400, 197] width 94 height 23
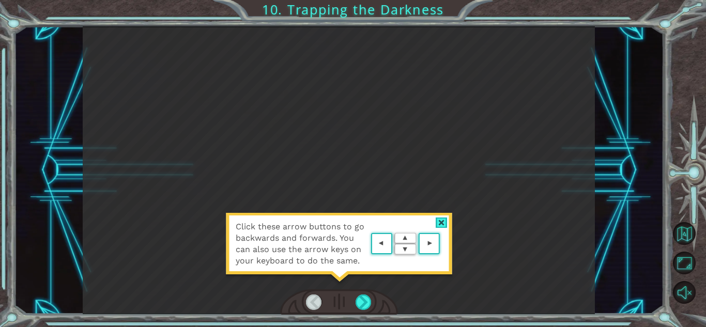
click at [392, 254] on img at bounding box center [406, 244] width 74 height 27
click at [446, 221] on div at bounding box center [442, 223] width 12 height 11
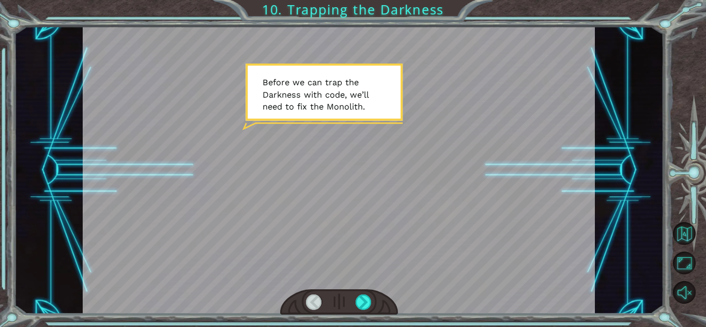
click at [447, 219] on div at bounding box center [339, 170] width 512 height 288
click at [442, 227] on div at bounding box center [339, 170] width 512 height 288
click at [354, 171] on div at bounding box center [339, 170] width 512 height 288
click at [232, 134] on div at bounding box center [339, 170] width 512 height 288
click at [364, 303] on div at bounding box center [364, 303] width 16 height 16
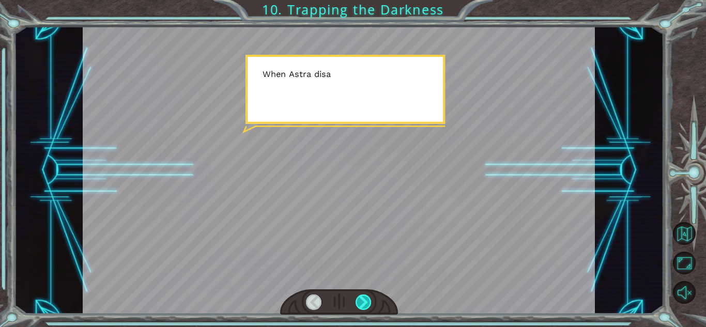
click at [364, 303] on div at bounding box center [364, 303] width 16 height 16
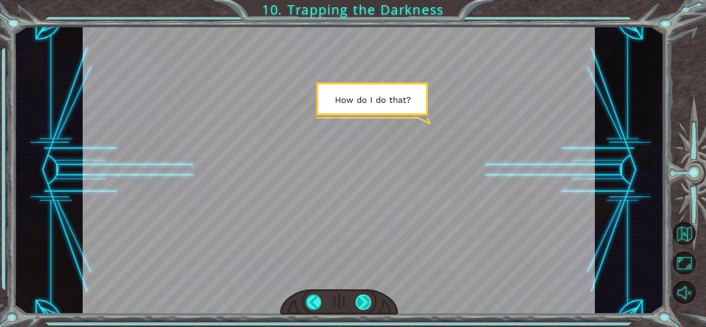
click at [364, 303] on div at bounding box center [364, 303] width 16 height 16
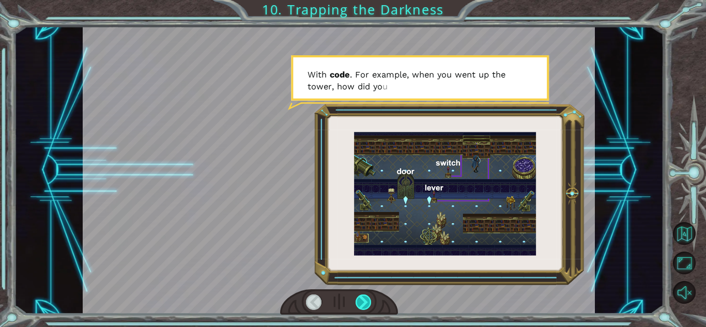
click at [364, 303] on div at bounding box center [364, 303] width 16 height 16
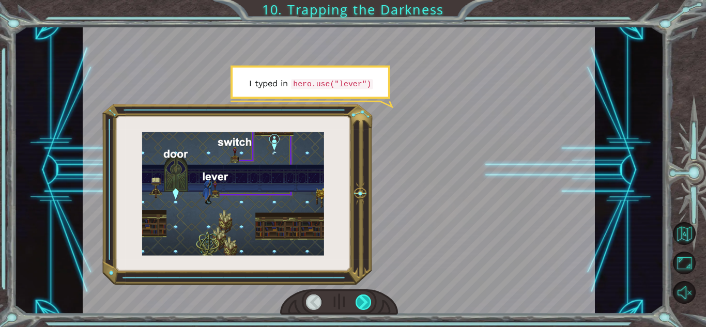
click at [364, 303] on div at bounding box center [364, 303] width 16 height 16
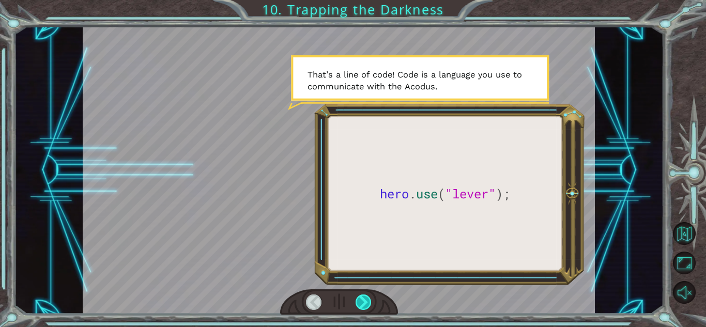
click at [364, 303] on div at bounding box center [364, 303] width 16 height 16
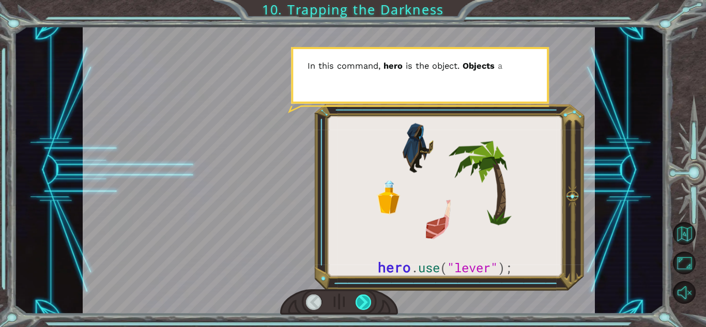
click at [364, 303] on div at bounding box center [364, 303] width 16 height 16
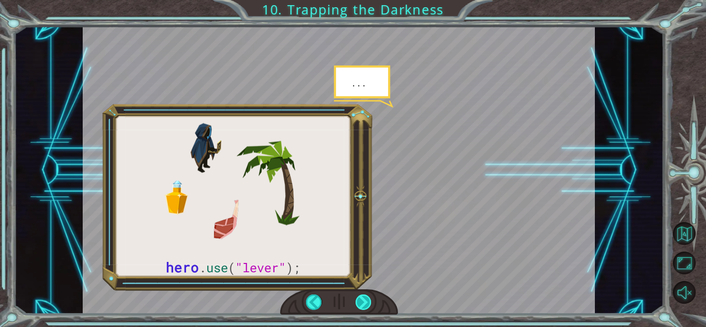
click at [364, 303] on div at bounding box center [364, 303] width 16 height 16
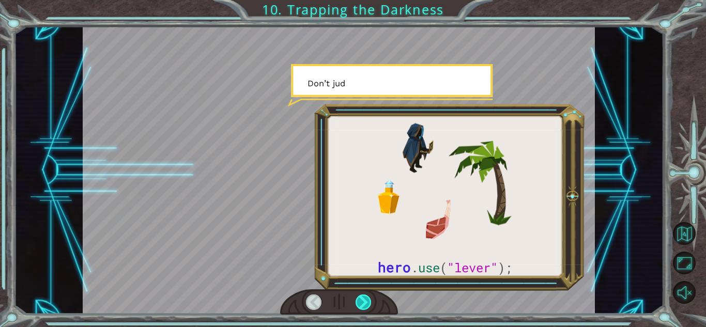
click at [364, 303] on div at bounding box center [364, 303] width 16 height 16
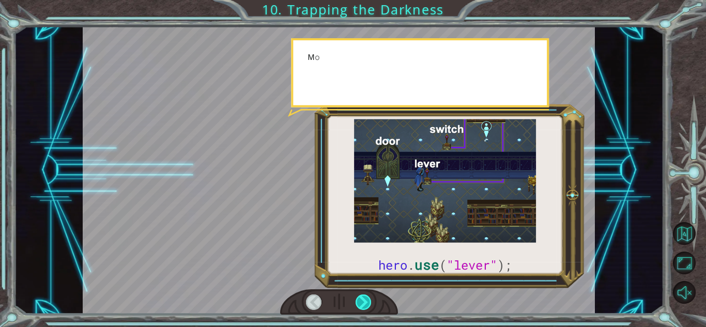
click at [364, 303] on div at bounding box center [364, 303] width 16 height 16
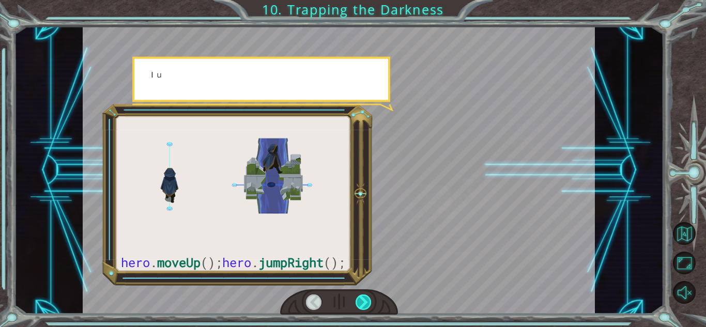
click at [364, 303] on div at bounding box center [364, 303] width 16 height 16
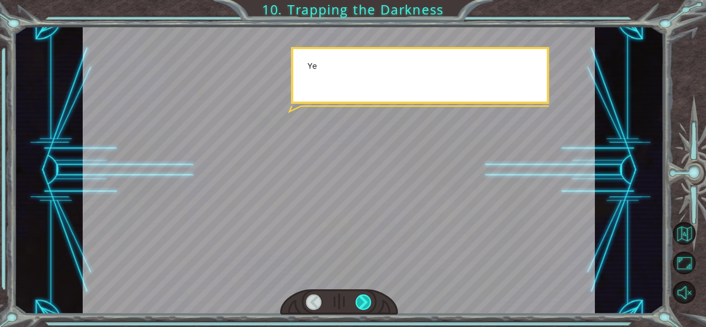
click at [364, 303] on div at bounding box center [364, 303] width 16 height 16
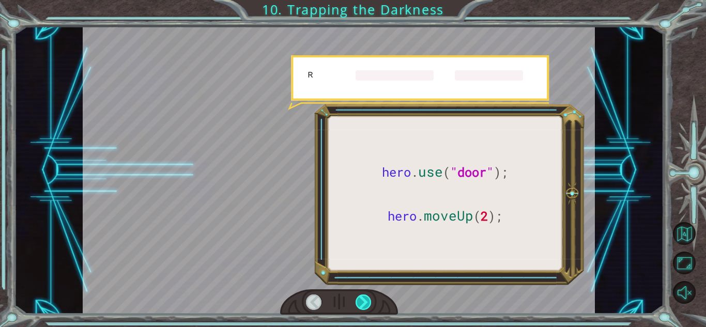
click at [364, 303] on div at bounding box center [364, 303] width 16 height 16
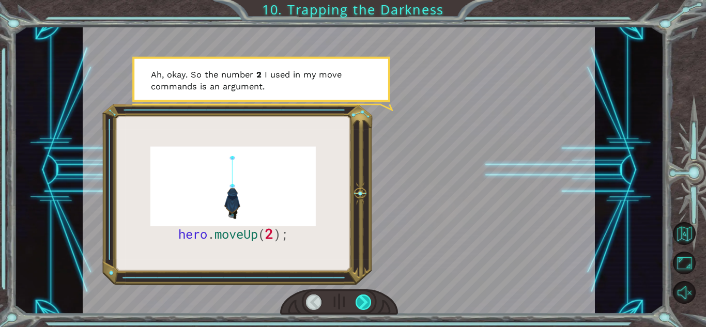
click at [364, 303] on div at bounding box center [364, 303] width 16 height 16
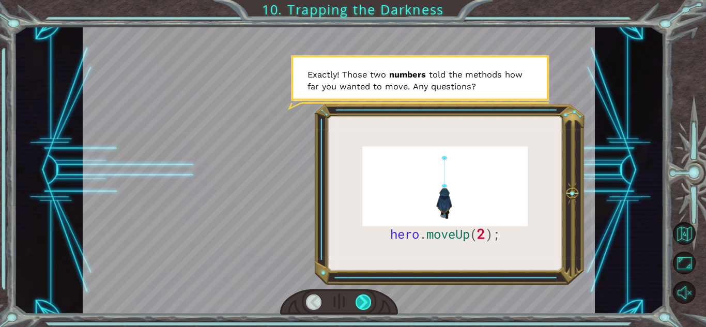
click at [364, 303] on div at bounding box center [364, 303] width 16 height 16
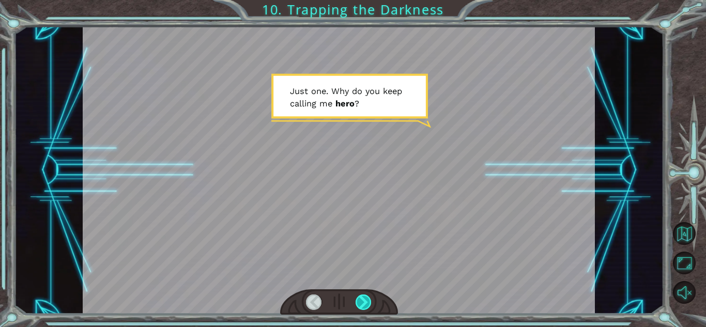
click at [364, 303] on div at bounding box center [364, 303] width 16 height 16
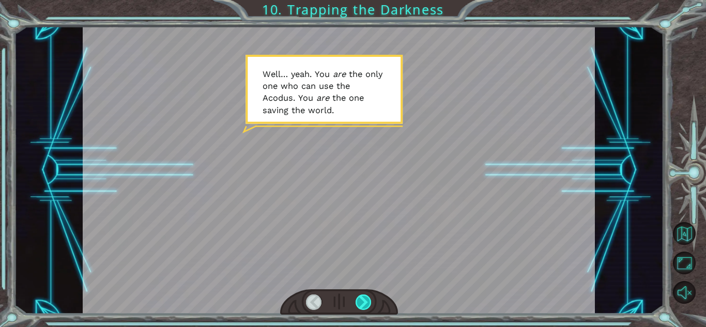
click at [364, 303] on div at bounding box center [364, 303] width 16 height 16
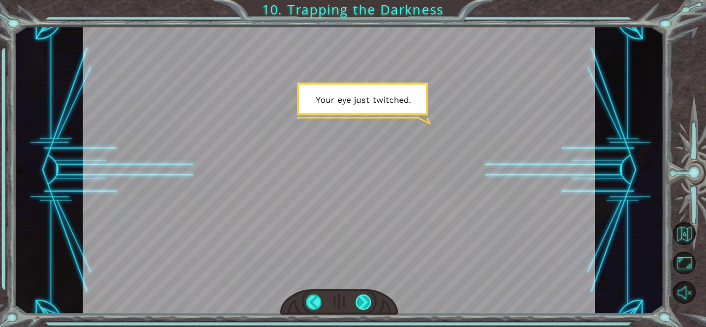
click at [364, 303] on div at bounding box center [364, 303] width 16 height 16
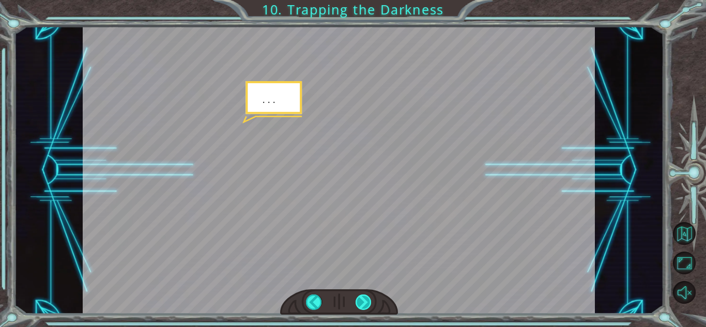
click at [364, 303] on div at bounding box center [364, 303] width 16 height 16
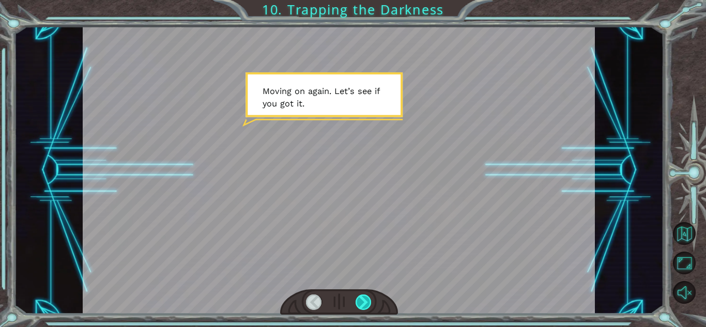
click at [364, 303] on div at bounding box center [364, 303] width 16 height 16
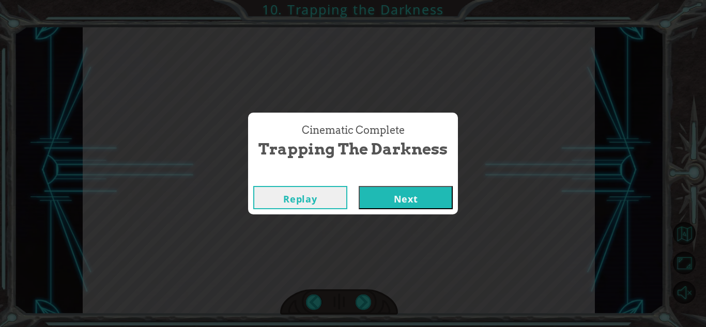
click at [382, 208] on button "Next" at bounding box center [406, 197] width 94 height 23
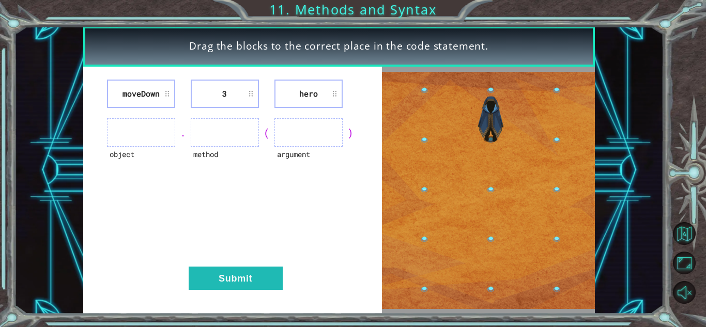
click at [178, 126] on div "." at bounding box center [183, 133] width 16 height 14
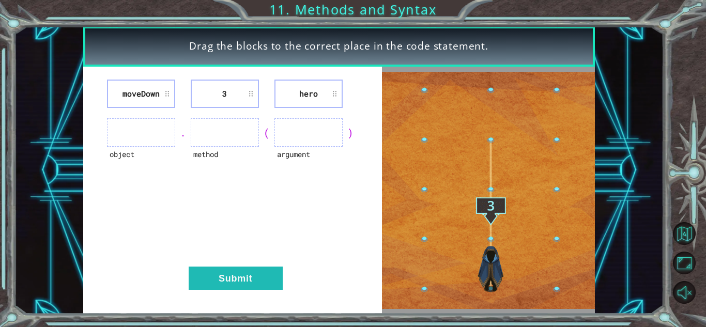
click at [158, 127] on ul at bounding box center [141, 132] width 68 height 28
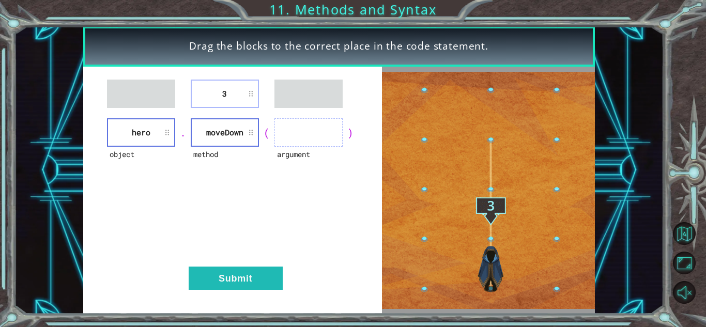
drag, startPoint x: 189, startPoint y: 103, endPoint x: 268, endPoint y: 121, distance: 81.0
click at [268, 121] on div "3 object hero . method [GEOGRAPHIC_DATA] ( argument ) Submit" at bounding box center [232, 191] width 299 height 248
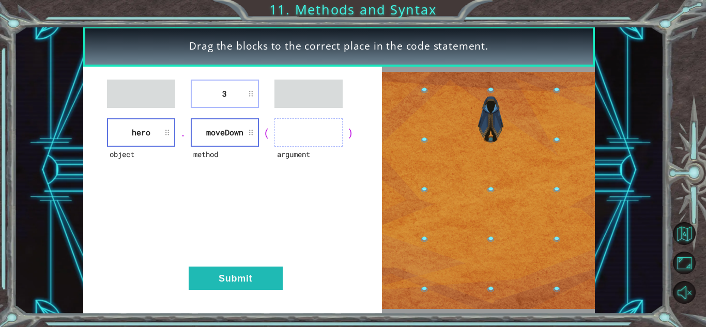
click at [250, 100] on li "3" at bounding box center [225, 94] width 68 height 28
drag, startPoint x: 250, startPoint y: 100, endPoint x: 301, endPoint y: 133, distance: 61.2
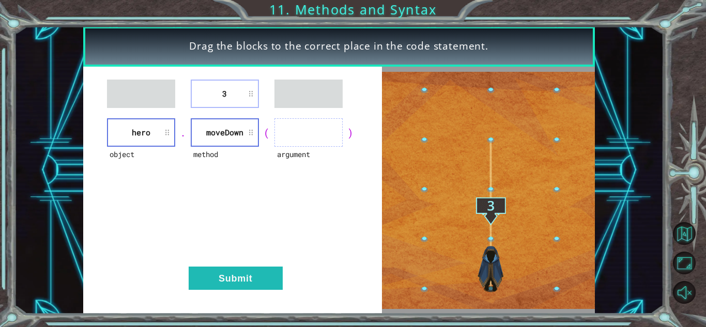
click at [301, 133] on div "3 object hero . method [GEOGRAPHIC_DATA] ( argument ) Submit" at bounding box center [232, 191] width 299 height 248
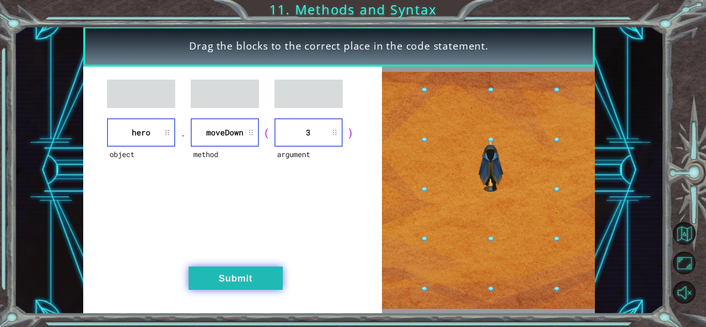
click at [273, 275] on button "Submit" at bounding box center [236, 278] width 94 height 23
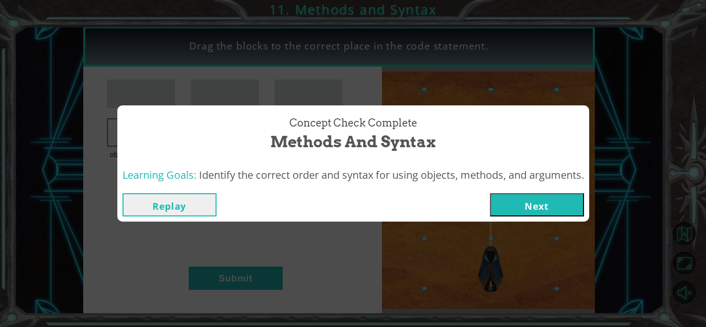
click at [546, 202] on button "Next" at bounding box center [537, 204] width 94 height 23
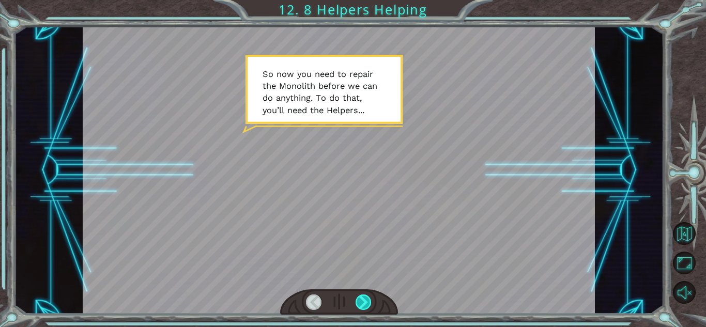
click at [358, 303] on div at bounding box center [364, 303] width 16 height 16
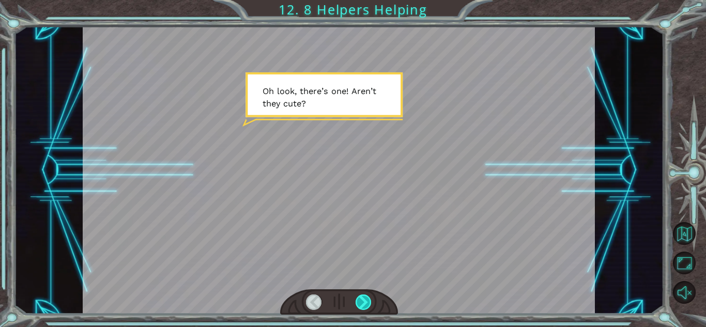
click at [358, 303] on div at bounding box center [364, 303] width 16 height 16
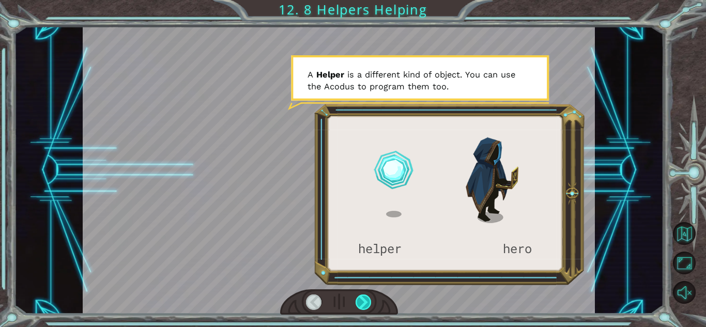
click at [358, 303] on div at bounding box center [364, 303] width 16 height 16
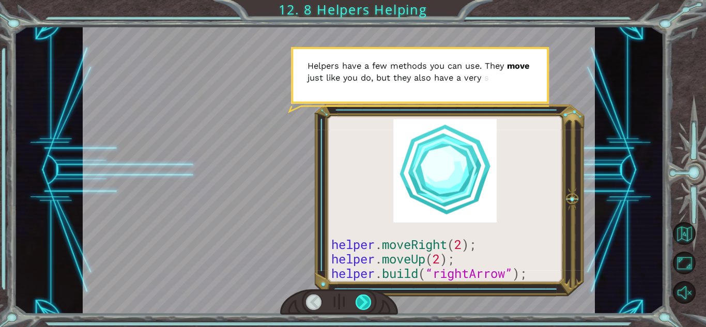
click at [358, 303] on div at bounding box center [364, 303] width 16 height 16
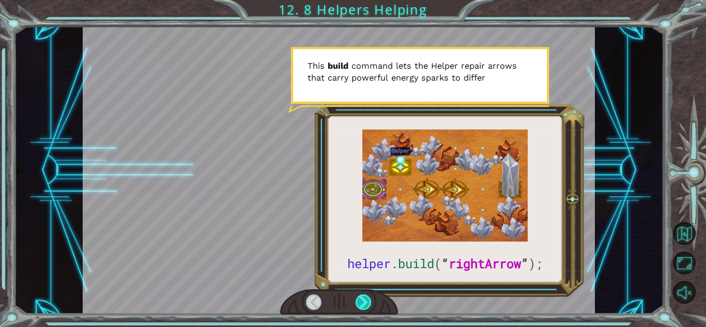
click at [358, 303] on div at bounding box center [364, 303] width 16 height 16
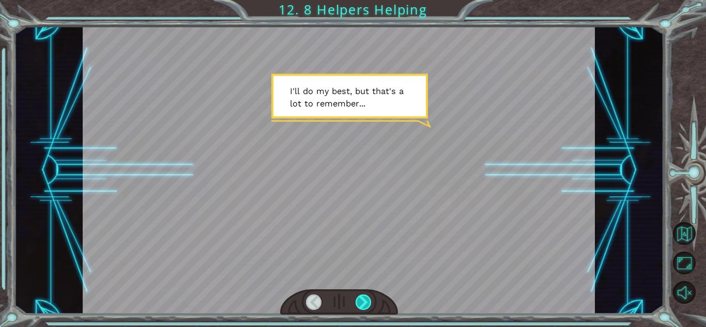
click at [358, 303] on div at bounding box center [364, 303] width 16 height 16
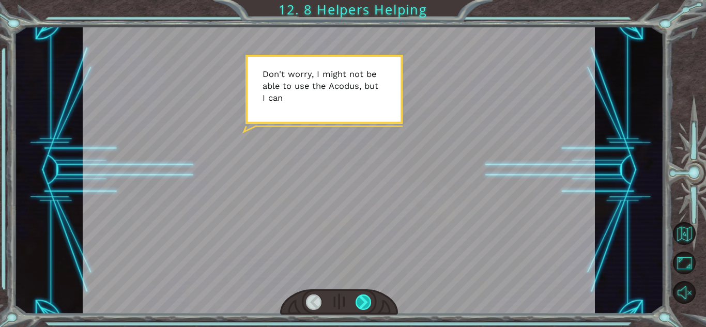
click at [358, 303] on div at bounding box center [364, 303] width 16 height 16
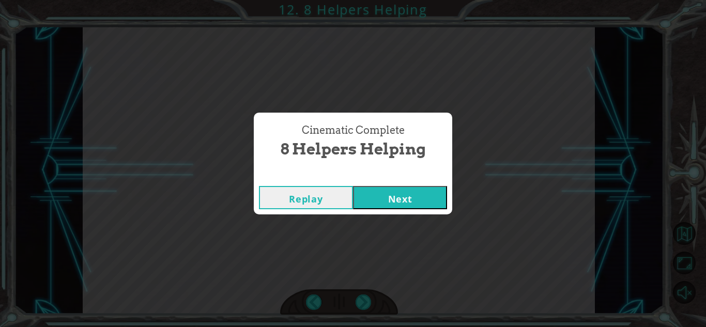
click at [379, 201] on button "Next" at bounding box center [400, 197] width 94 height 23
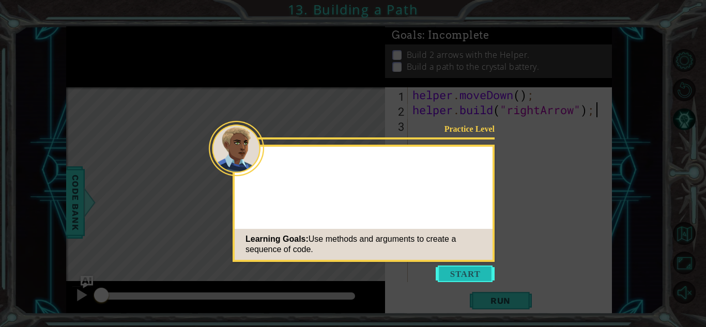
click at [442, 270] on button "Start" at bounding box center [465, 274] width 59 height 17
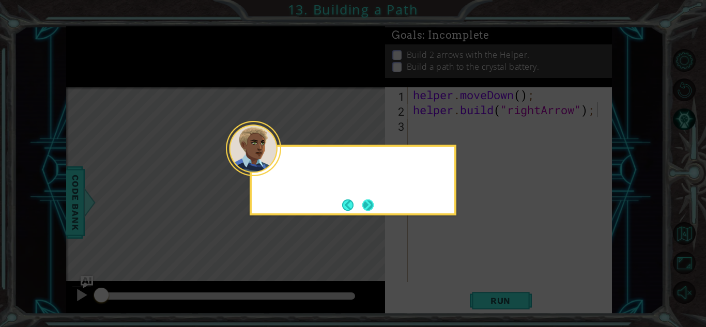
click at [368, 210] on button "Next" at bounding box center [368, 205] width 12 height 12
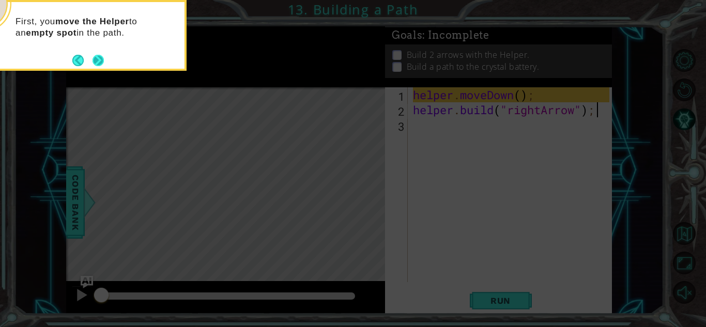
click at [96, 66] on button "Next" at bounding box center [99, 60] width 12 height 12
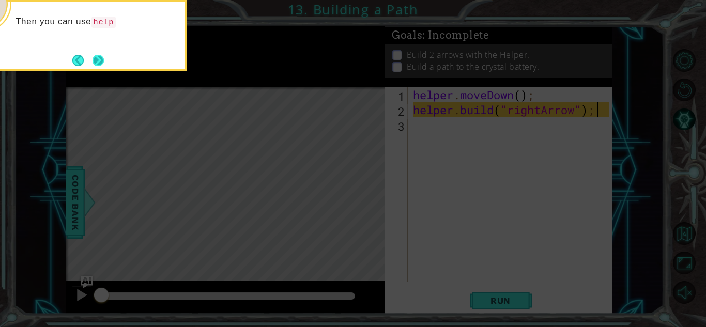
click at [97, 65] on button "Next" at bounding box center [98, 60] width 11 height 11
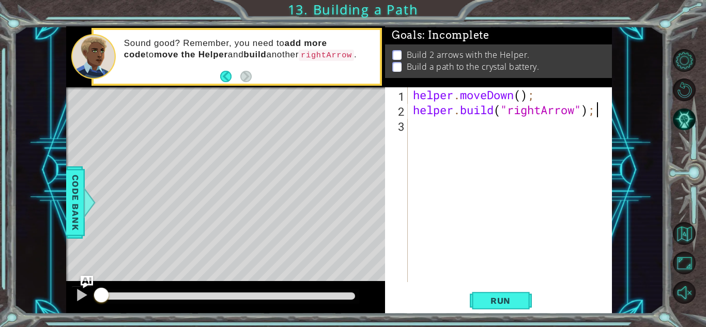
click at [435, 127] on div "helper . moveDown ( ) ; helper . build ( "rightArrow" ) ;" at bounding box center [513, 199] width 204 height 225
click at [491, 302] on span "Run" at bounding box center [500, 301] width 41 height 10
